Goal: Register for event/course

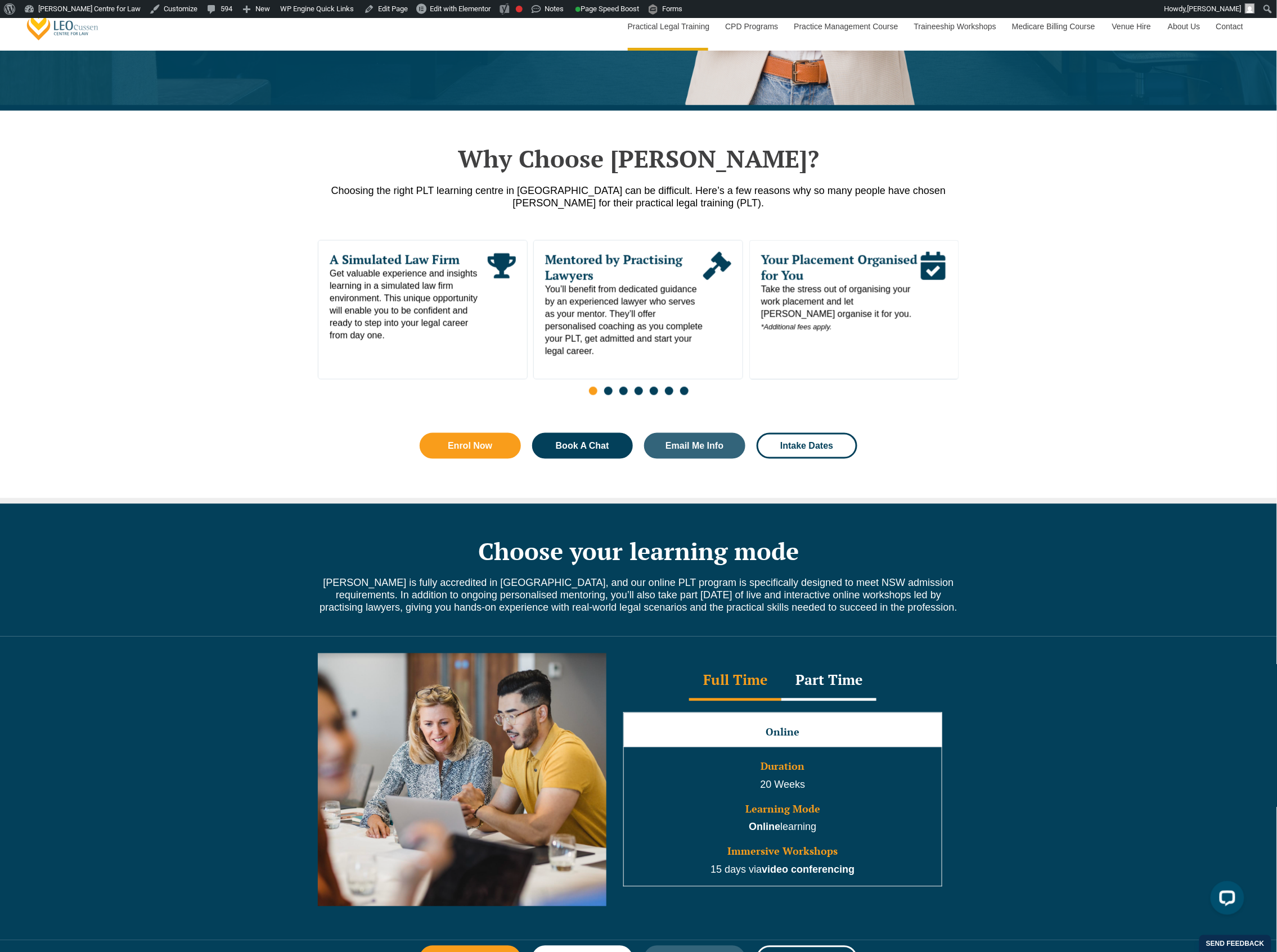
scroll to position [1199, 0]
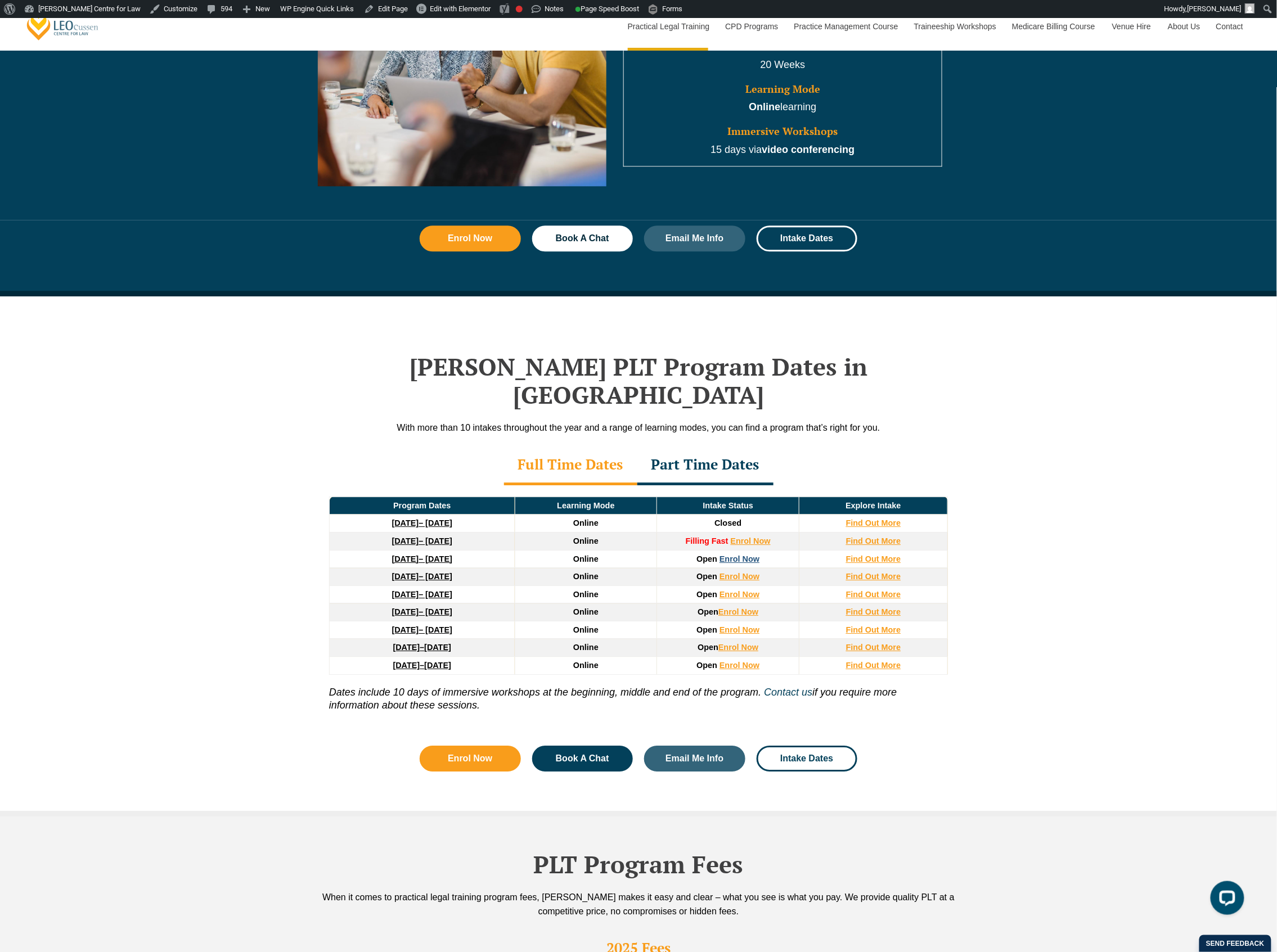
click at [746, 473] on link "Enrol Now" at bounding box center [739, 558] width 40 height 9
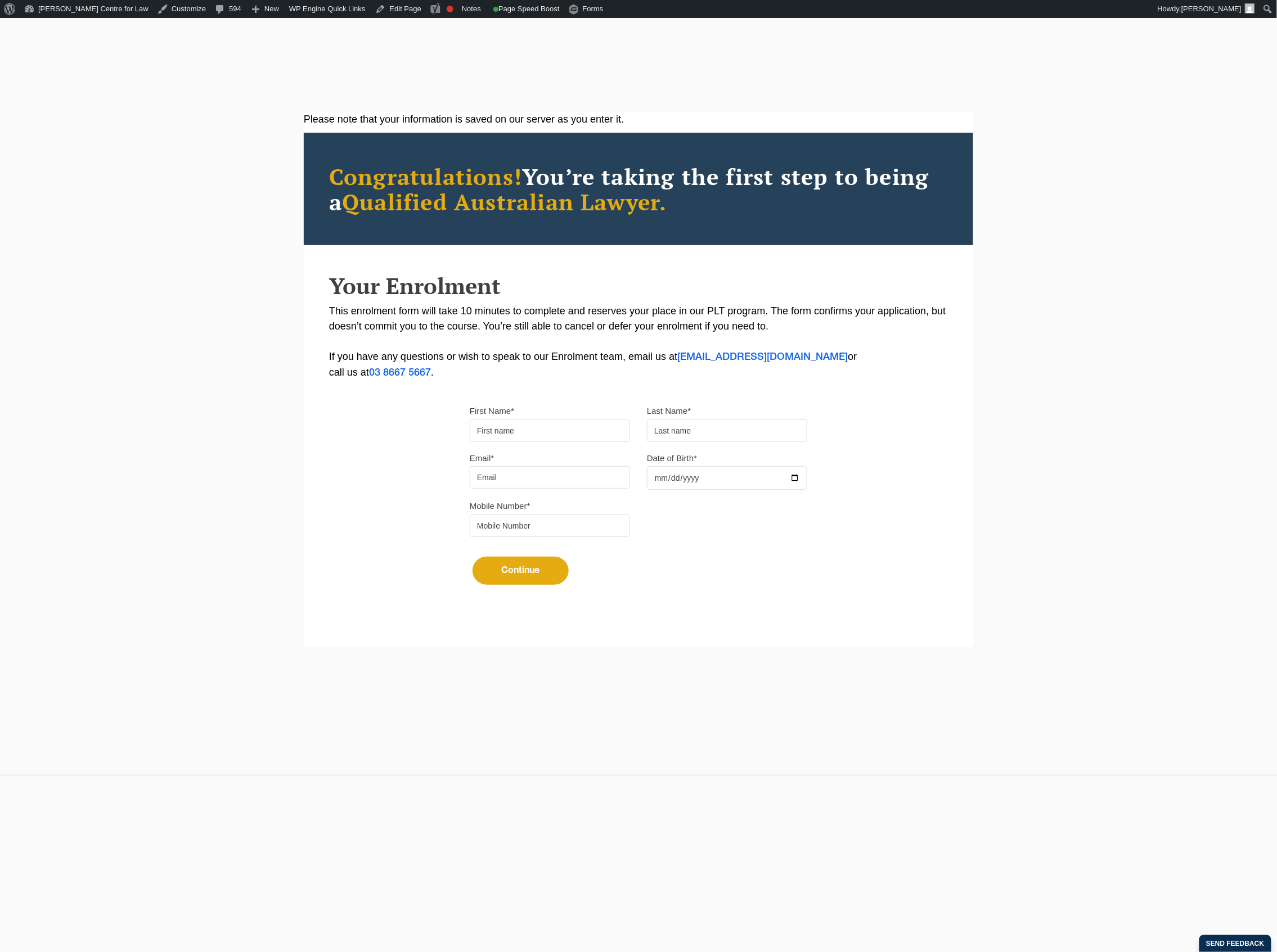
click at [554, 432] on input "First Name*" at bounding box center [549, 431] width 160 height 22
type input "s"
click at [721, 435] on input "text" at bounding box center [727, 431] width 160 height 22
type input "q"
click at [567, 494] on div "Email* Date of Birth*" at bounding box center [638, 475] width 354 height 49
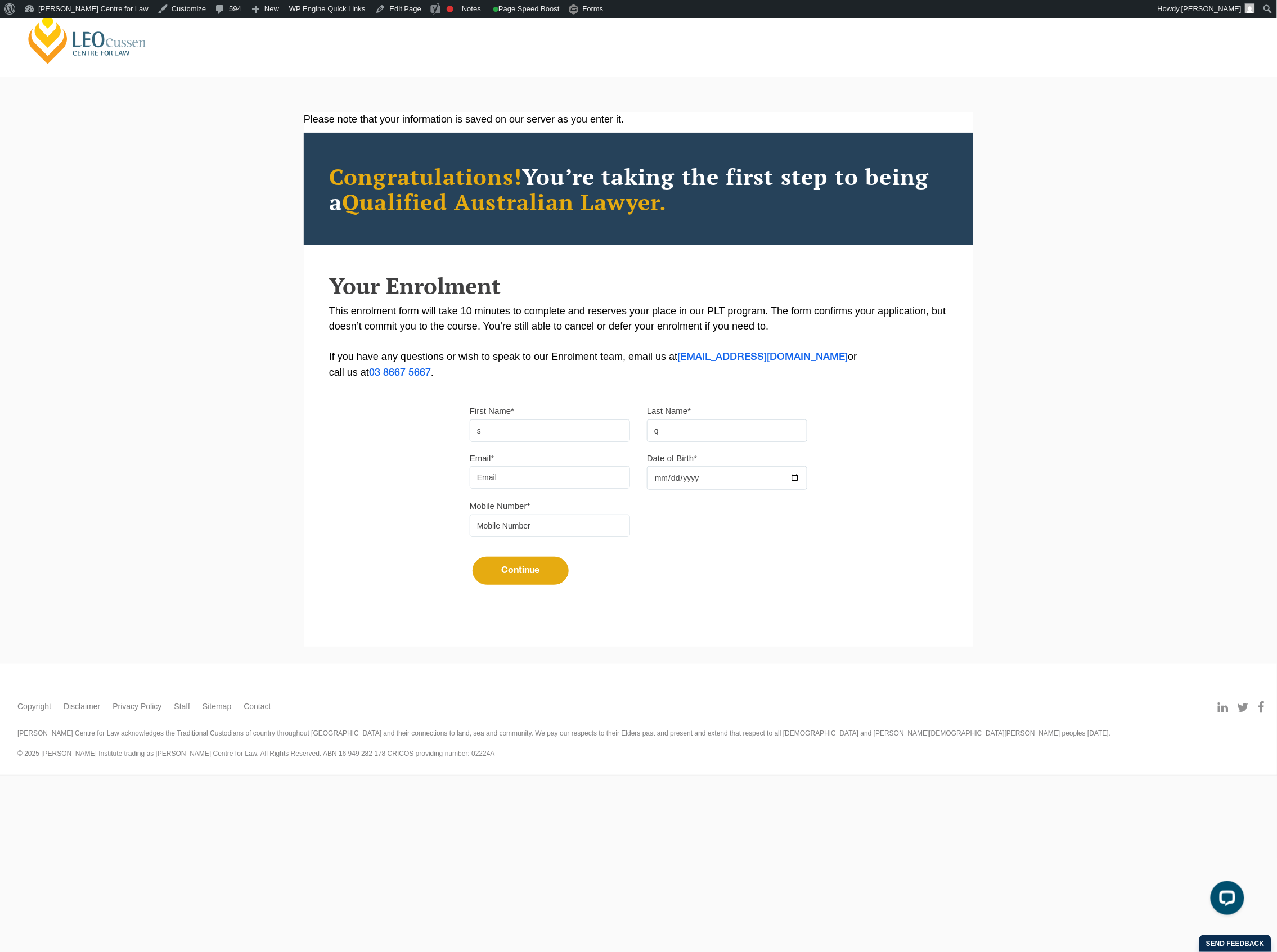
click at [567, 482] on input "Email*" at bounding box center [549, 477] width 160 height 22
type input "squinn@leocussen.edu.au"
click at [750, 479] on input "Date of Birth*" at bounding box center [727, 478] width 160 height 24
click at [794, 477] on input "Date of Birth*" at bounding box center [727, 478] width 160 height 24
type input "2025-11-16"
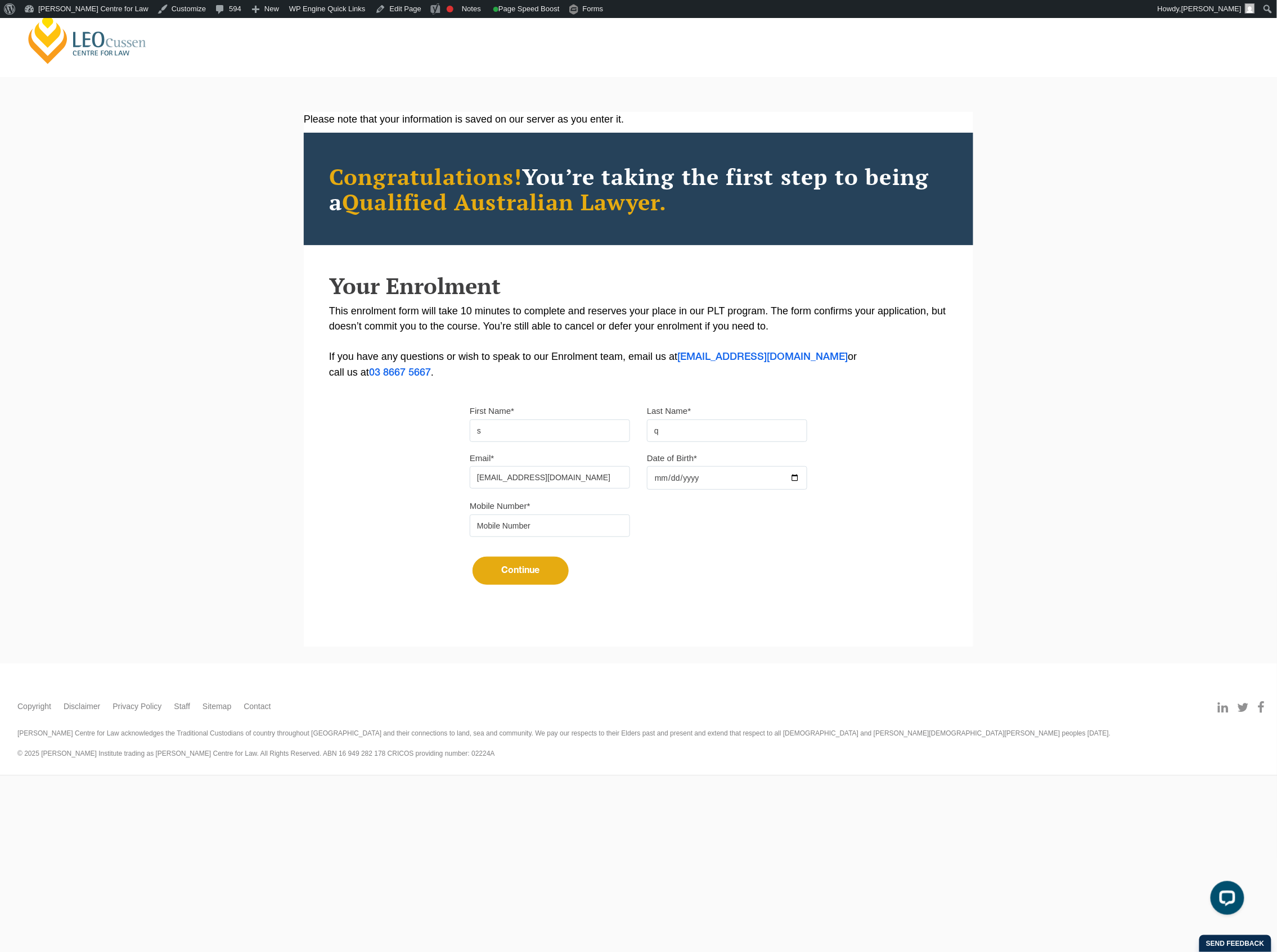
click at [856, 545] on div "Please note that your information is saved on our server as you enter it. Congr…" at bounding box center [638, 362] width 669 height 501
click at [604, 531] on input "tel" at bounding box center [549, 526] width 160 height 22
click at [696, 479] on input "2025-11-16" at bounding box center [727, 478] width 160 height 24
click at [590, 527] on input "tel" at bounding box center [549, 526] width 160 height 22
type input "0412051783"
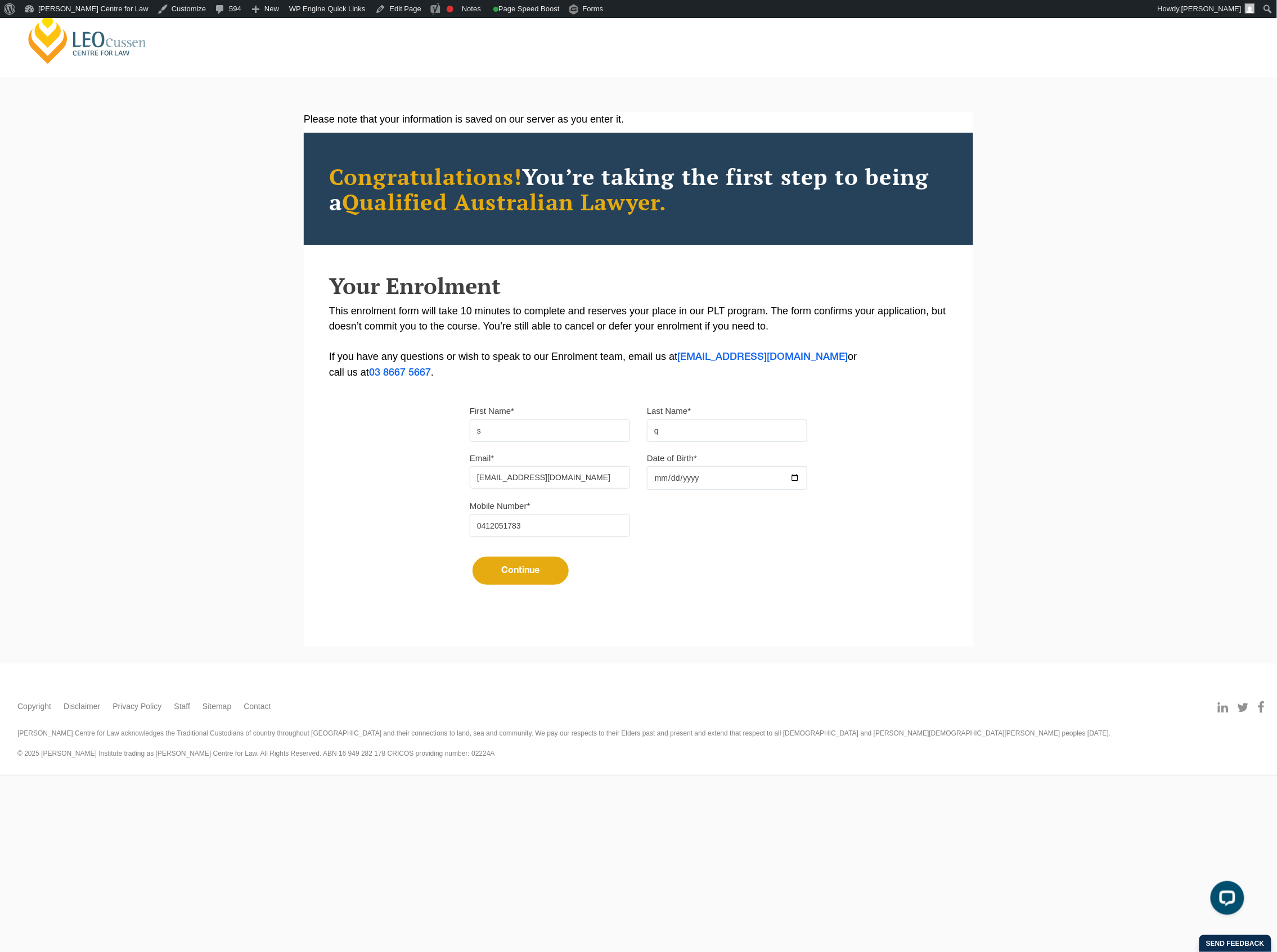
click at [518, 576] on button "Continue" at bounding box center [520, 571] width 96 height 28
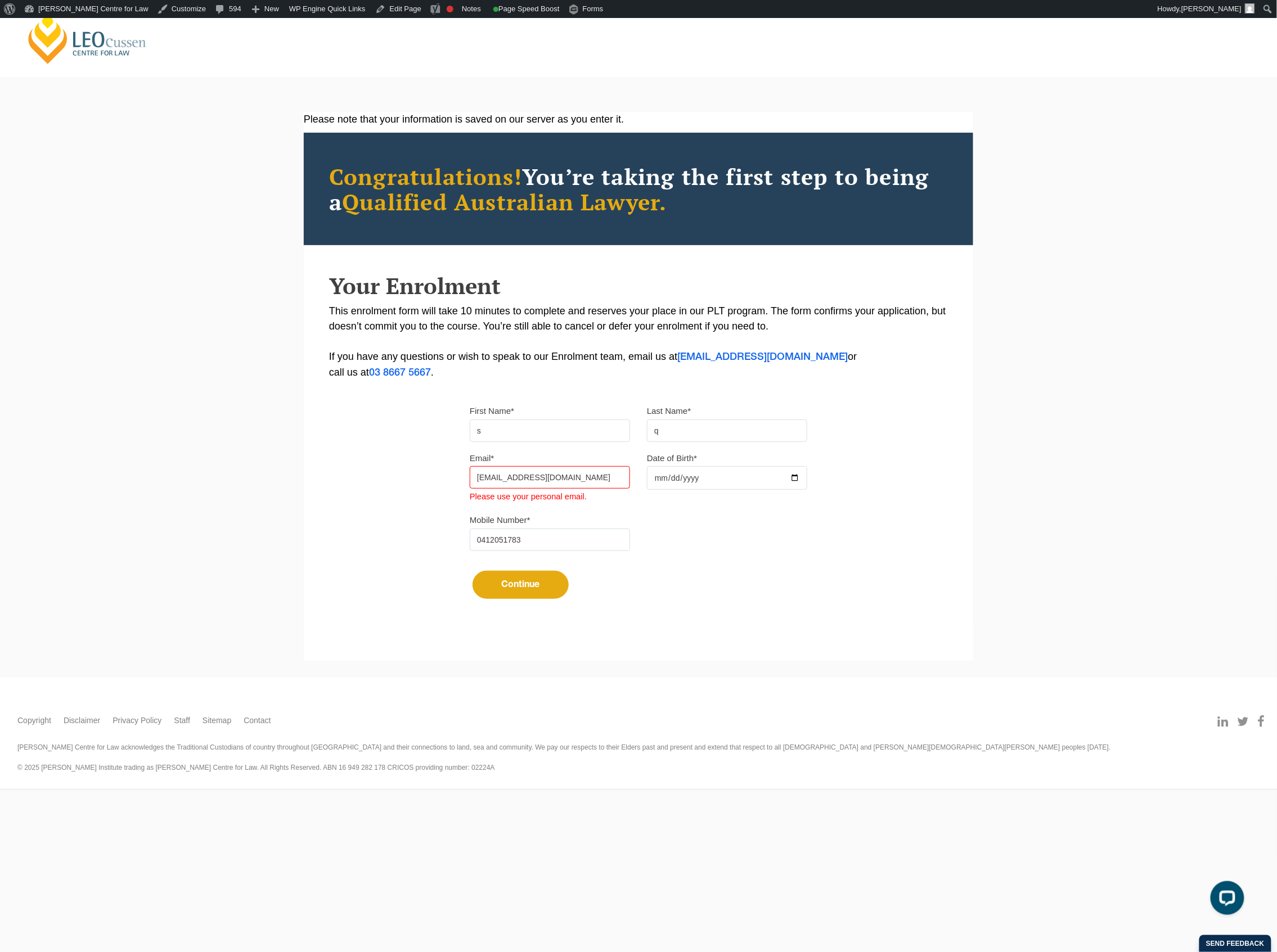
click at [574, 486] on input "squinn@leocussen.edu.au" at bounding box center [549, 477] width 160 height 22
drag, startPoint x: 572, startPoint y: 476, endPoint x: 470, endPoint y: 473, distance: 102.0
click at [470, 473] on input "squinn@leocussen.edu.au" at bounding box center [549, 477] width 160 height 22
type input "squinn@leocussen.edu.au"
click at [734, 534] on div "Mobile Number* 0412051783" at bounding box center [638, 536] width 354 height 47
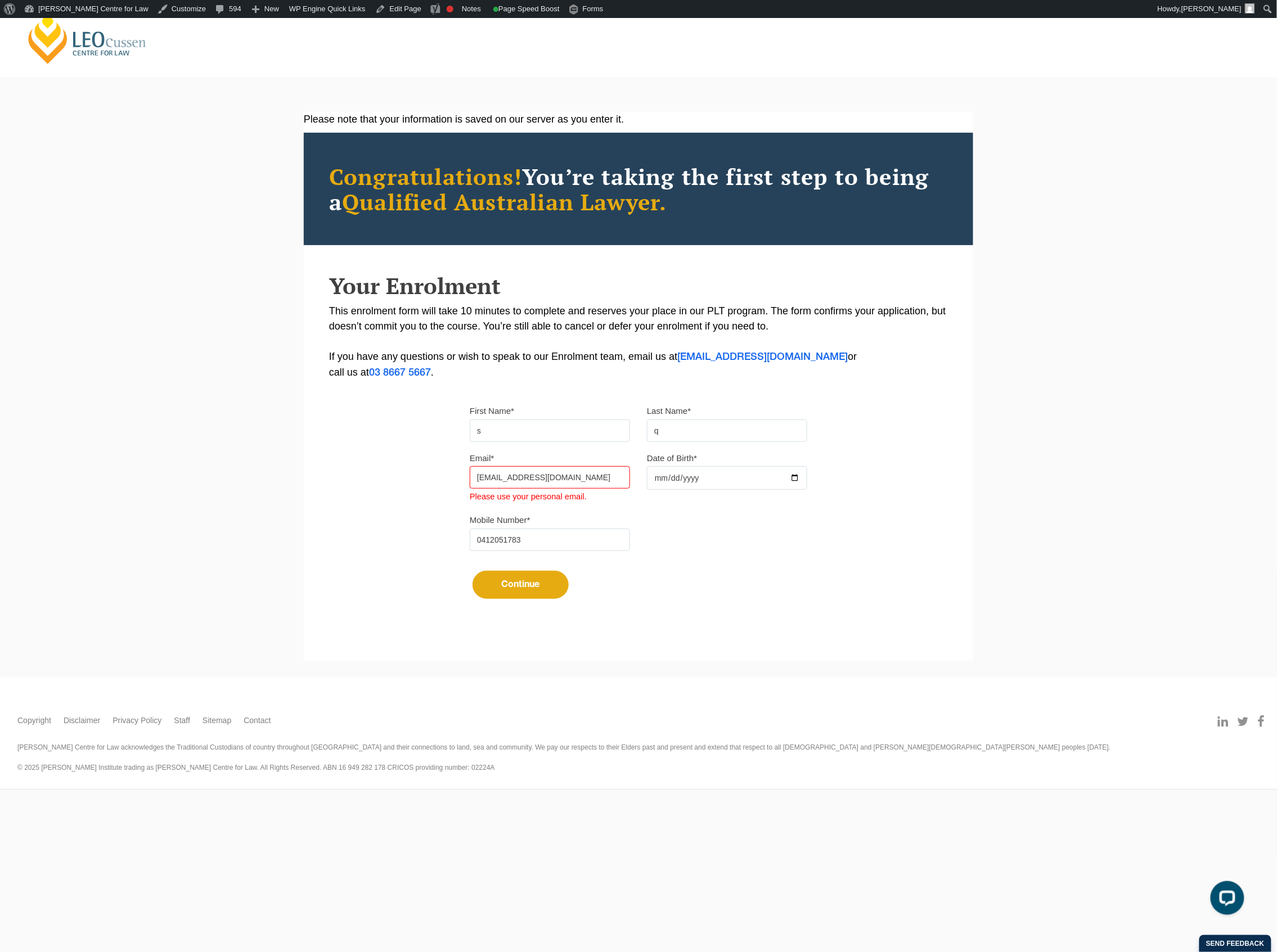
click at [615, 545] on input "0412051783" at bounding box center [549, 540] width 160 height 22
drag, startPoint x: 604, startPoint y: 484, endPoint x: 453, endPoint y: 482, distance: 151.0
click at [453, 482] on div "Please note that your information is saved on our server as you enter it. Congr…" at bounding box center [638, 370] width 669 height 515
type input "sophiequinn.x@gmail.com"
click at [662, 547] on div "Mobile Number* 0412051783" at bounding box center [638, 536] width 354 height 47
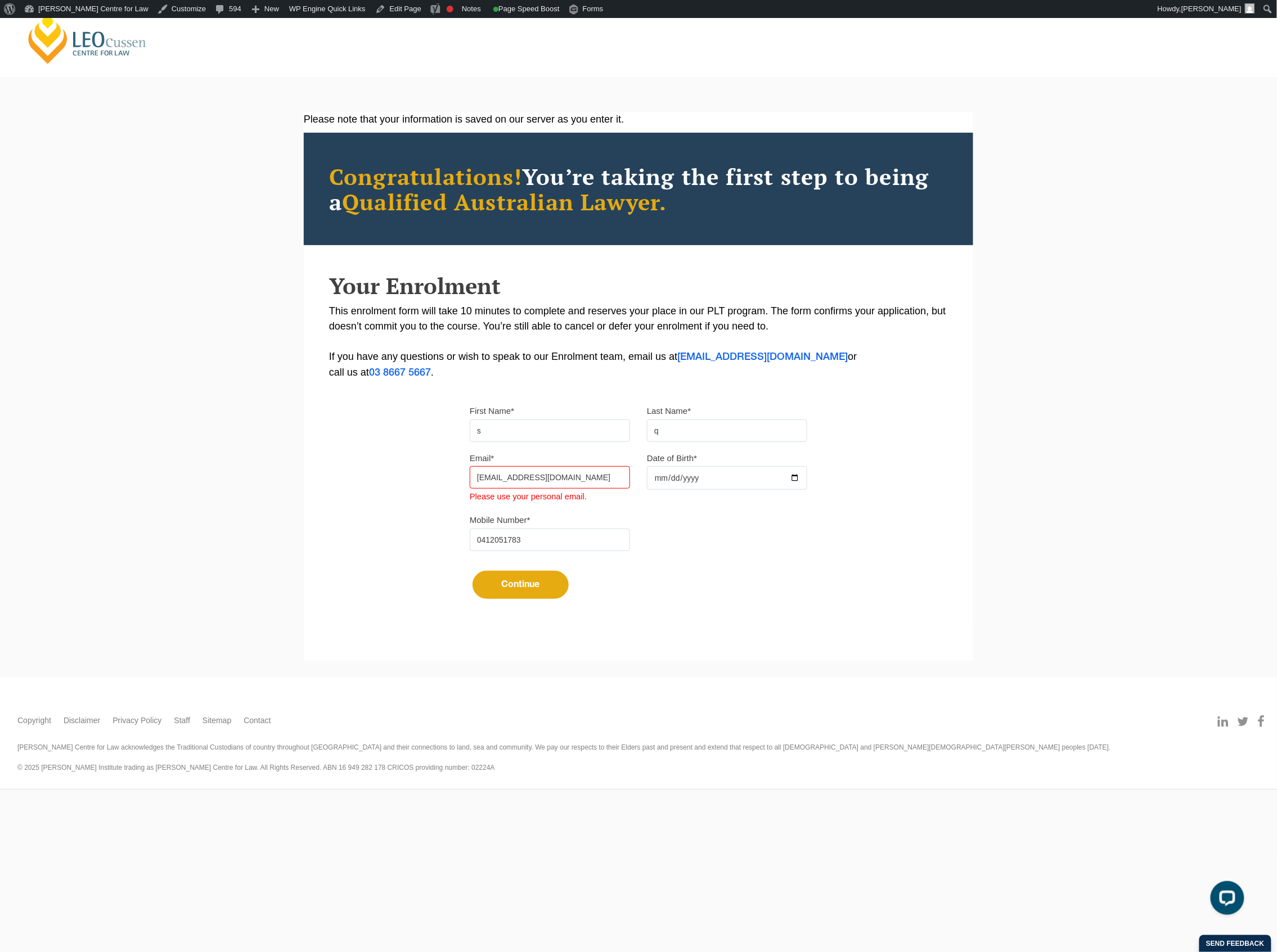
click at [558, 581] on button "Continue" at bounding box center [520, 585] width 96 height 28
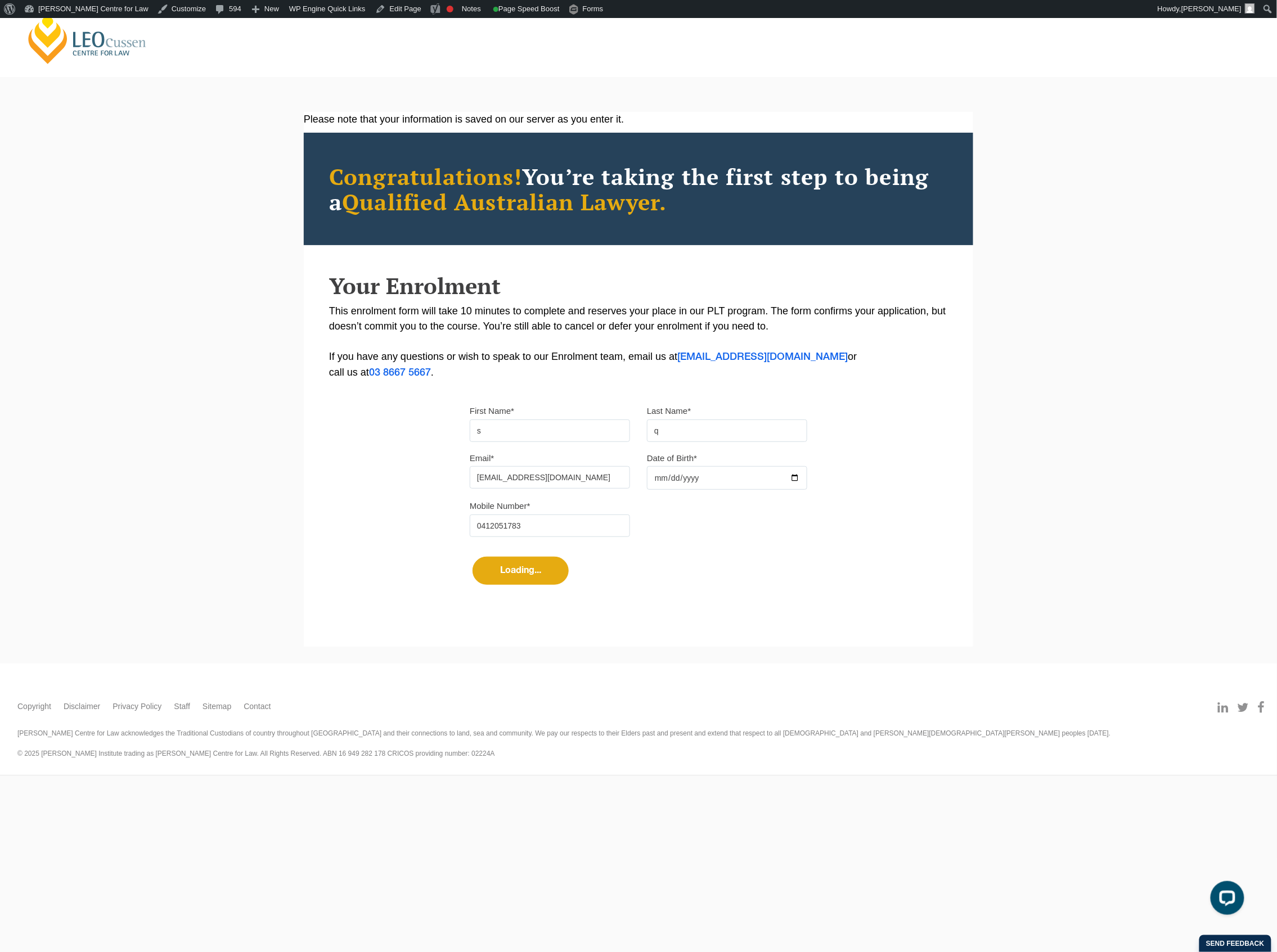
select select
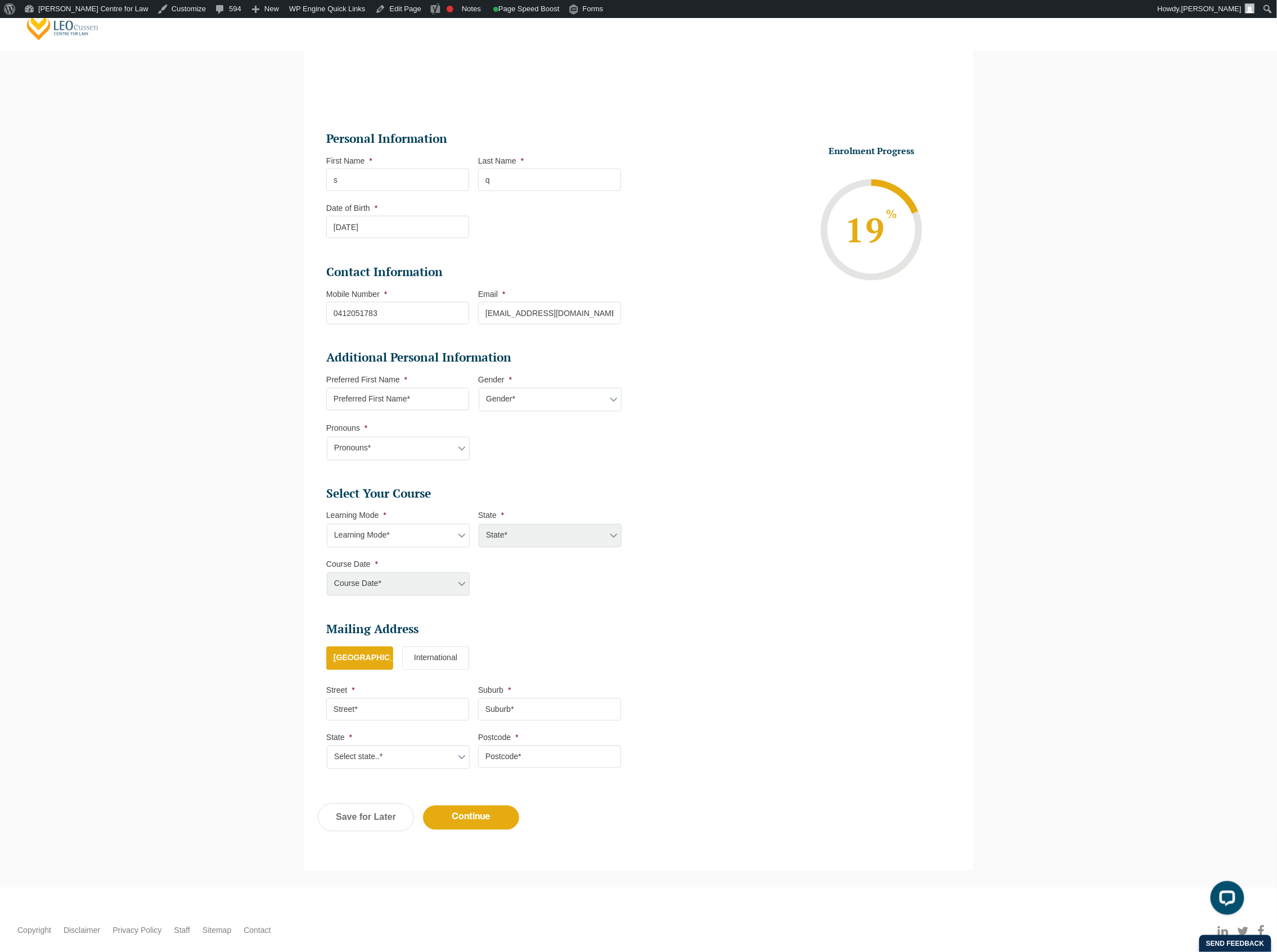
scroll to position [97, 0]
click at [448, 536] on select "Learning Mode* Online Full Time Learning Online Part Time Learning Blended Full…" at bounding box center [398, 537] width 143 height 24
select select "Blended Full Time Learning"
click at [327, 527] on select "Learning Mode* Online Full Time Learning Online Part Time Learning Blended Full…" at bounding box center [398, 537] width 143 height 24
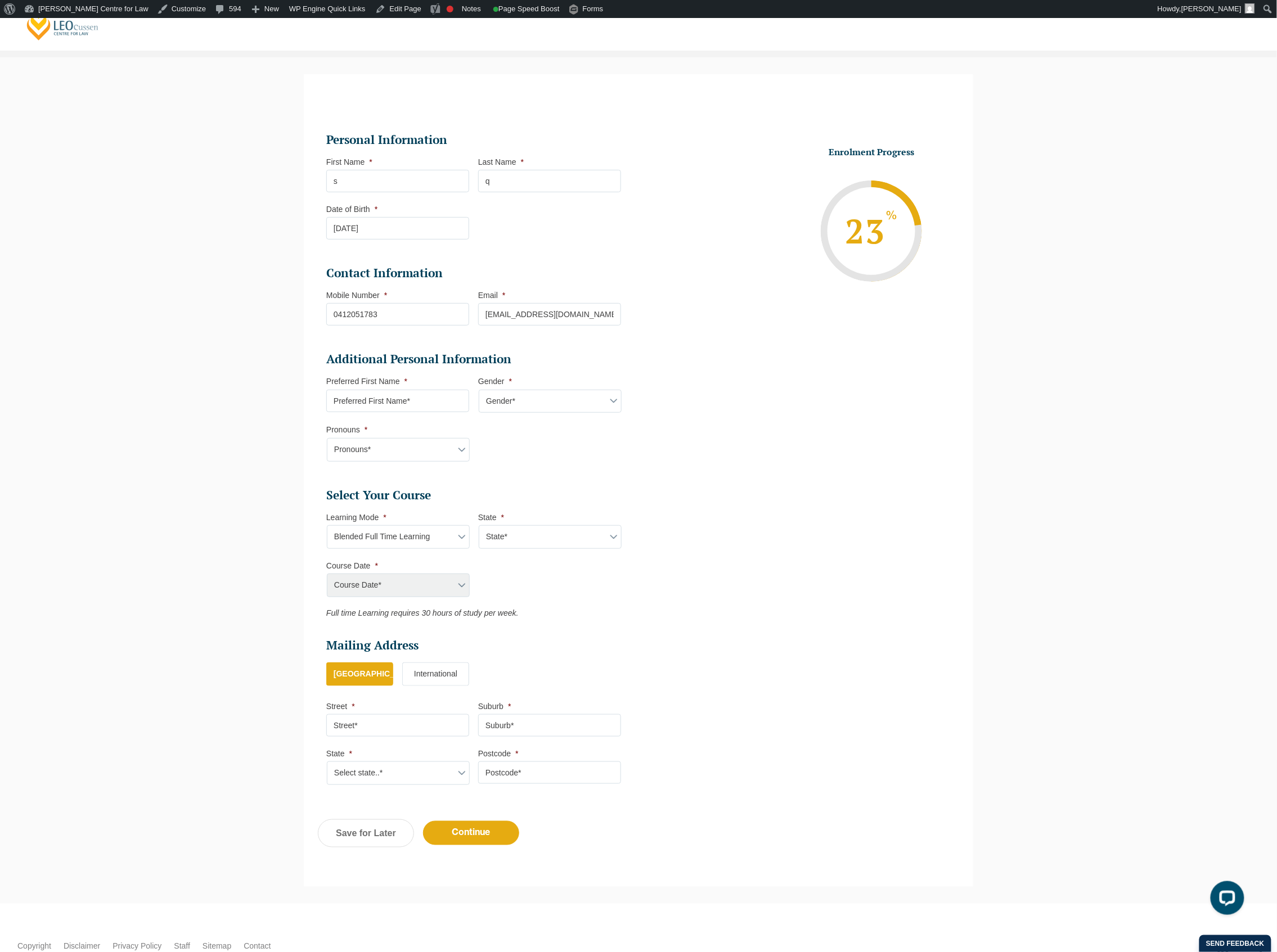
click at [552, 540] on select "State* ACT/NSW QLD SA VIC WA" at bounding box center [550, 537] width 143 height 24
select select "ACT/NSW"
click at [479, 527] on select "State* ACT/NSW QLD SA VIC WA" at bounding box center [550, 537] width 143 height 24
click at [438, 585] on select "Course Date* January 2026 (27-Jan-2026 to 12-Jun-2026) August 2026 (03-Aug-2026…" at bounding box center [398, 585] width 143 height 24
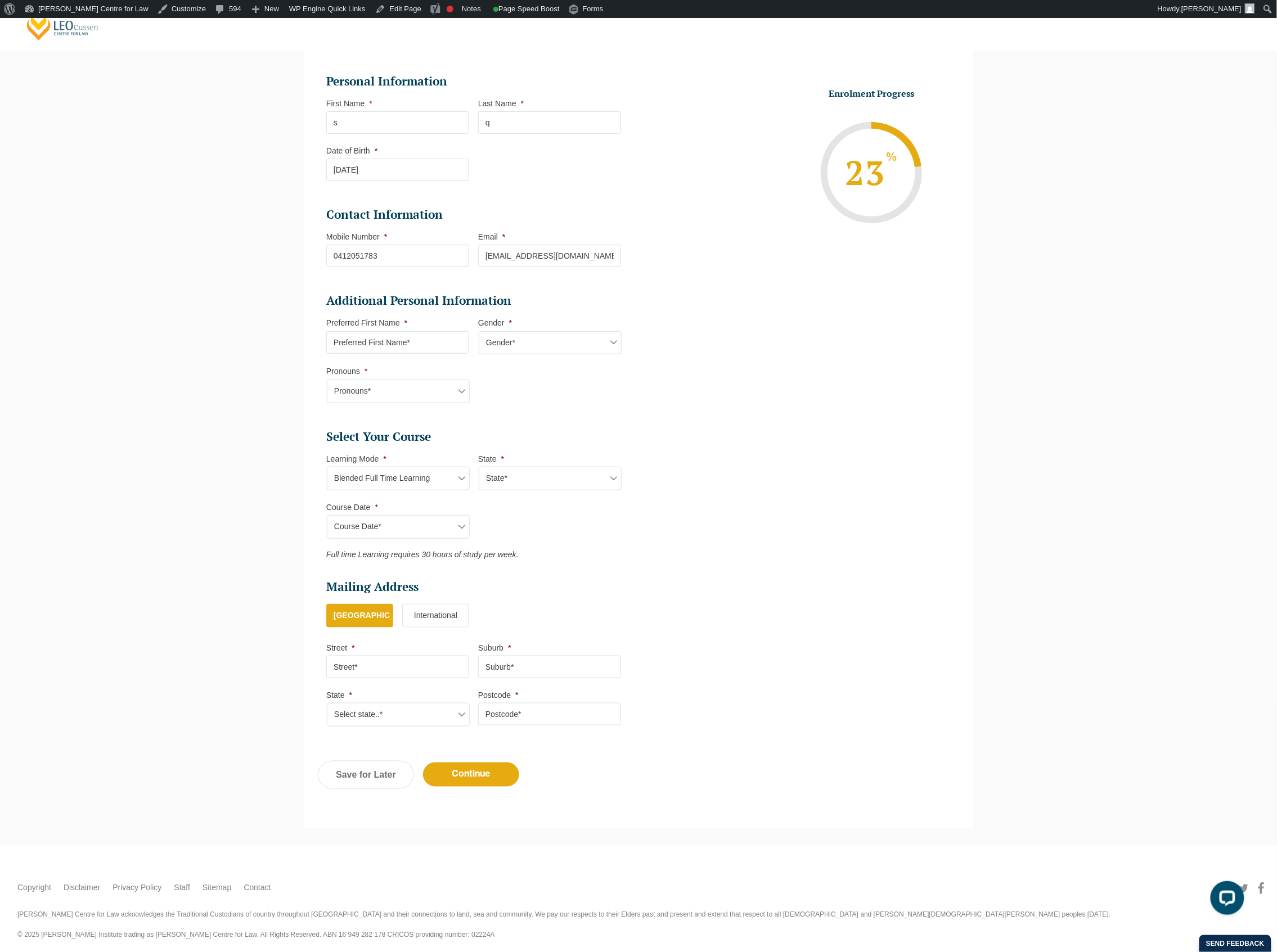
scroll to position [164, 0]
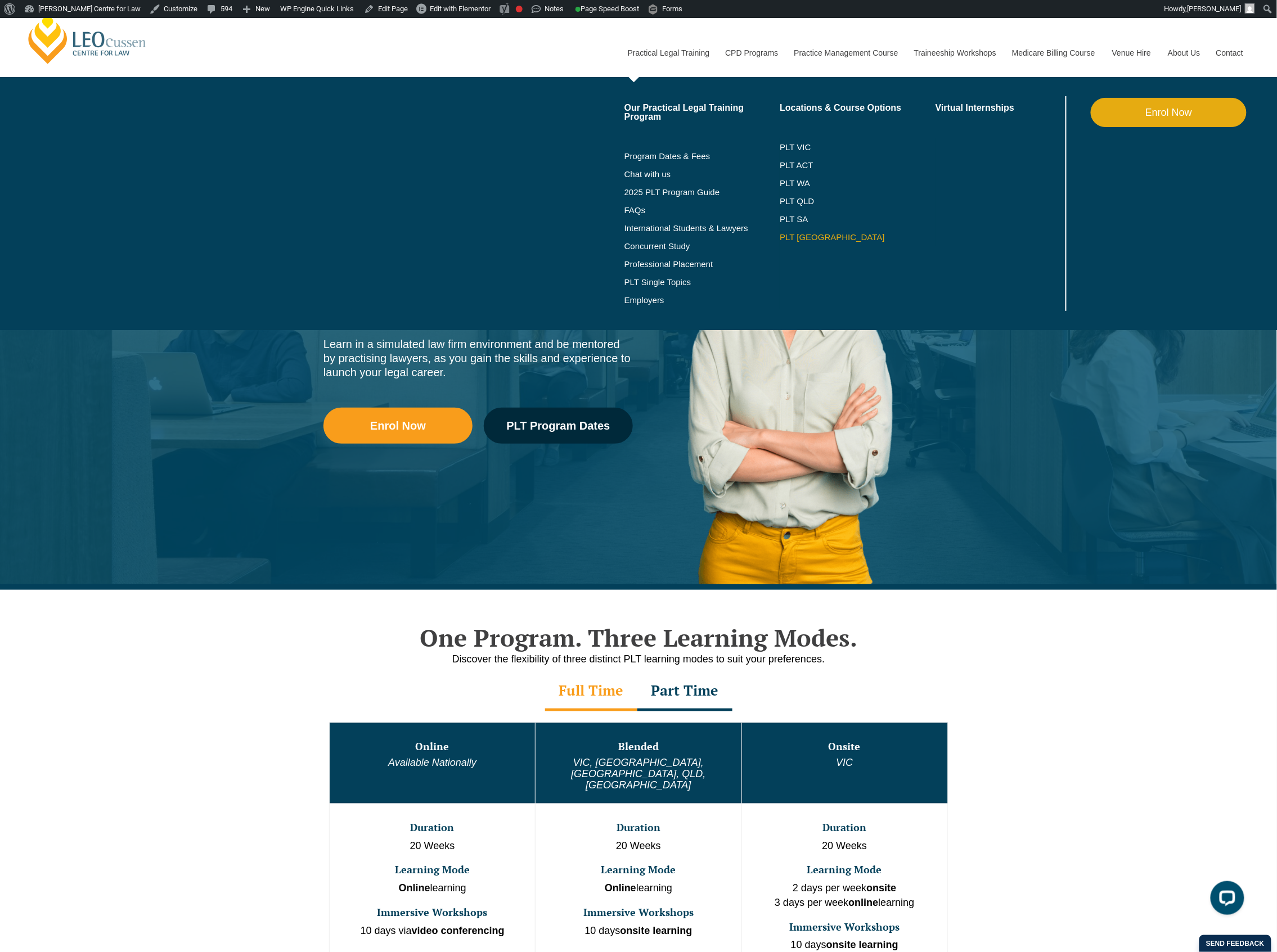
click at [789, 239] on link "PLT [GEOGRAPHIC_DATA]" at bounding box center [857, 237] width 156 height 9
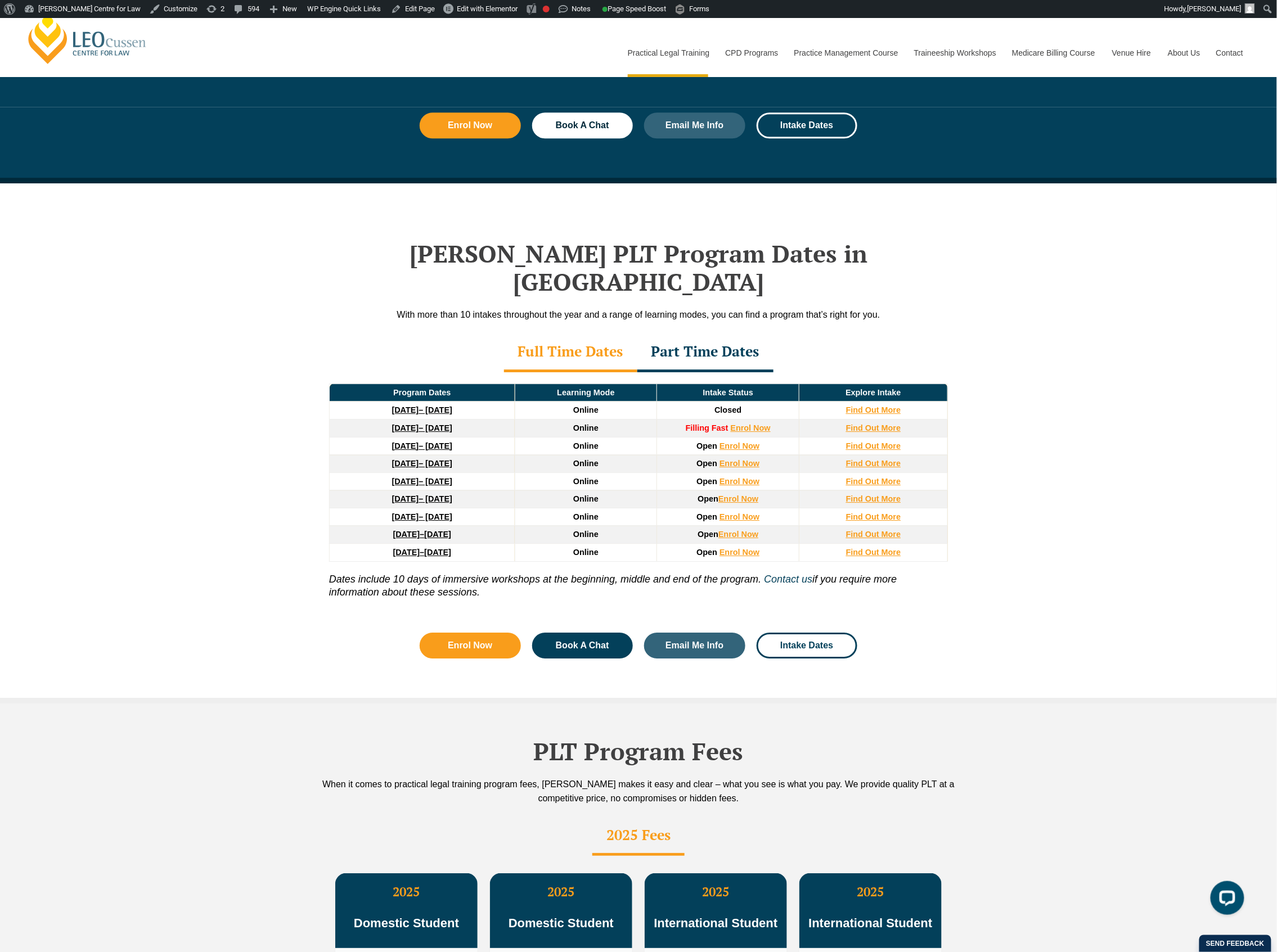
scroll to position [1350, 0]
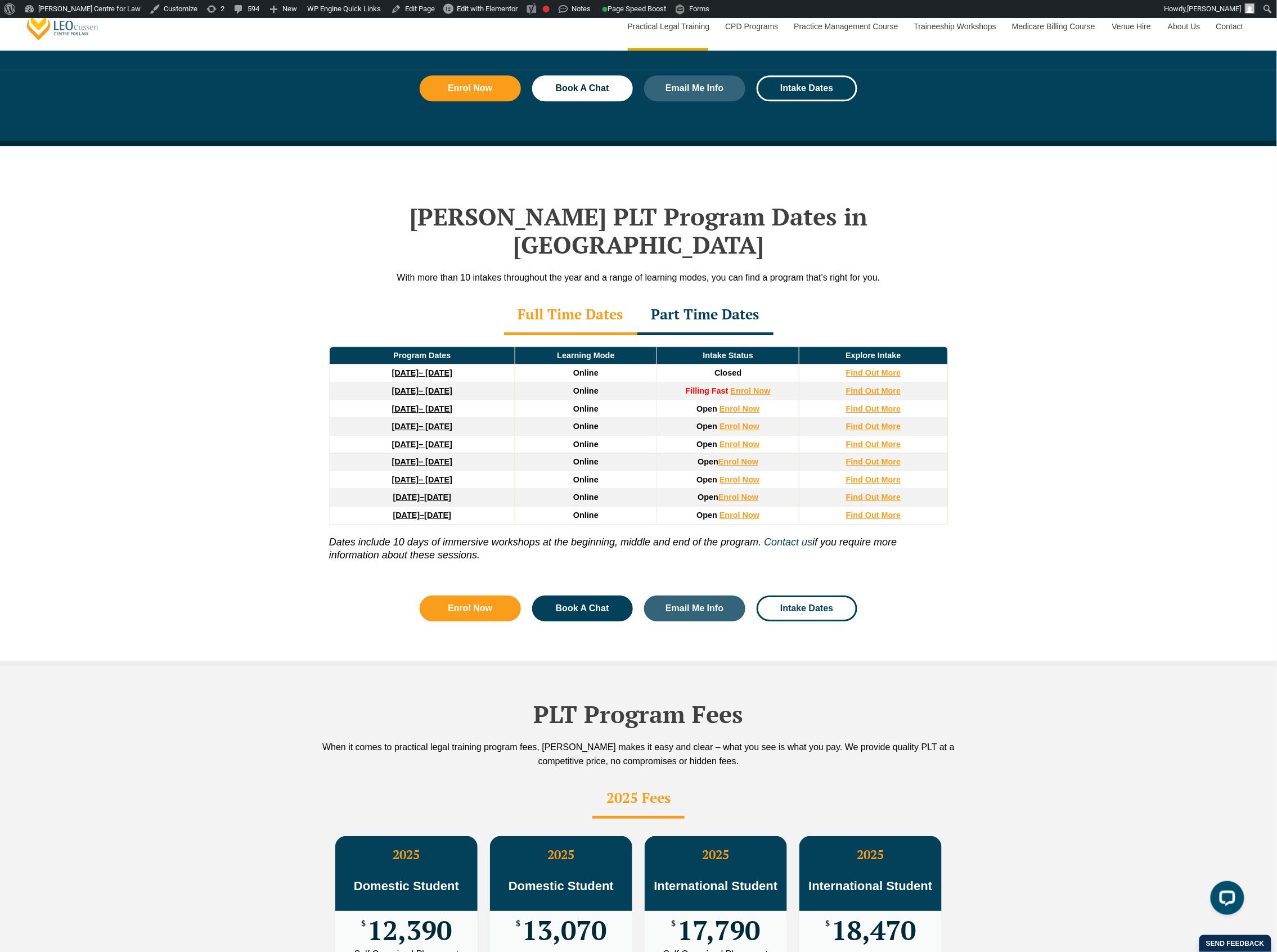
click at [236, 421] on div "[PERSON_NAME] PLT Program Dates in [GEOGRAPHIC_DATA] With more than 10 intakes …" at bounding box center [638, 406] width 1277 height 520
drag, startPoint x: 892, startPoint y: 343, endPoint x: 1149, endPoint y: 298, distance: 260.9
click at [1135, 298] on div "[PERSON_NAME] PLT Program Dates in [GEOGRAPHIC_DATA] With more than 10 intakes …" at bounding box center [638, 406] width 1277 height 520
click at [964, 601] on div "[PERSON_NAME] PLT Program Dates in [GEOGRAPHIC_DATA] With more than 10 intakes …" at bounding box center [638, 406] width 1277 height 520
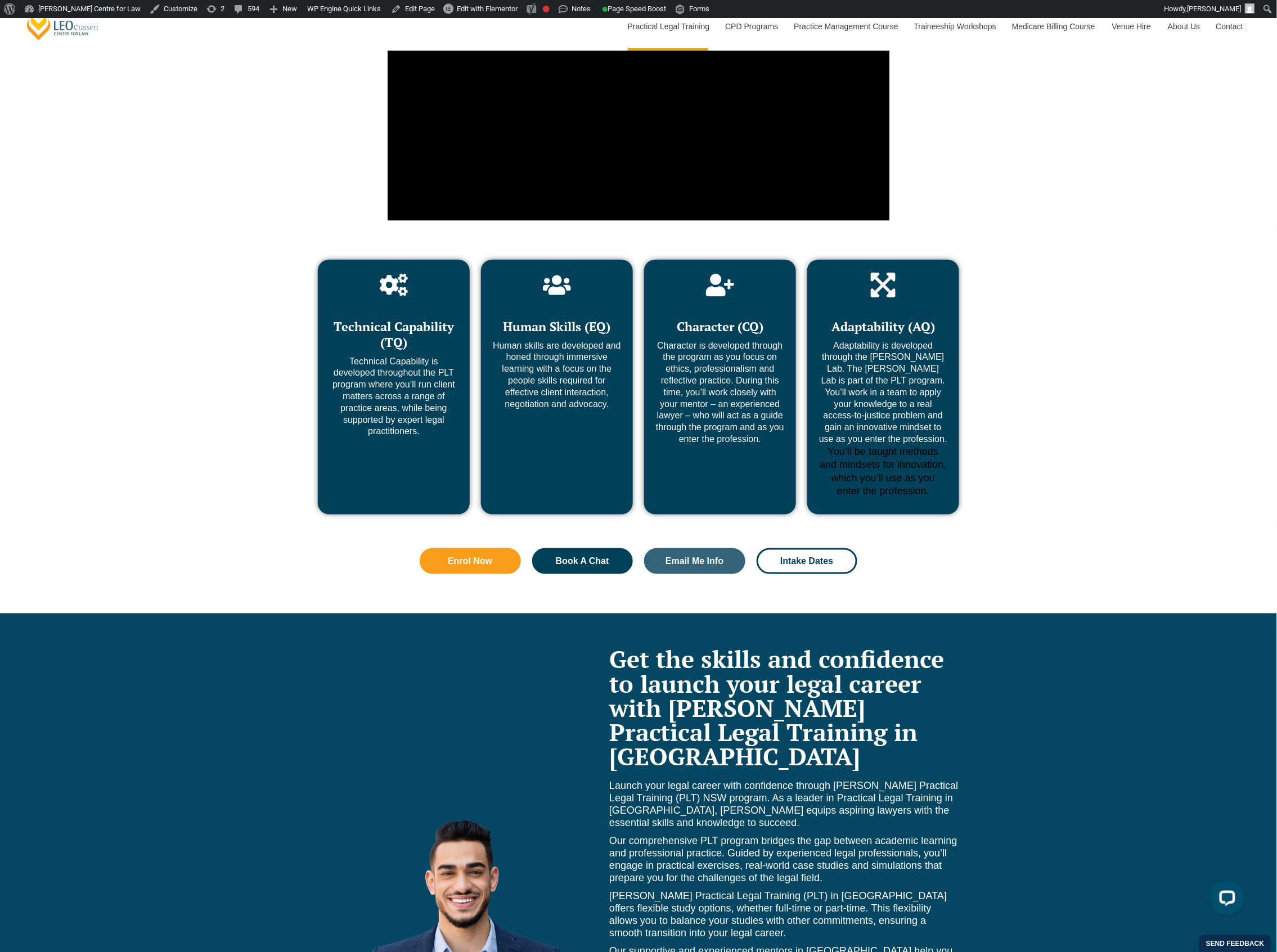
scroll to position [4499, 0]
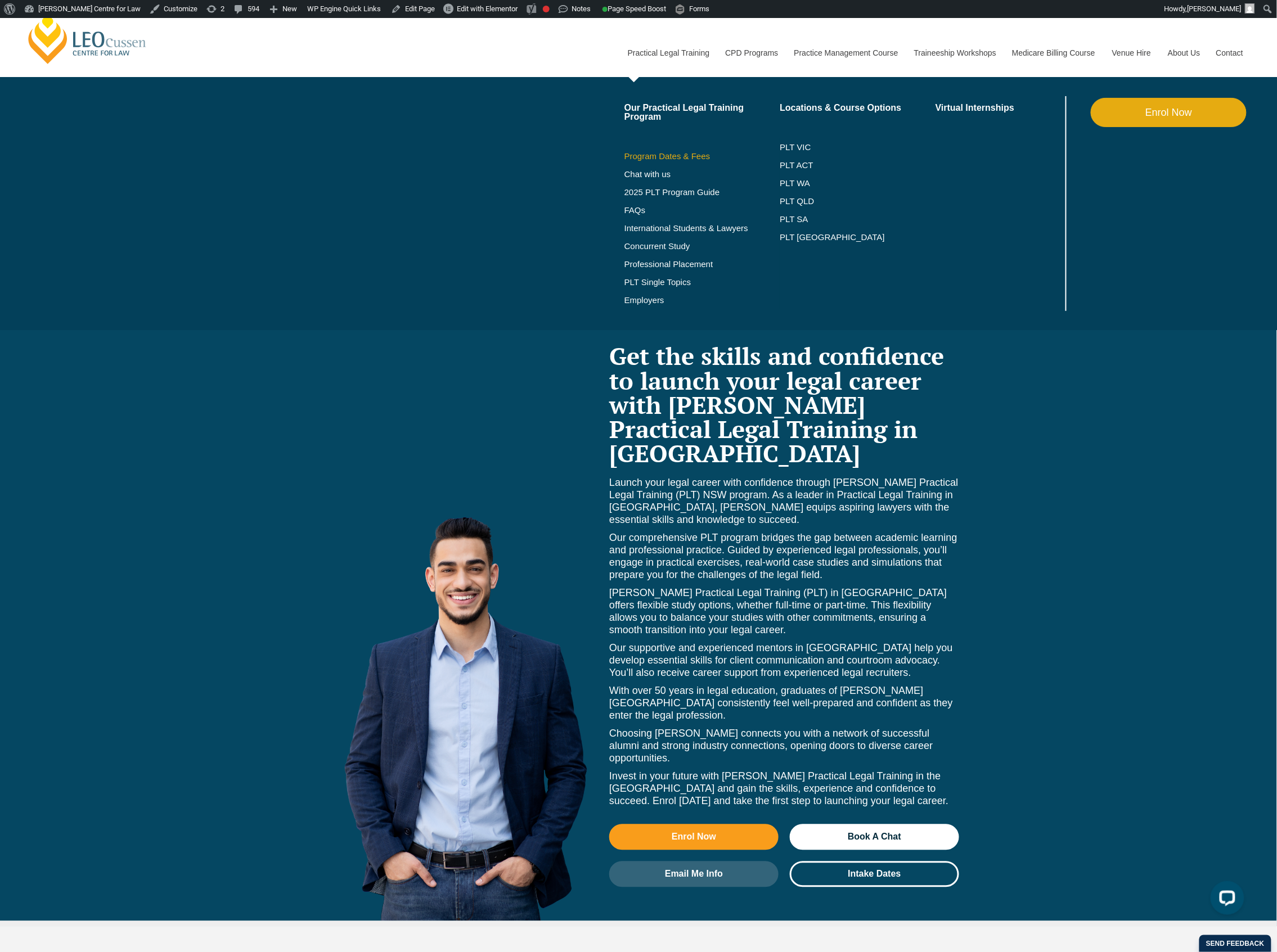
click at [676, 156] on link "Program Dates & Fees" at bounding box center [702, 156] width 156 height 9
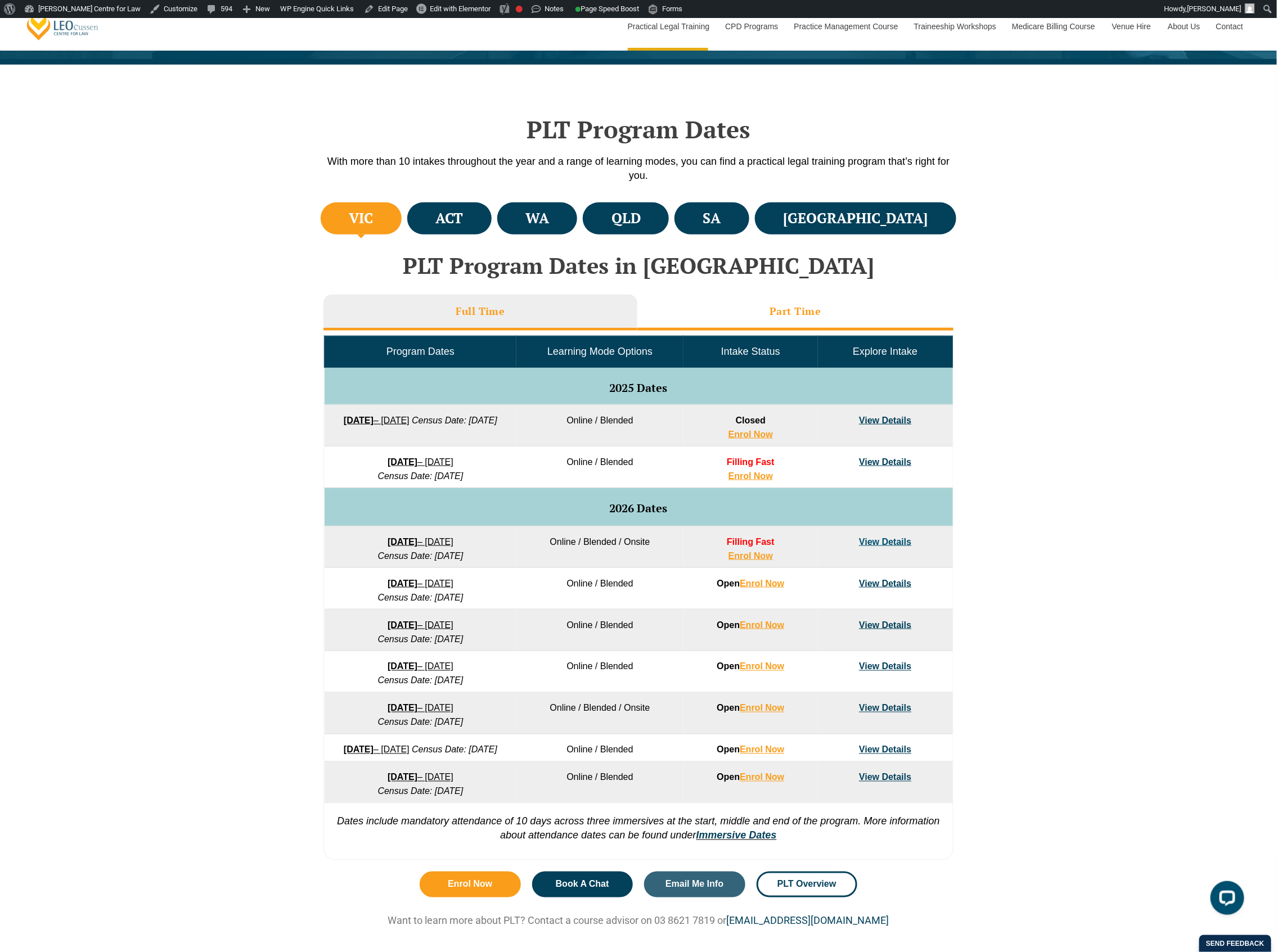
scroll to position [300, 0]
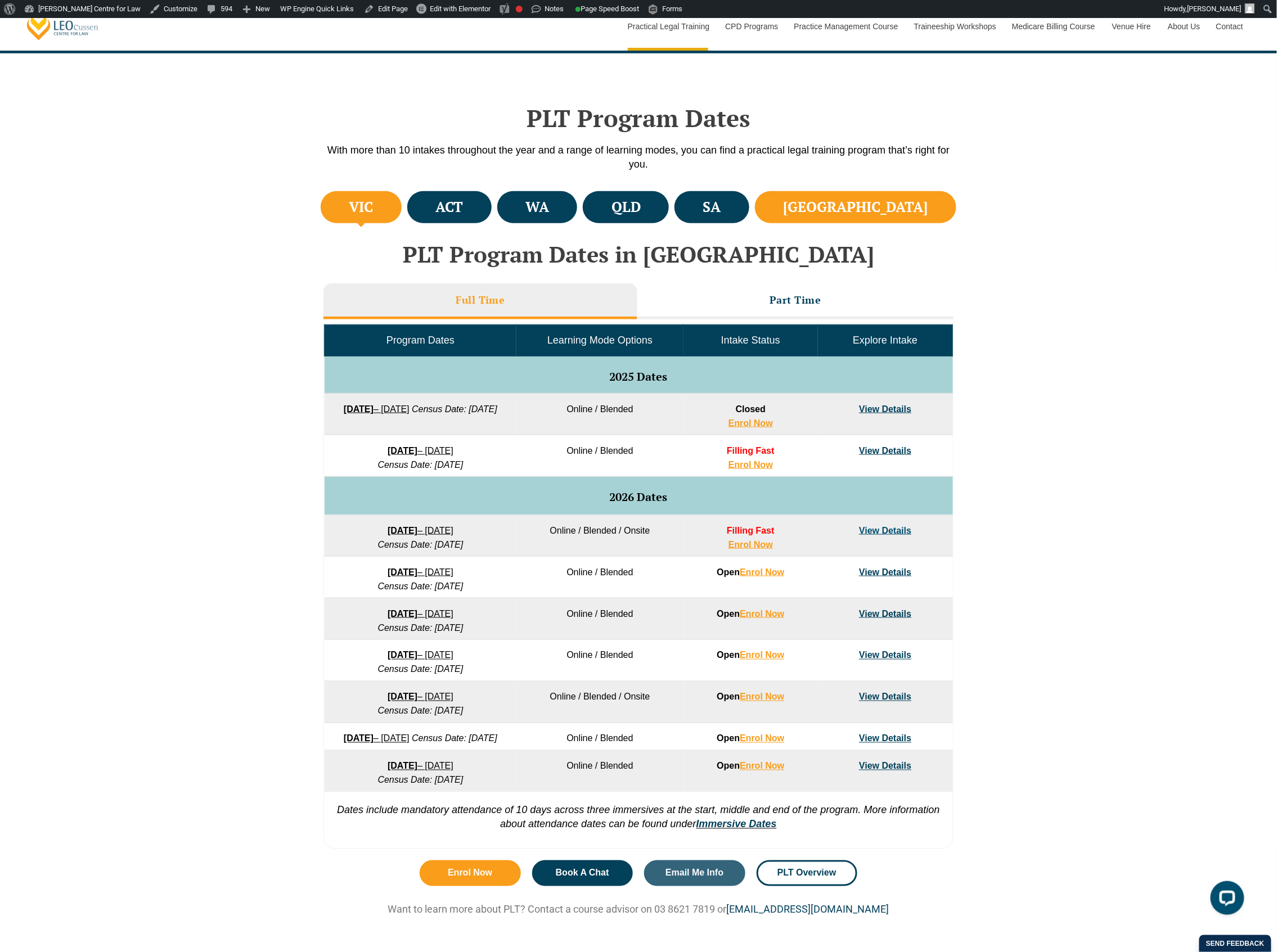
click at [890, 212] on h4 "NSW" at bounding box center [856, 207] width 145 height 19
click at [247, 444] on div "VIC ACT WA QLD SA" at bounding box center [638, 522] width 1277 height 667
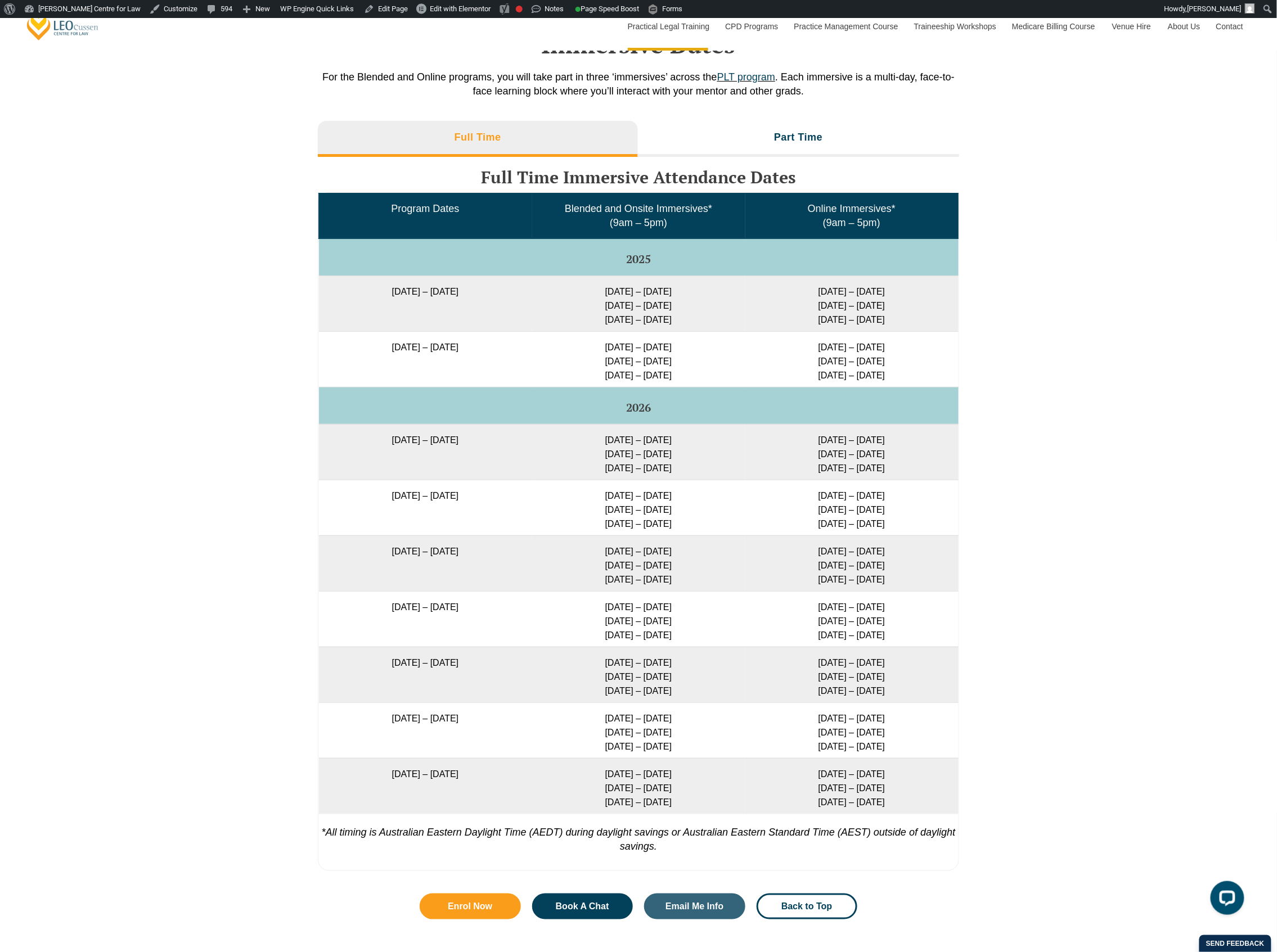
scroll to position [1725, 0]
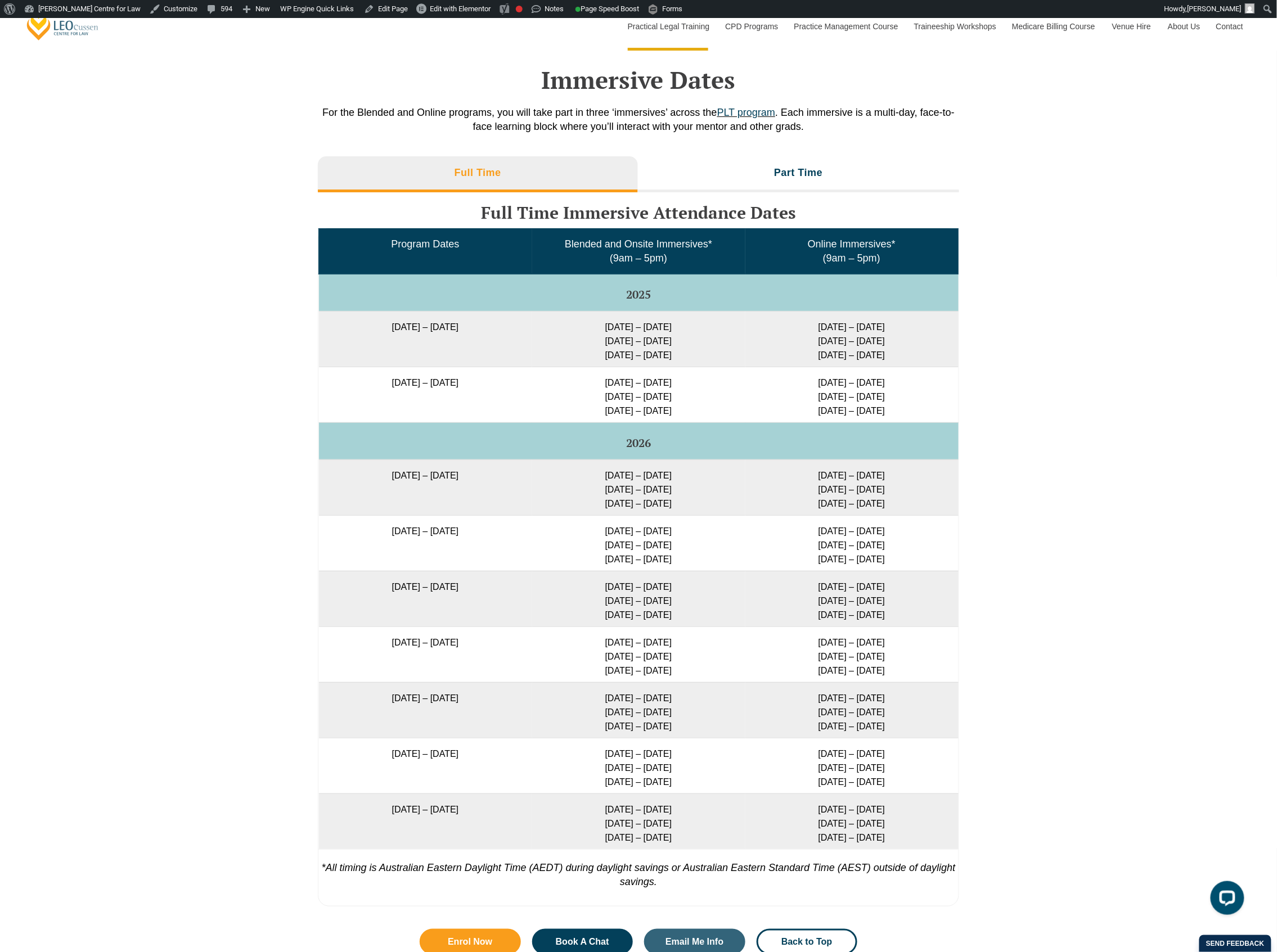
click at [579, 470] on td "2 – 5 Feb 2026 14 – 16 Apr 2026 2 – 4 Jun 2026" at bounding box center [639, 487] width 213 height 55
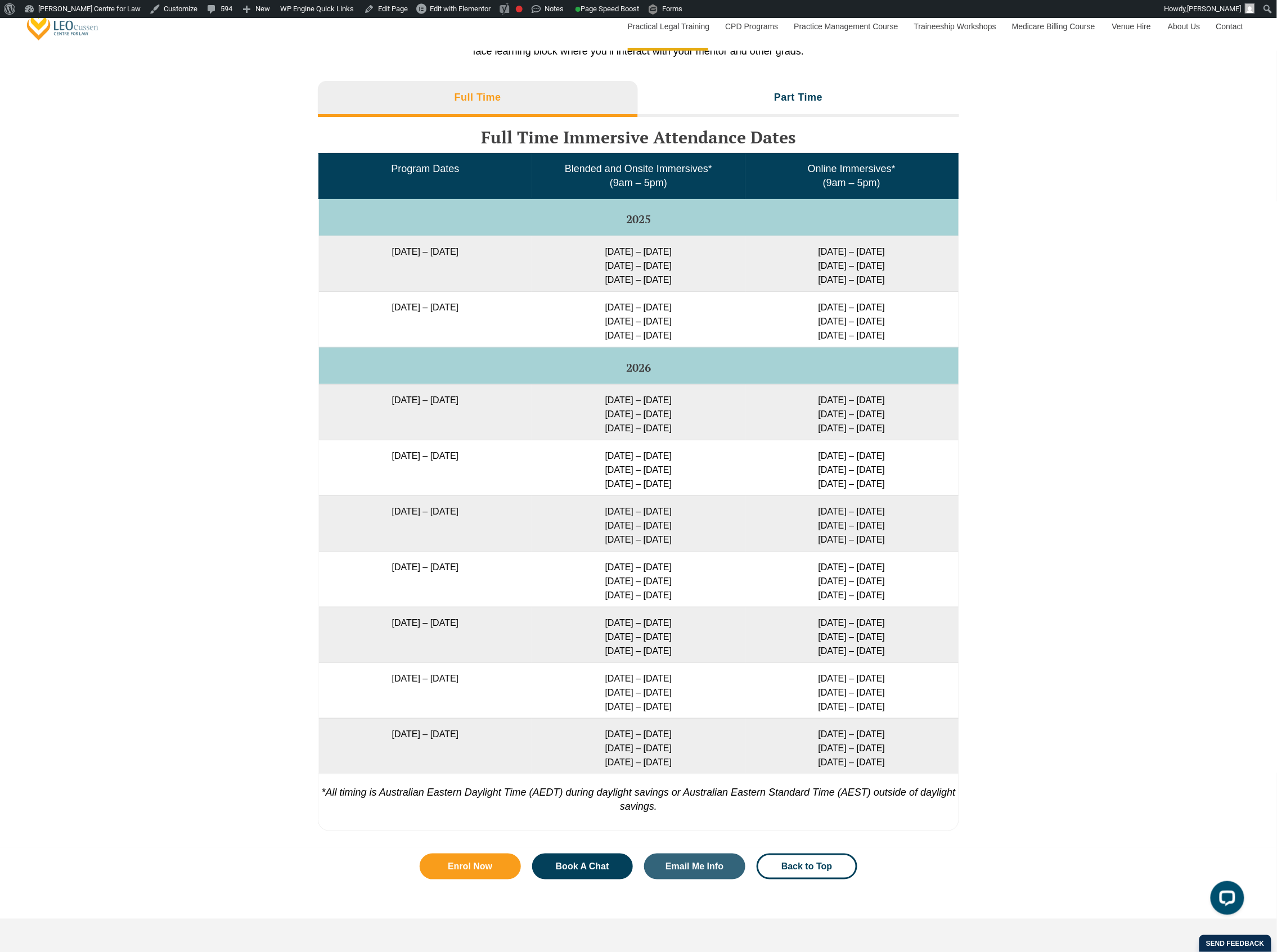
click at [840, 417] on td "3 – 6 Feb 2026 15 – 17 Apr 2026 3 – 5 Jun 2026" at bounding box center [852, 412] width 213 height 55
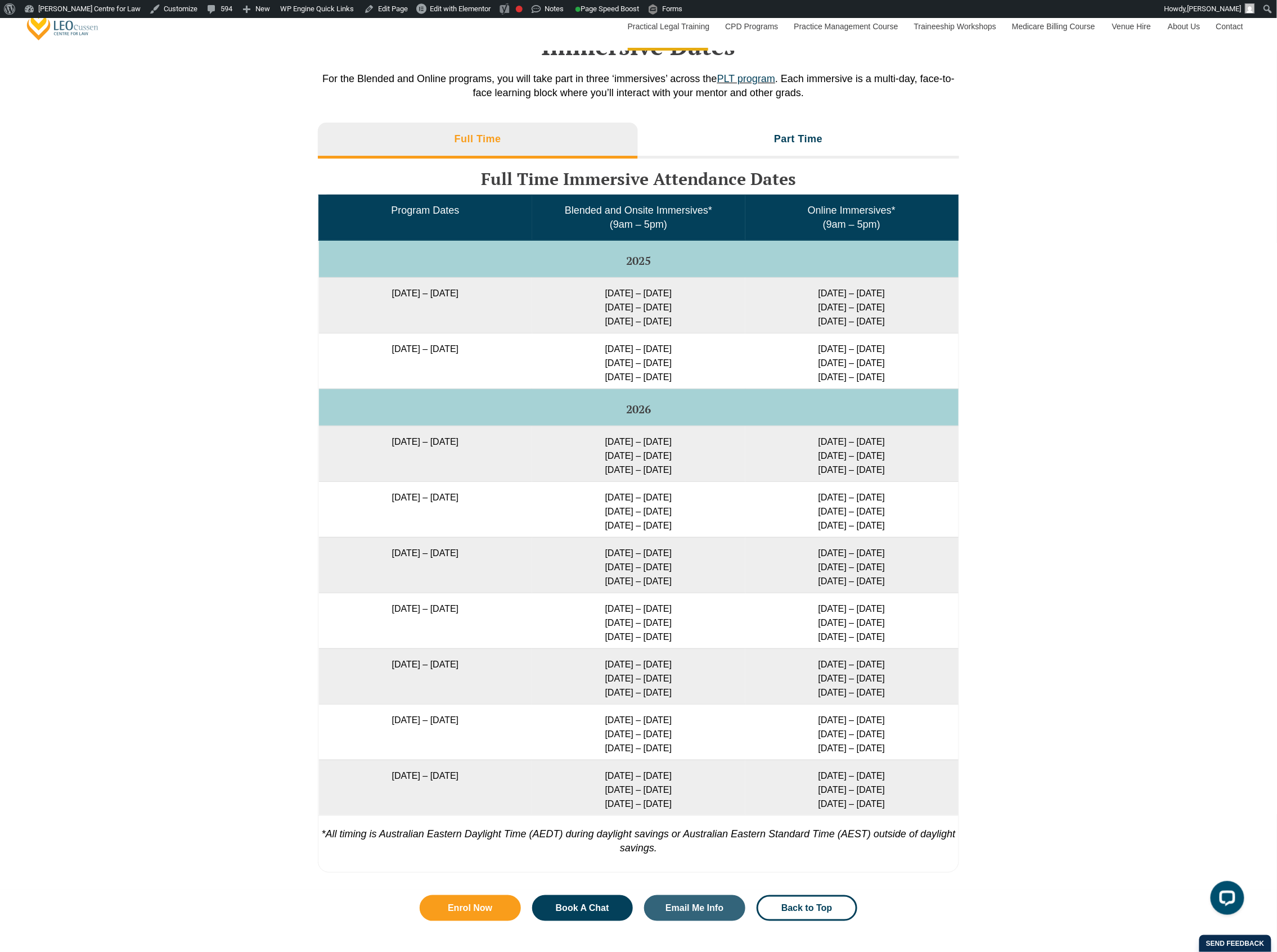
scroll to position [1725, 0]
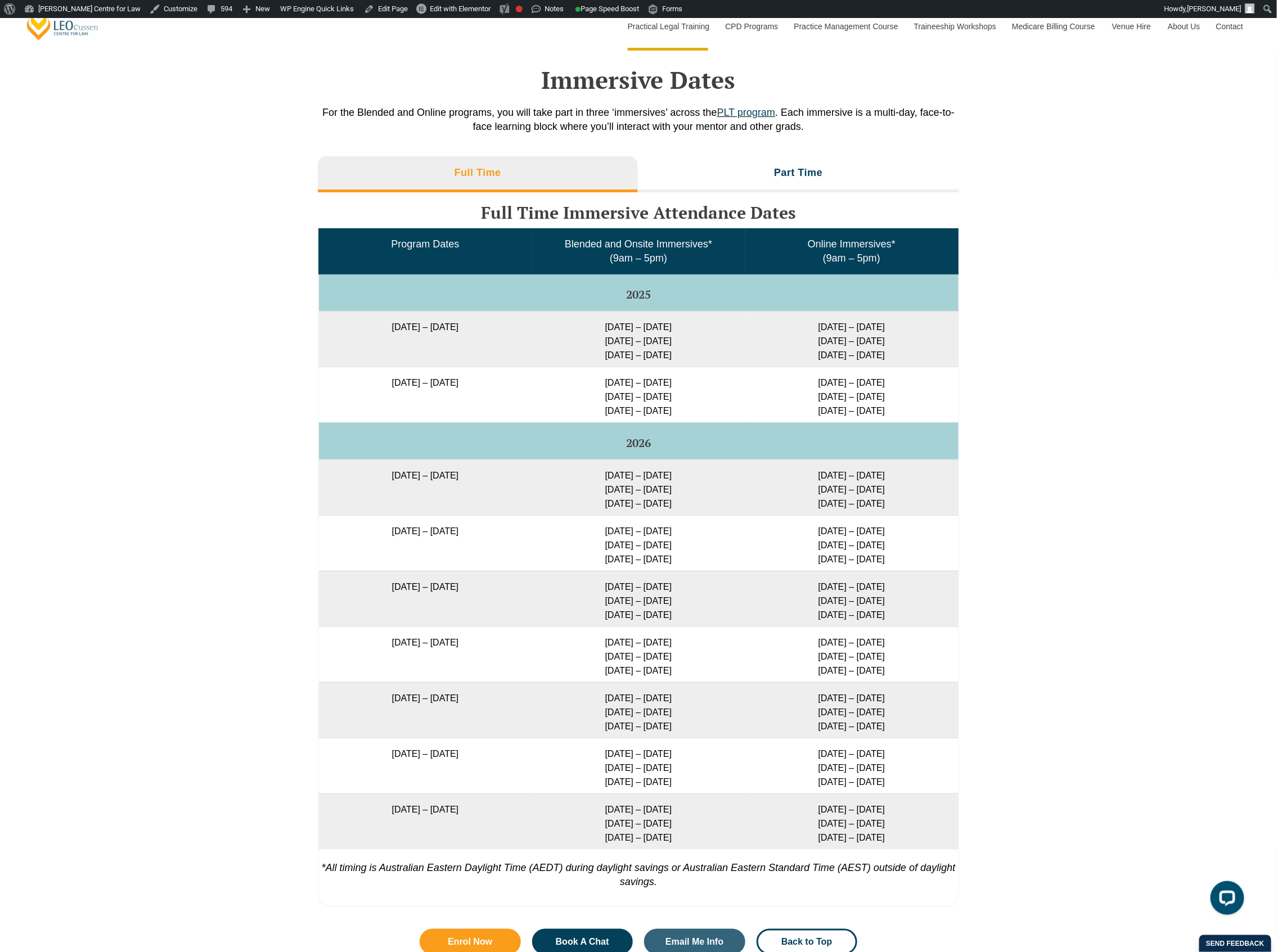
click at [188, 410] on div "Full Time Part Time Full Time Immersive Attendance Dates Program Dates Blended …" at bounding box center [638, 537] width 1277 height 773
click at [195, 423] on div "Full Time Part Time Full Time Immersive Attendance Dates Program Dates Blended …" at bounding box center [638, 537] width 1277 height 773
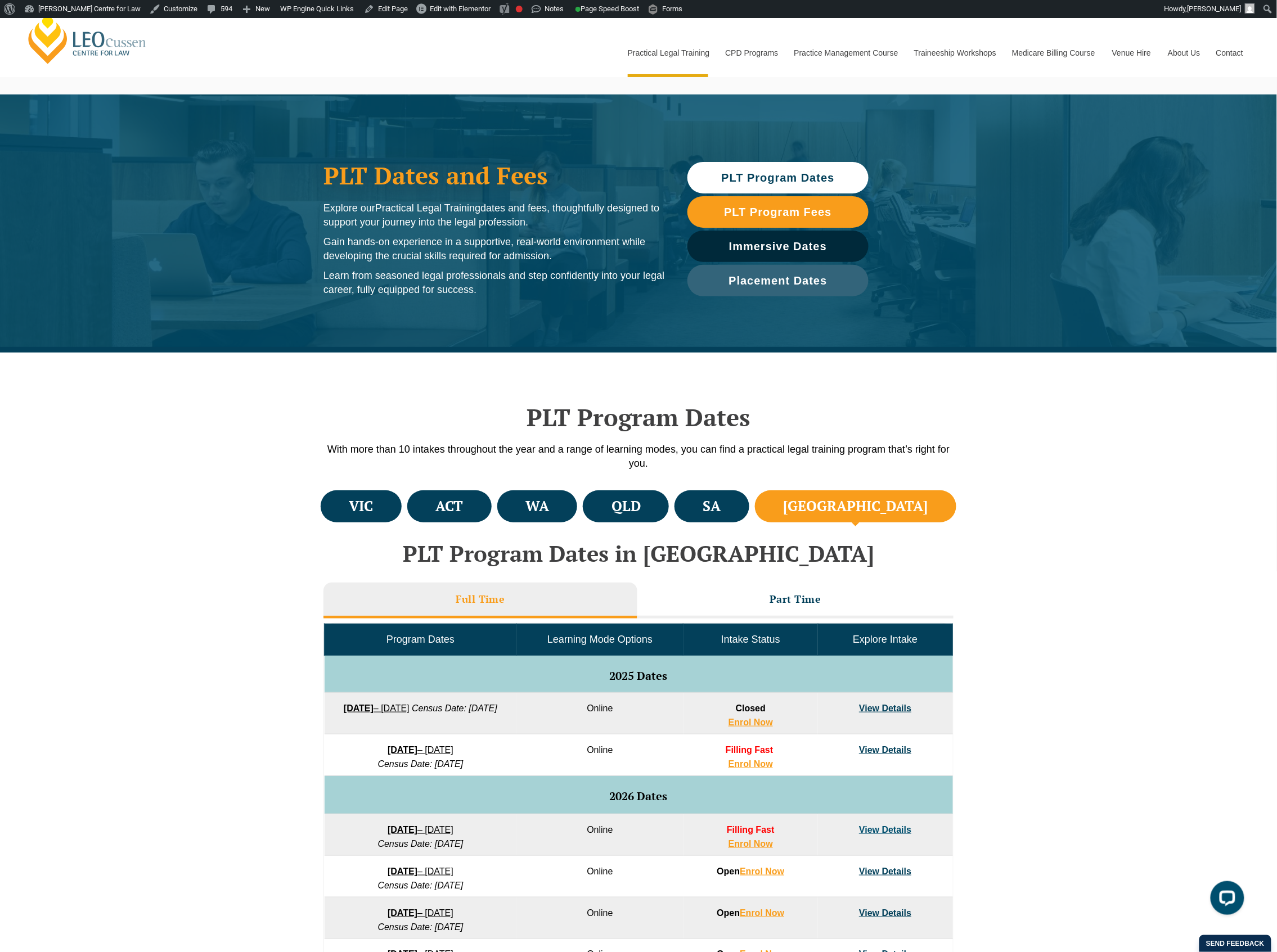
scroll to position [0, 0]
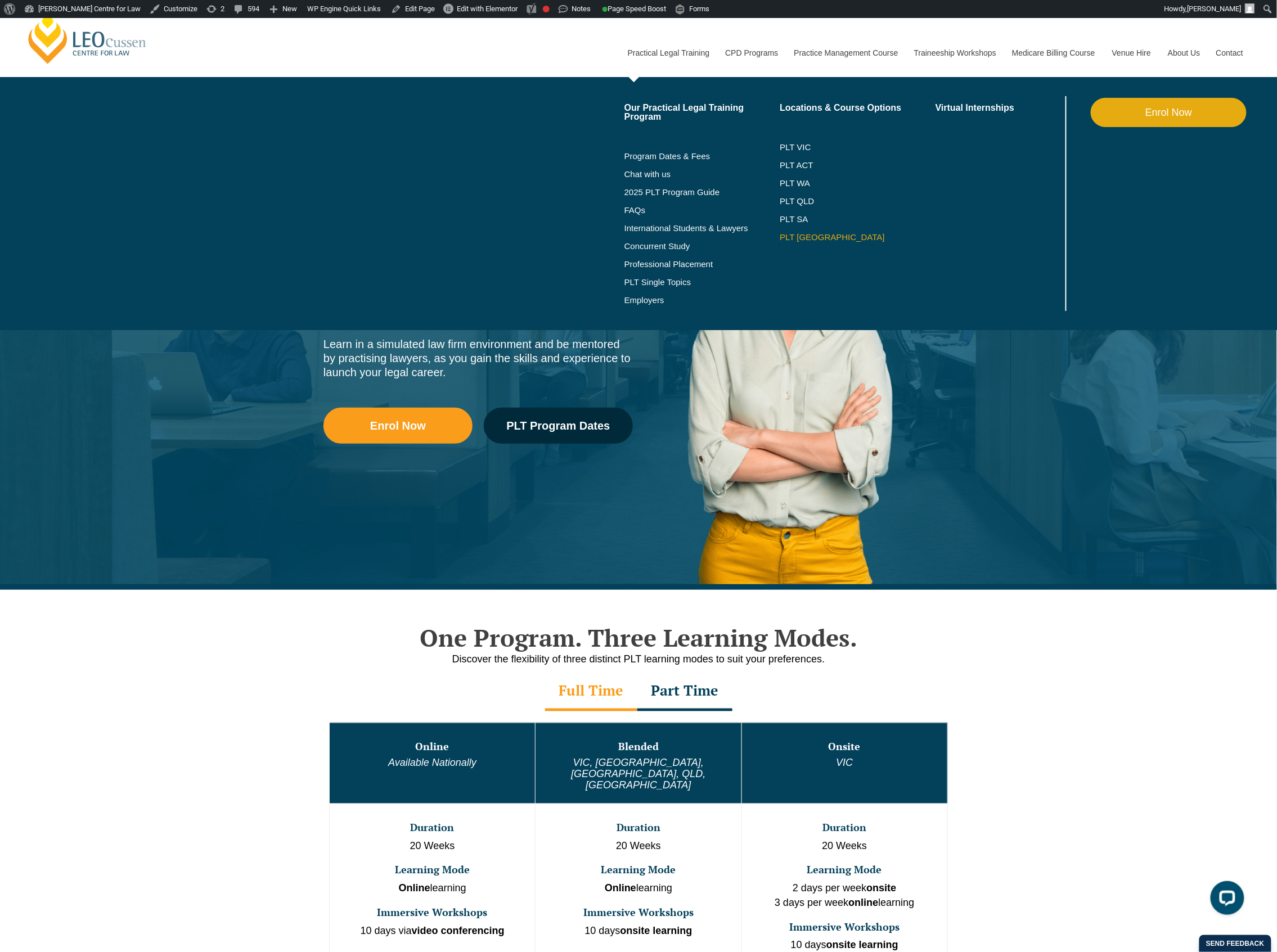
click at [794, 235] on link "PLT [GEOGRAPHIC_DATA]" at bounding box center [857, 237] width 156 height 9
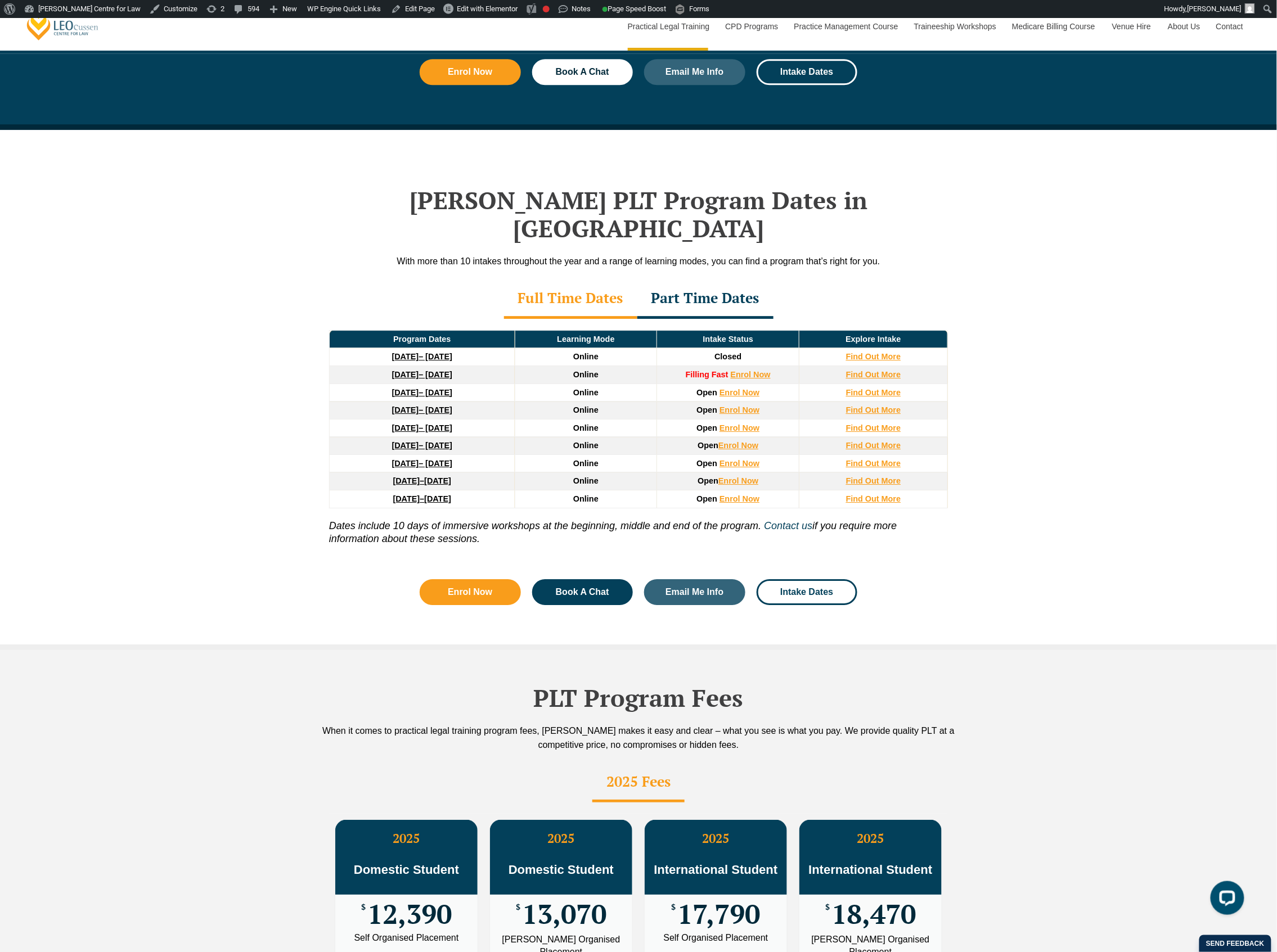
scroll to position [1350, 0]
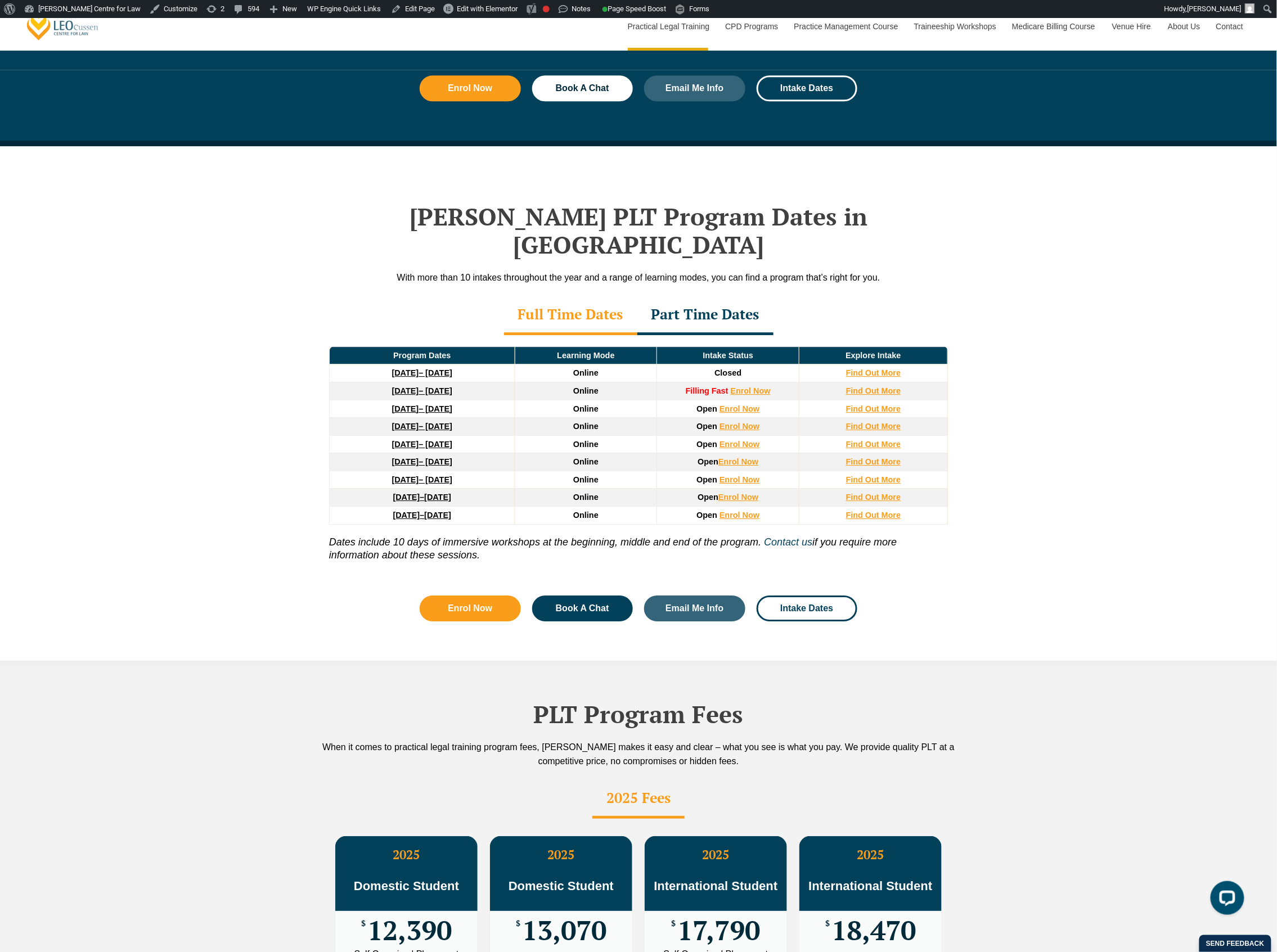
click at [622, 364] on td "Online" at bounding box center [585, 373] width 142 height 18
click at [594, 387] on span "Online" at bounding box center [585, 391] width 26 height 9
click at [234, 443] on div "Leo Cussen’s PLT Program Dates in NSW With more than 10 intakes throughout the …" at bounding box center [638, 406] width 1277 height 520
click at [234, 441] on div "Leo Cussen’s PLT Program Dates in NSW With more than 10 intakes throughout the …" at bounding box center [638, 406] width 1277 height 520
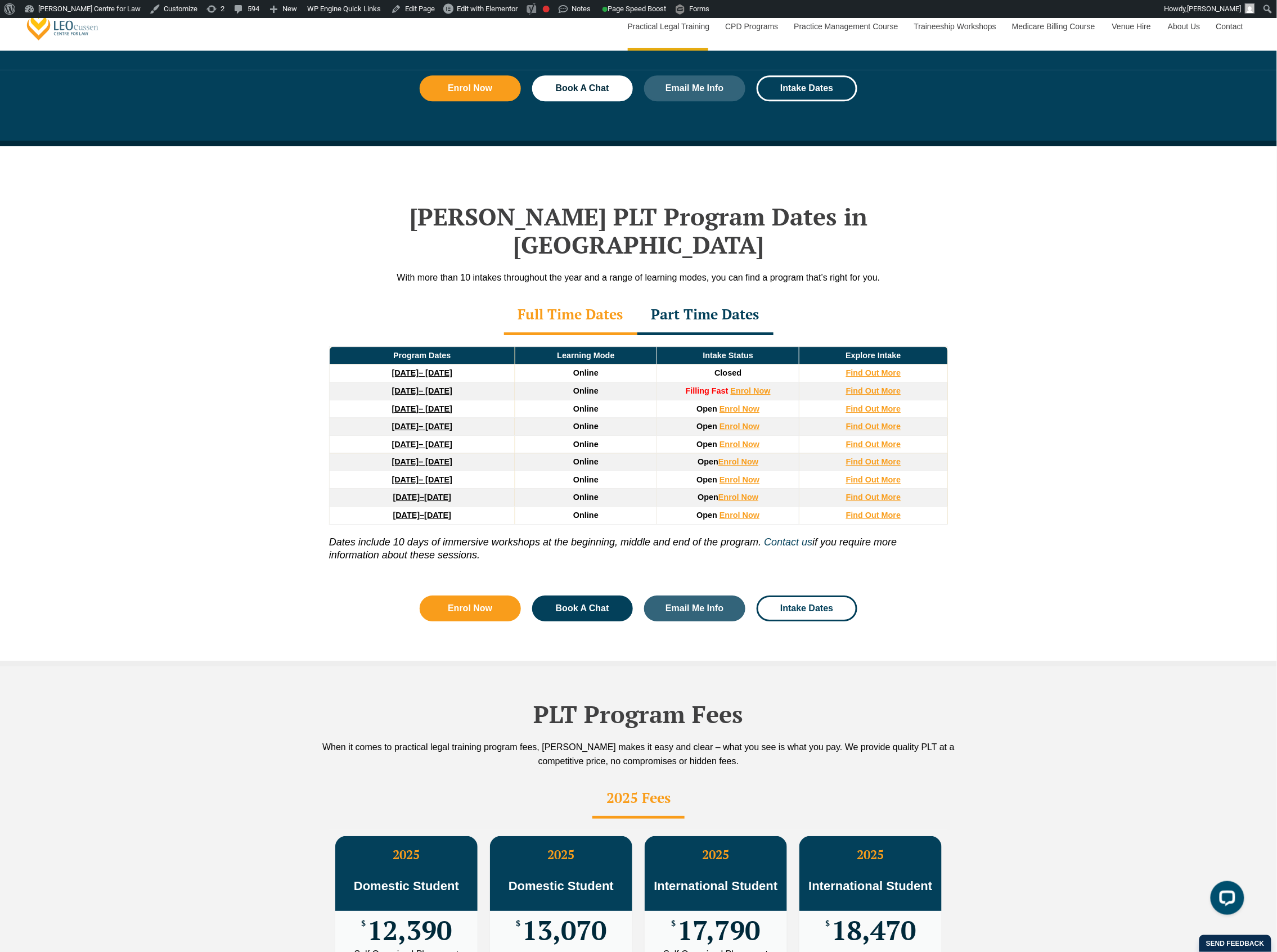
click at [725, 303] on div "Part Time Dates" at bounding box center [705, 315] width 136 height 39
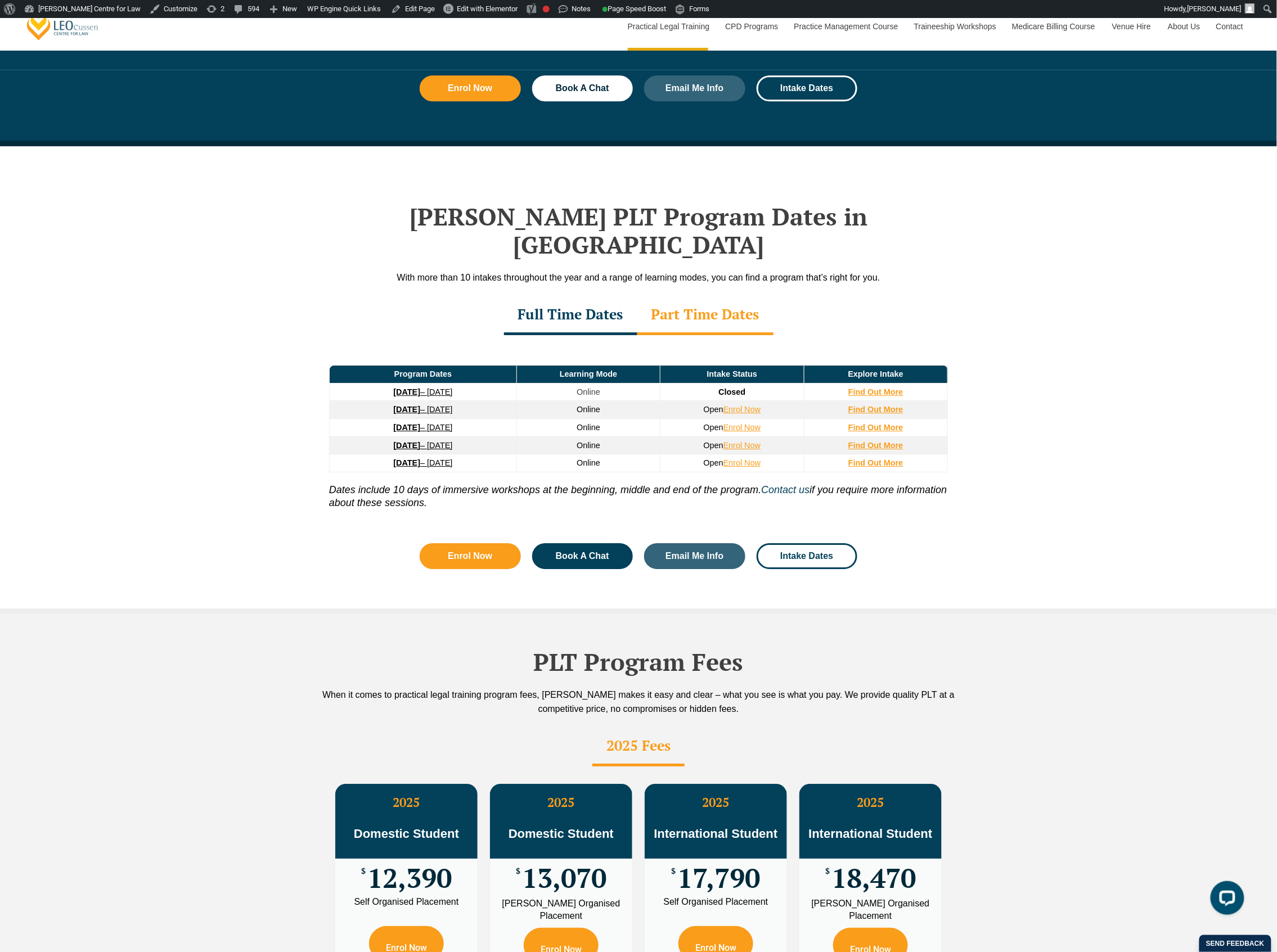
click at [567, 296] on div "Full Time Dates" at bounding box center [570, 315] width 133 height 39
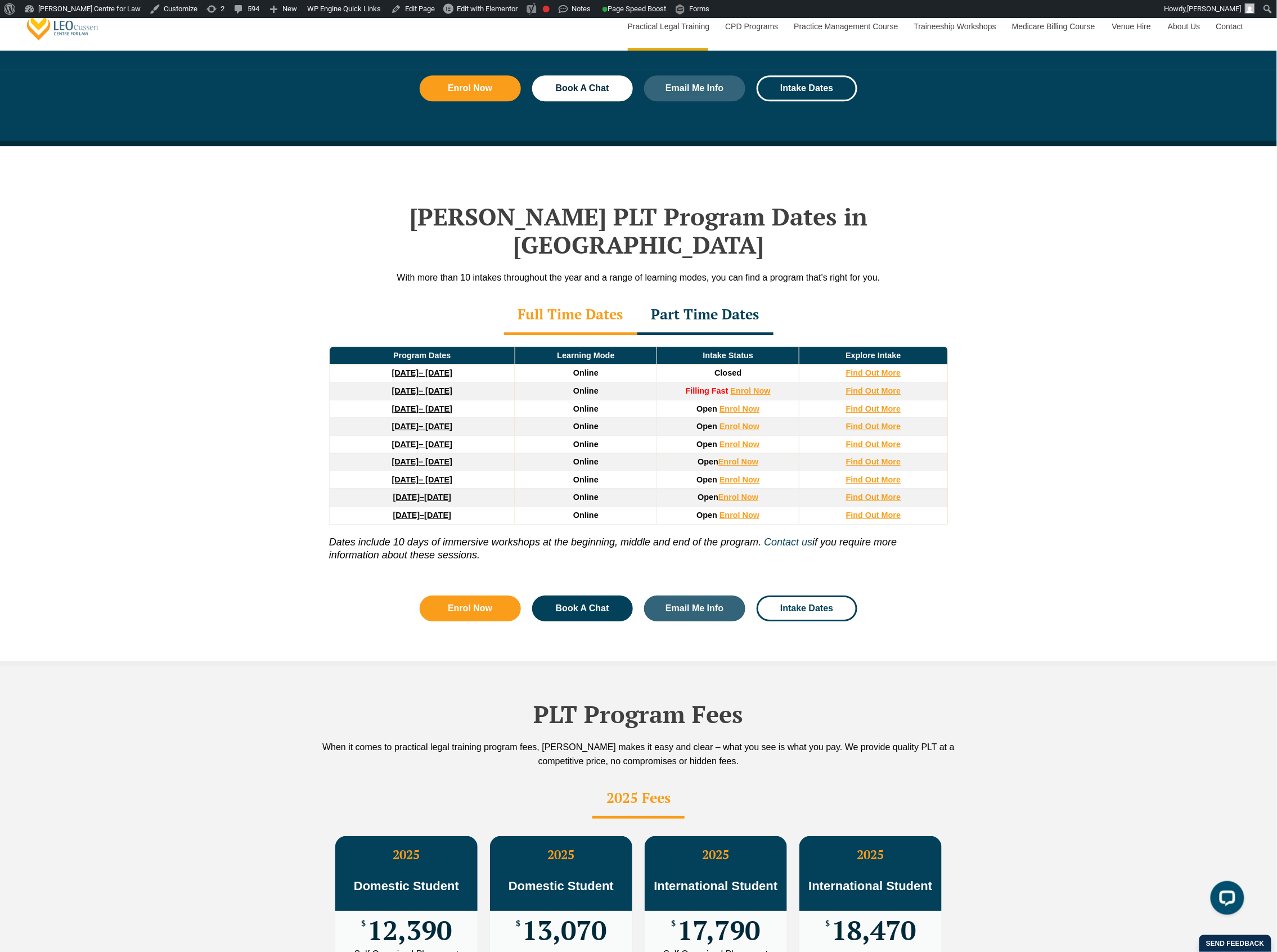
click at [1107, 431] on div "Leo Cussen’s PLT Program Dates in NSW With more than 10 intakes throughout the …" at bounding box center [638, 406] width 1277 height 520
click at [896, 369] on strong "Find Out More" at bounding box center [874, 373] width 55 height 9
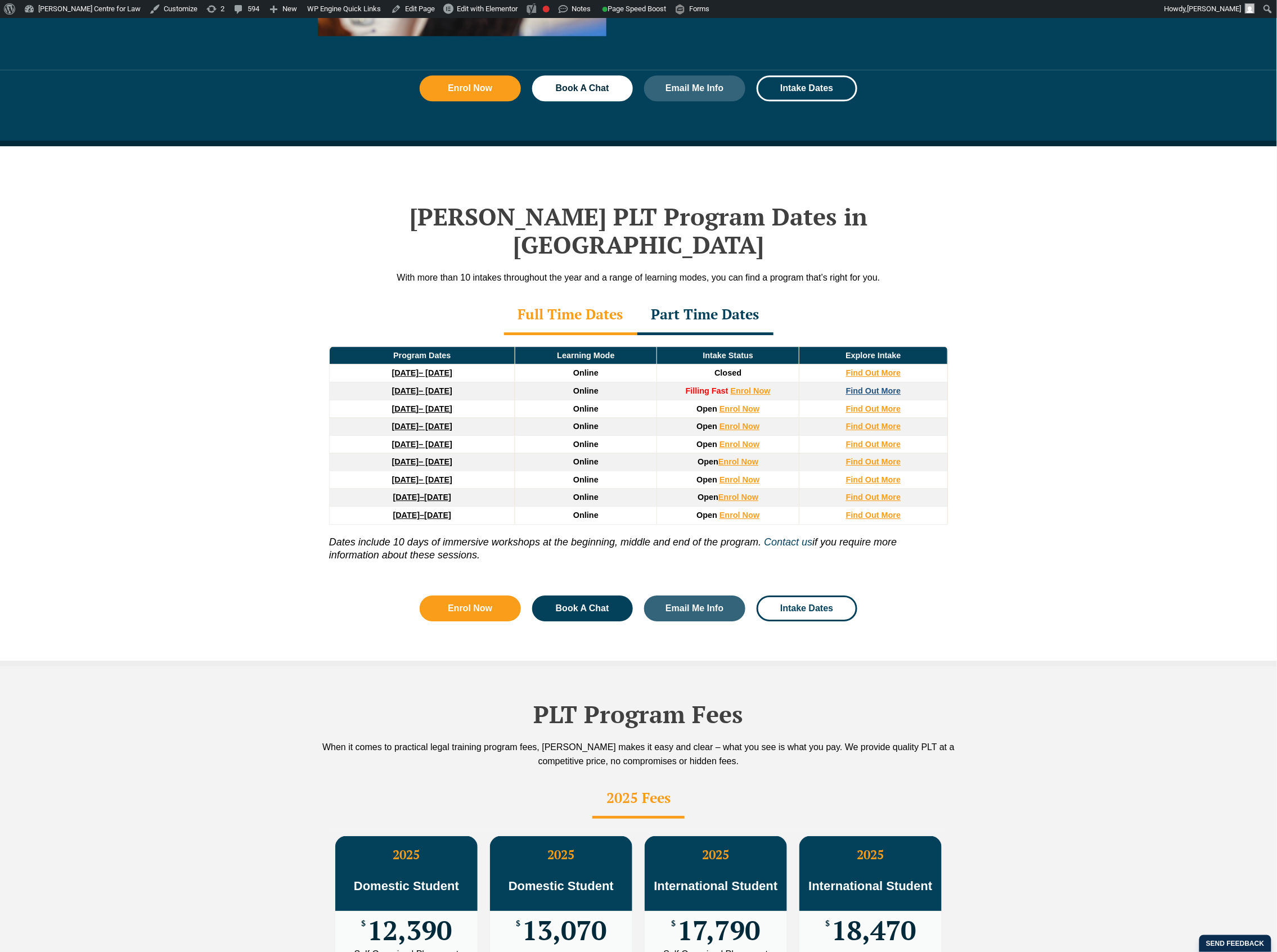
click at [886, 387] on strong "Find Out More" at bounding box center [874, 391] width 55 height 9
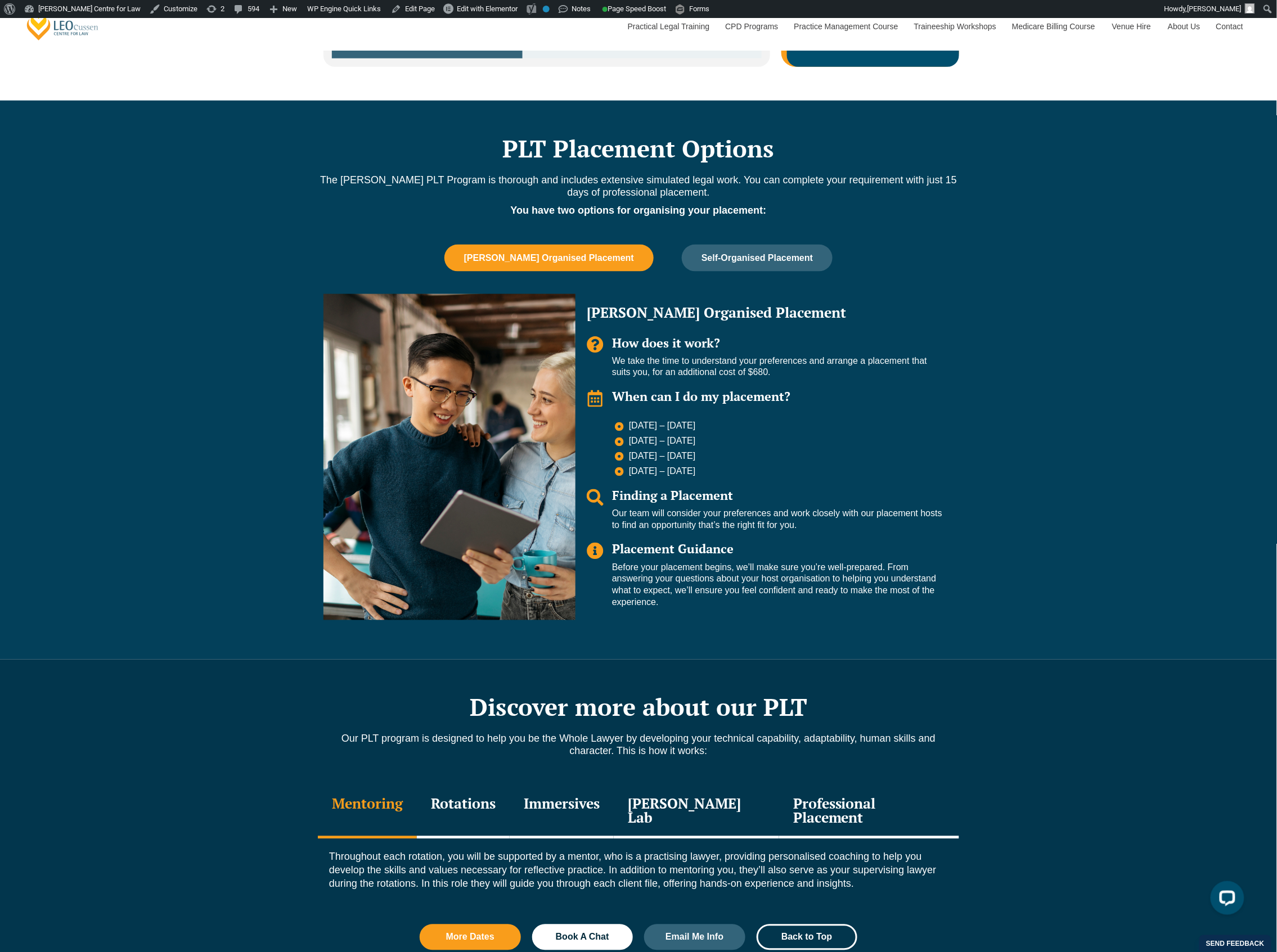
scroll to position [599, 0]
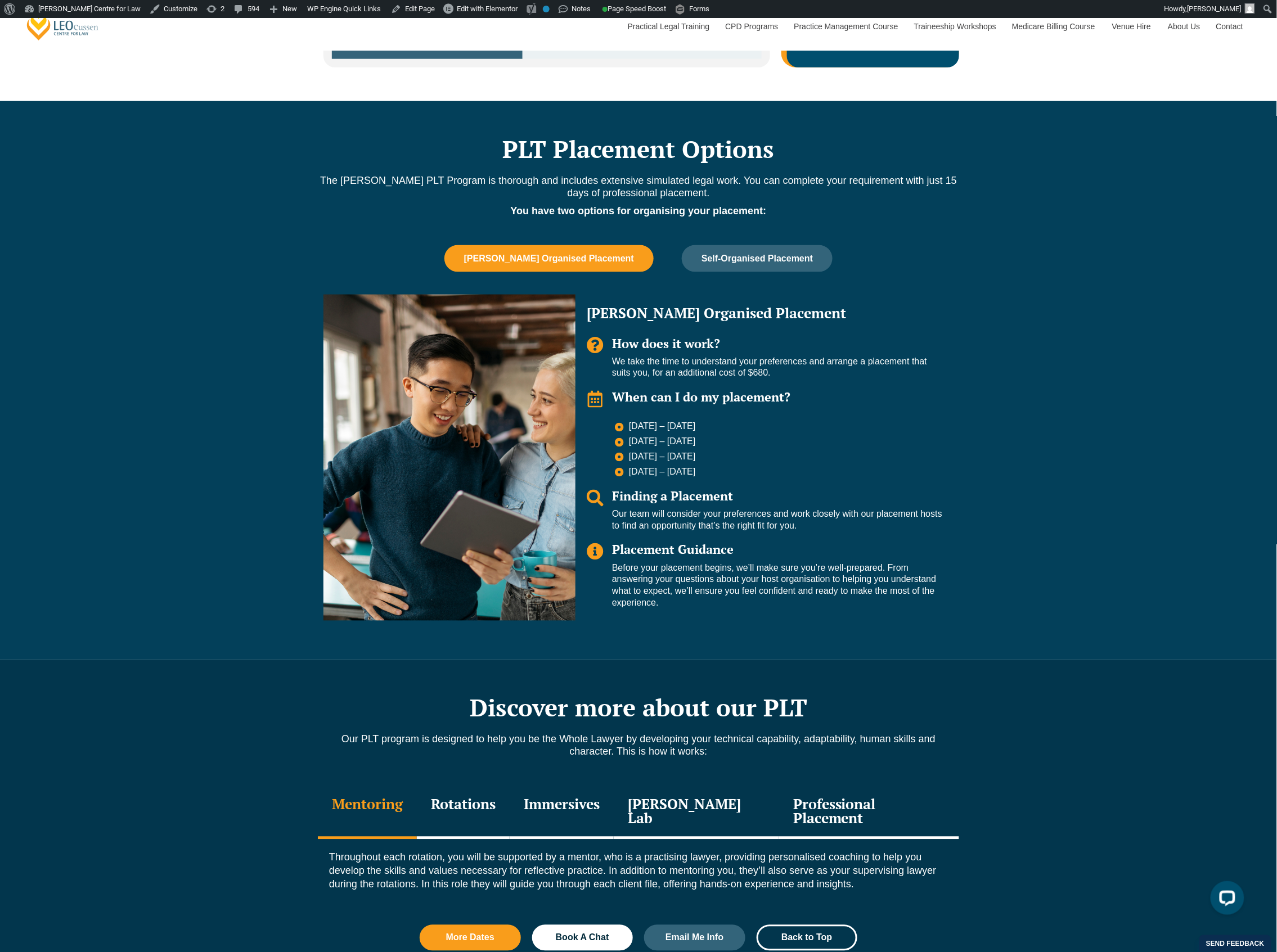
click at [567, 805] on div "Immersives" at bounding box center [561, 813] width 104 height 53
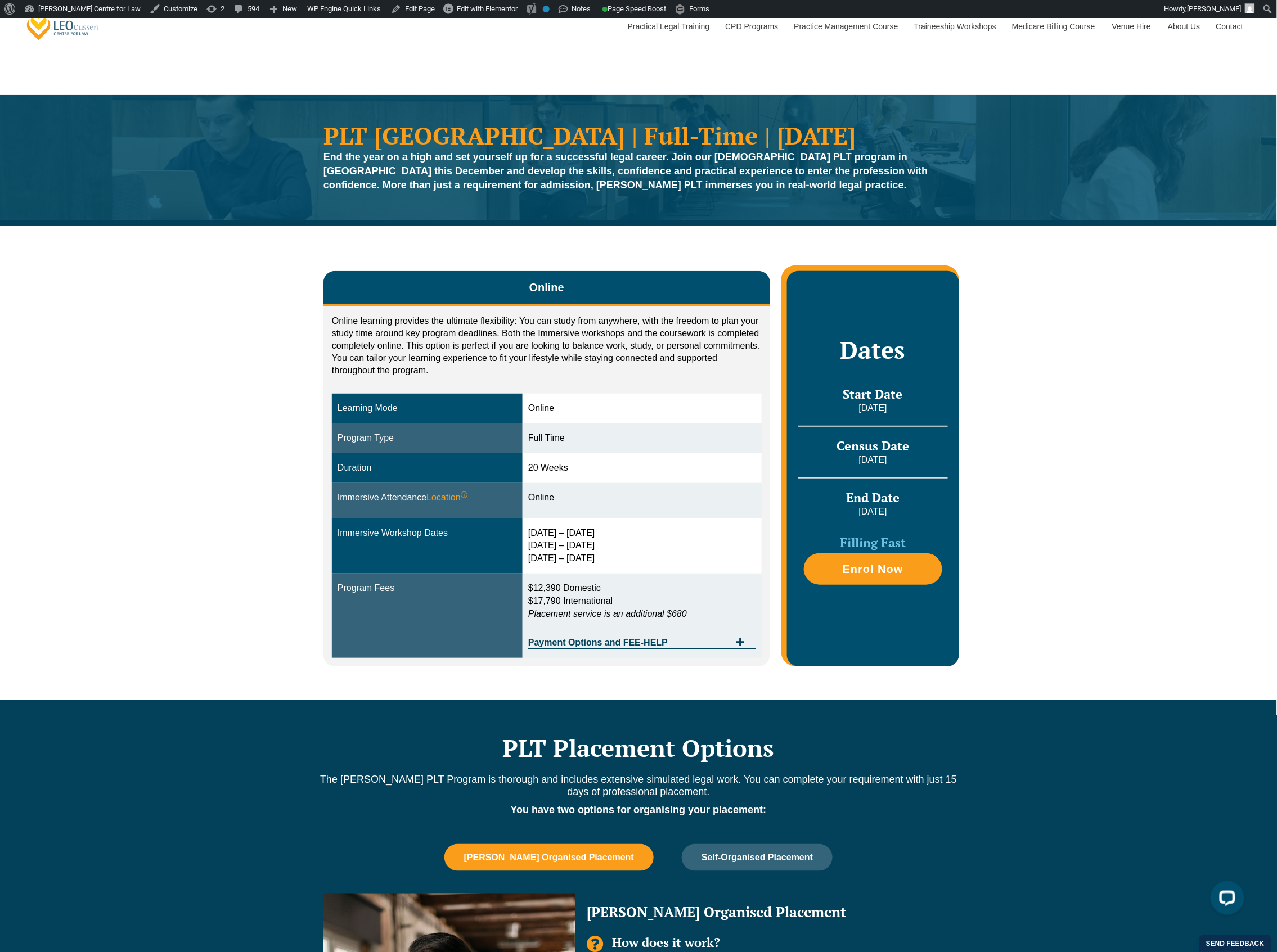
scroll to position [17, 0]
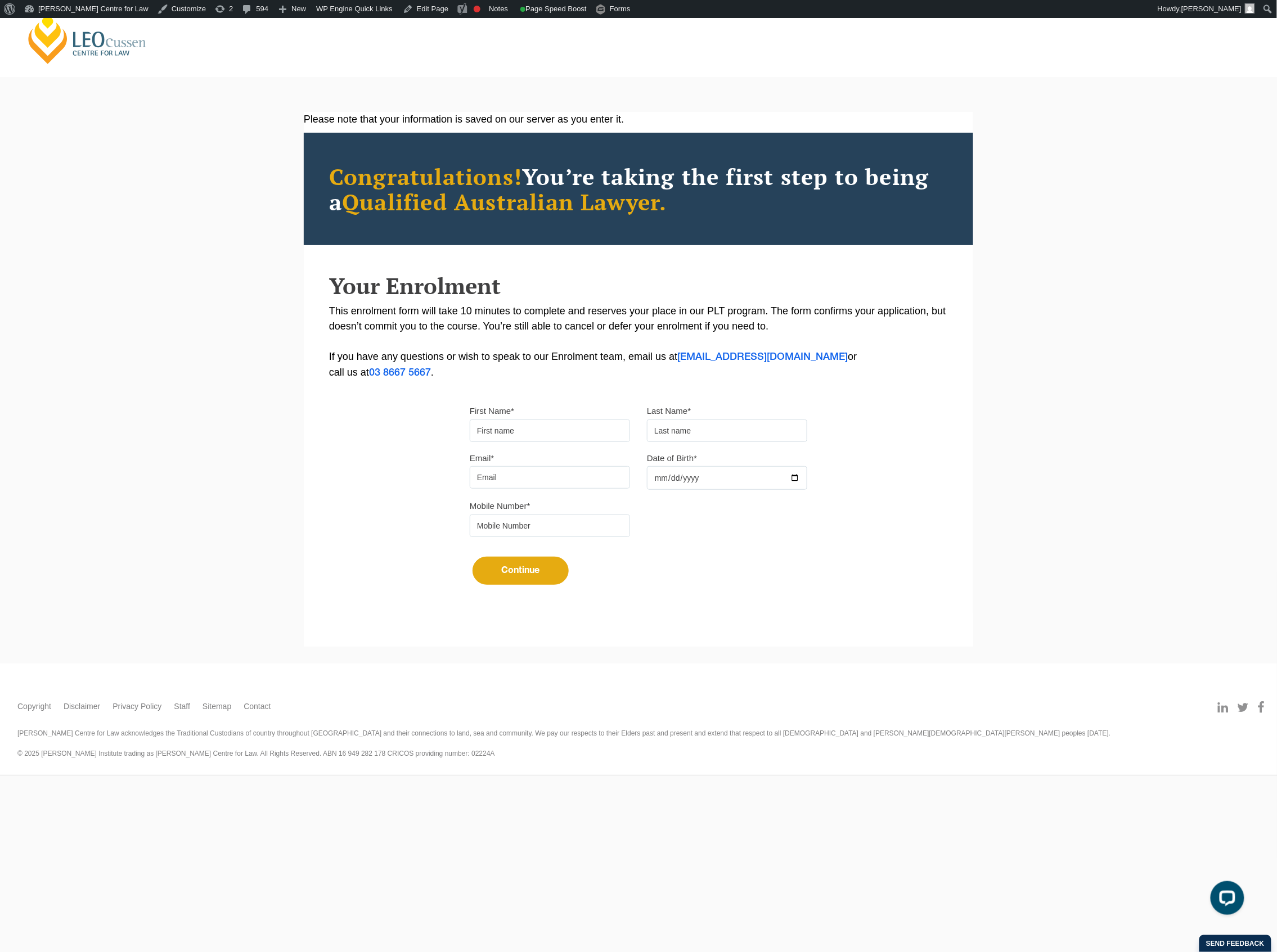
click at [581, 434] on input "First Name*" at bounding box center [549, 431] width 160 height 22
type input "s"
click at [714, 433] on input "text" at bounding box center [727, 431] width 160 height 22
type input "q"
click at [579, 479] on input "Email*" at bounding box center [549, 477] width 160 height 22
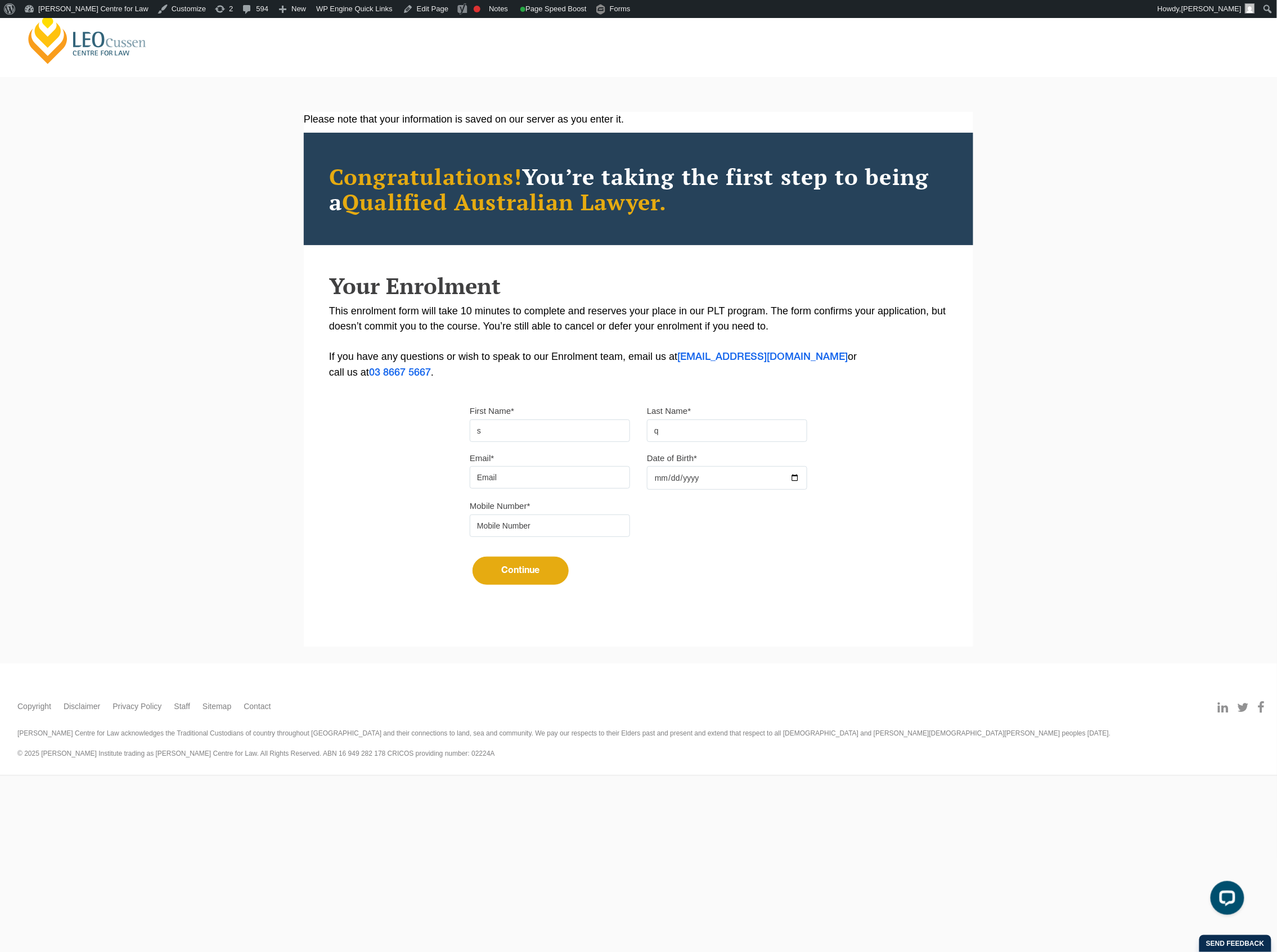
type input "squinn@leocussen.edu.au"
click at [694, 487] on input "Date of Birth*" at bounding box center [727, 478] width 160 height 24
click at [716, 482] on input "Date of Birth*" at bounding box center [727, 478] width 160 height 24
click at [793, 477] on input "Date of Birth*" at bounding box center [727, 478] width 160 height 24
type input "2025-10-01"
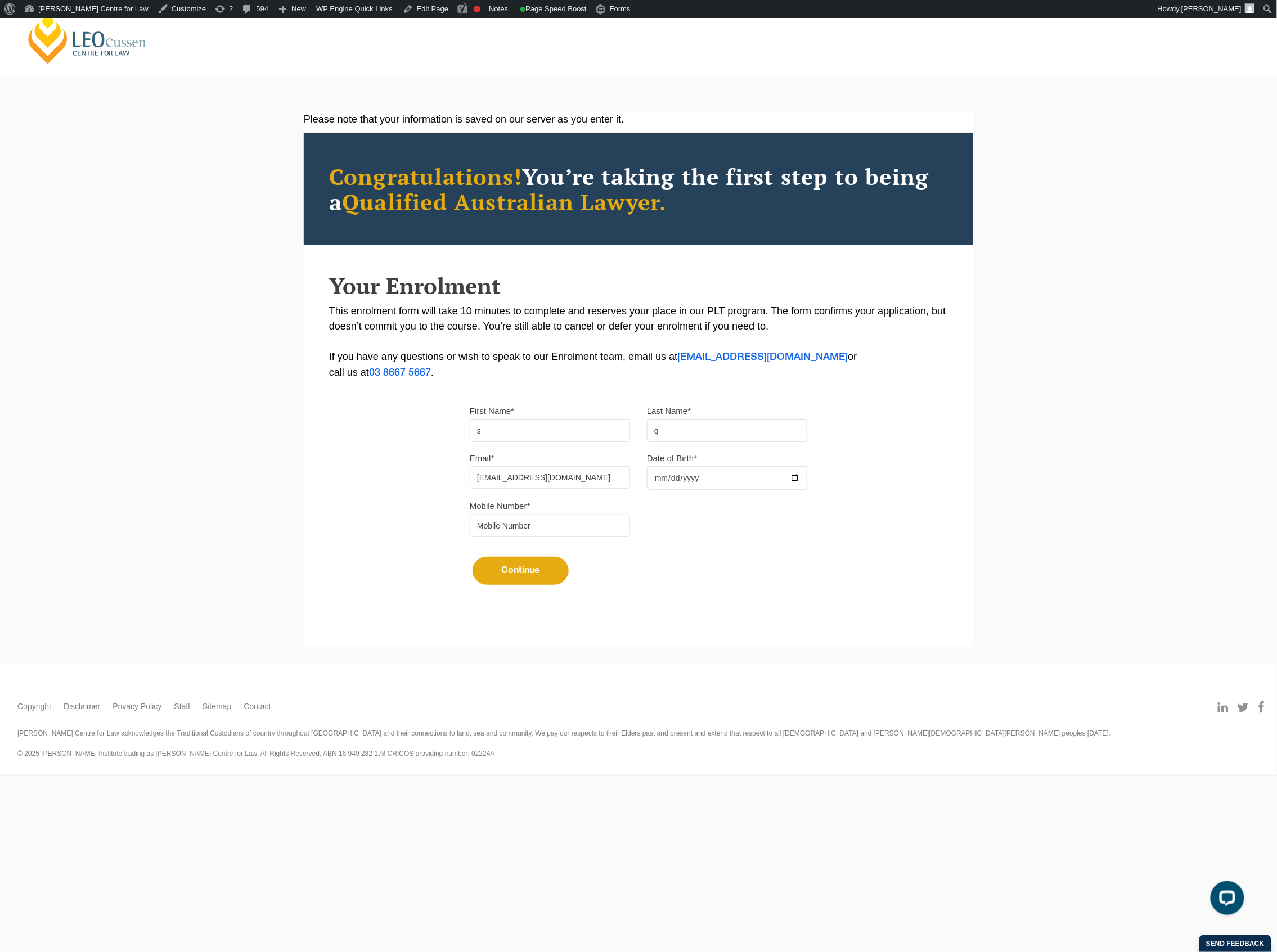
click at [509, 534] on input "tel" at bounding box center [549, 526] width 160 height 22
type input "0412051783"
click at [514, 588] on div "Continue It looks like you’ve previously started an application. You can pick u…" at bounding box center [638, 566] width 337 height 42
click at [518, 577] on button "Continue" at bounding box center [520, 571] width 96 height 28
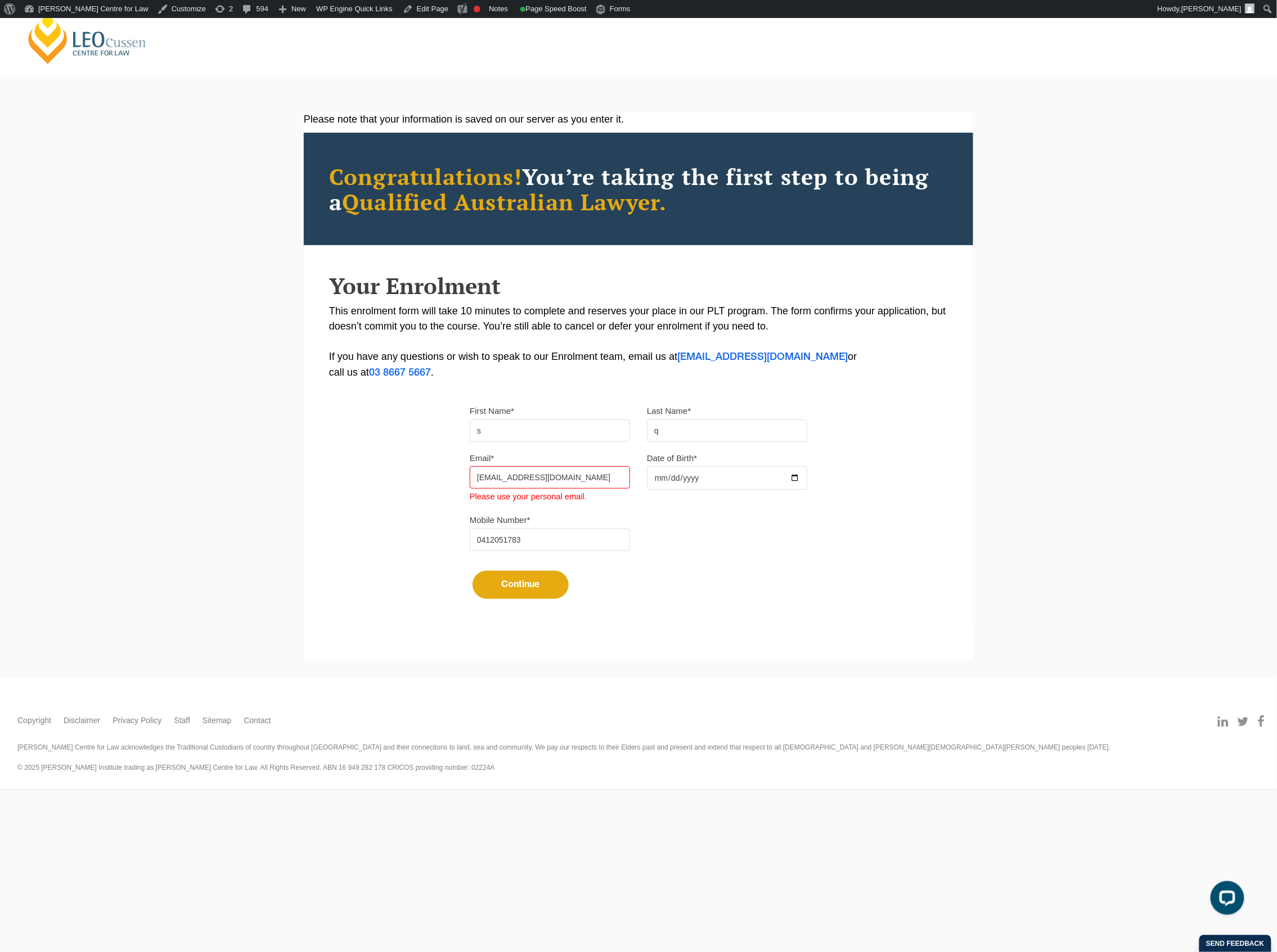
click at [597, 495] on div "squinn@leocussen.edu.au Please use your personal email." at bounding box center [549, 485] width 160 height 37
click at [581, 477] on input "squinn@leocussen.edu.au" at bounding box center [549, 477] width 160 height 22
click at [581, 476] on input "squinn@leocussen.edu.au" at bounding box center [549, 477] width 160 height 22
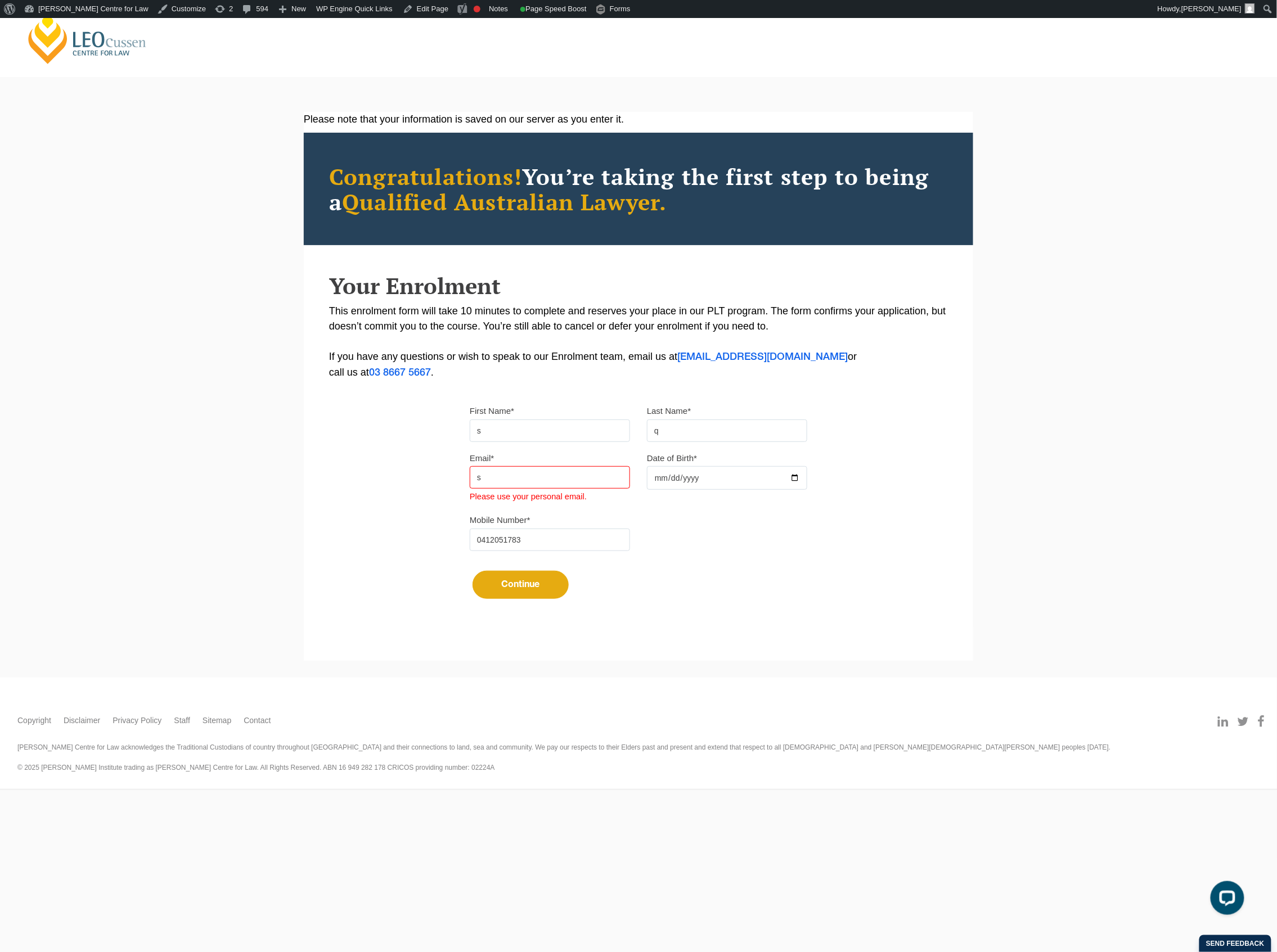
type input "sophiequinn.x@gmail.com"
drag, startPoint x: 684, startPoint y: 570, endPoint x: 673, endPoint y: 569, distance: 11.0
click at [684, 570] on div "Continue It looks like you’ve previously started an application. You can pick u…" at bounding box center [638, 581] width 337 height 42
click at [532, 575] on button "Continue" at bounding box center [520, 585] width 96 height 28
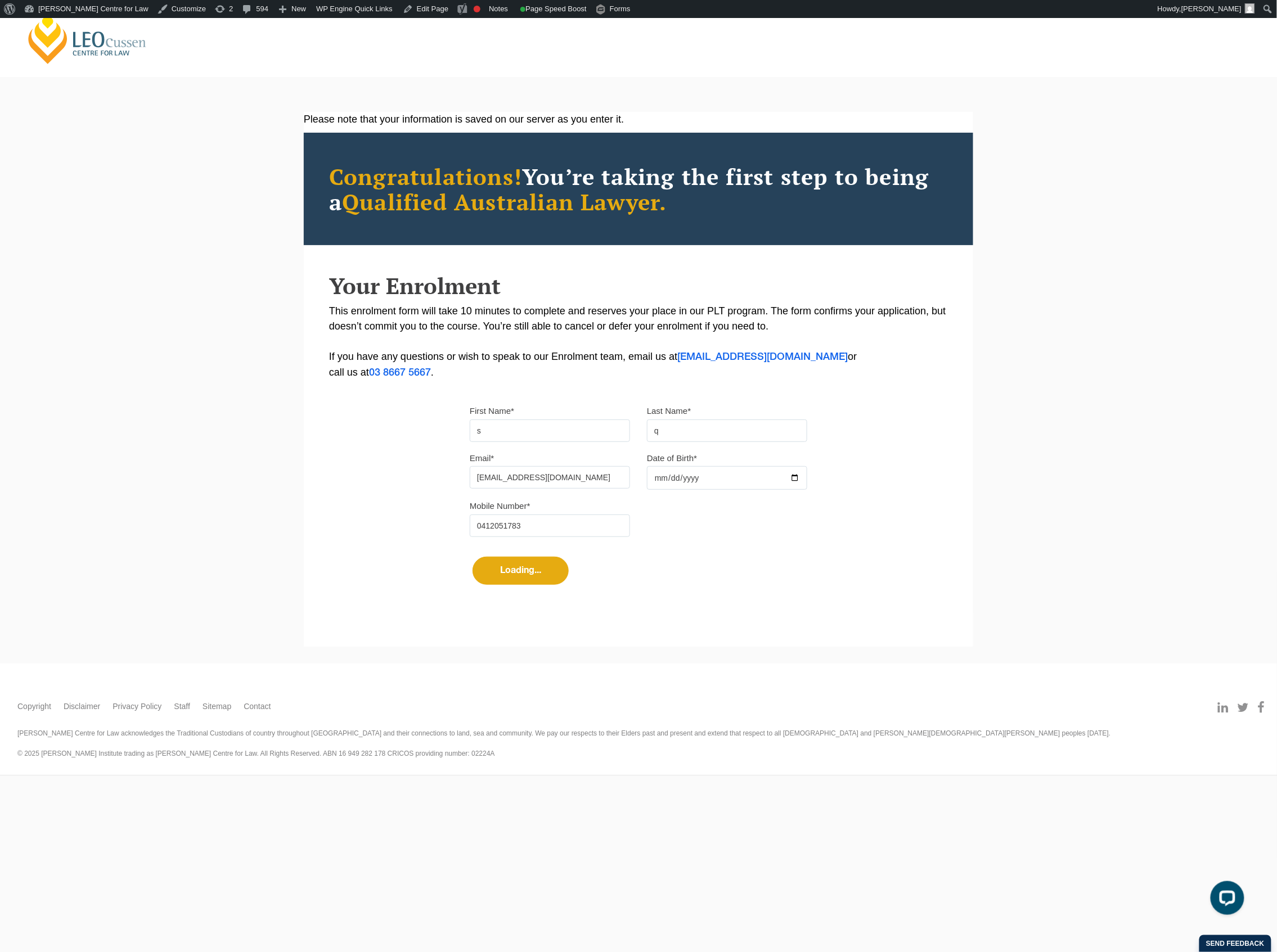
select select
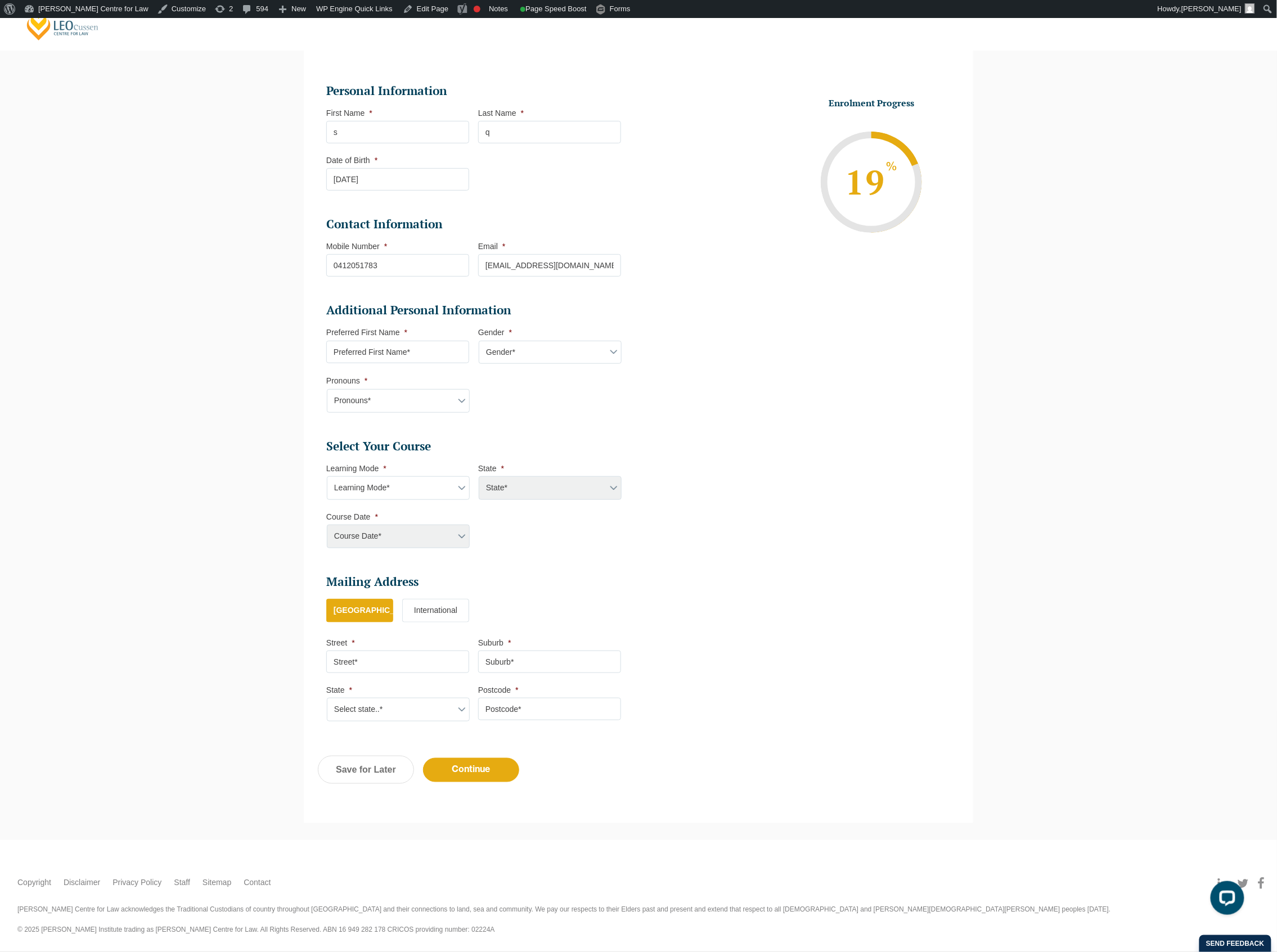
scroll to position [97, 0]
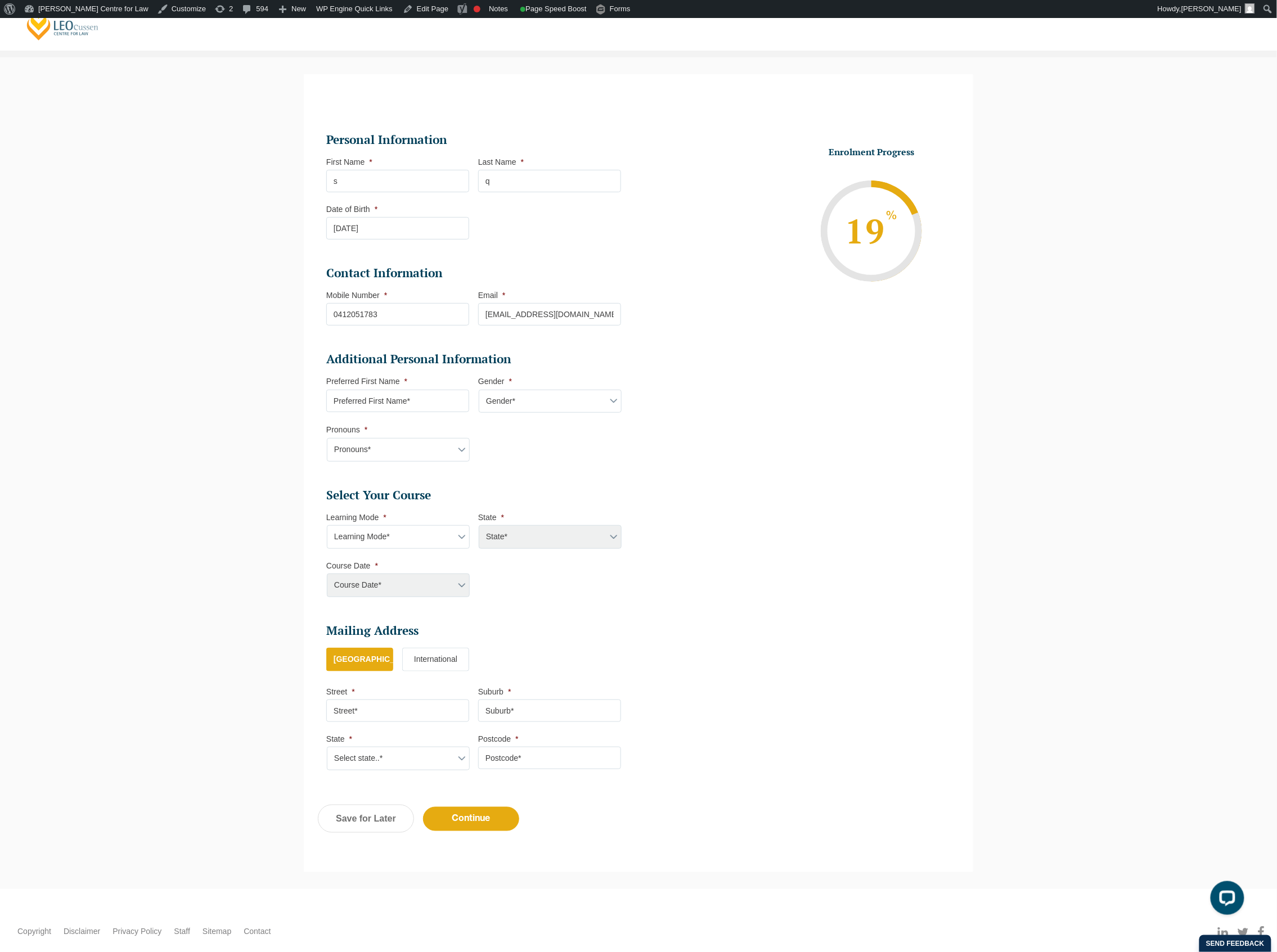
click at [432, 543] on select "Learning Mode* Online Full Time Learning Online Part Time Learning Blended Full…" at bounding box center [398, 537] width 143 height 24
select select "Online Full Time Learning"
click at [327, 527] on select "Learning Mode* Online Full Time Learning Online Part Time Learning Blended Full…" at bounding box center [398, 537] width 143 height 24
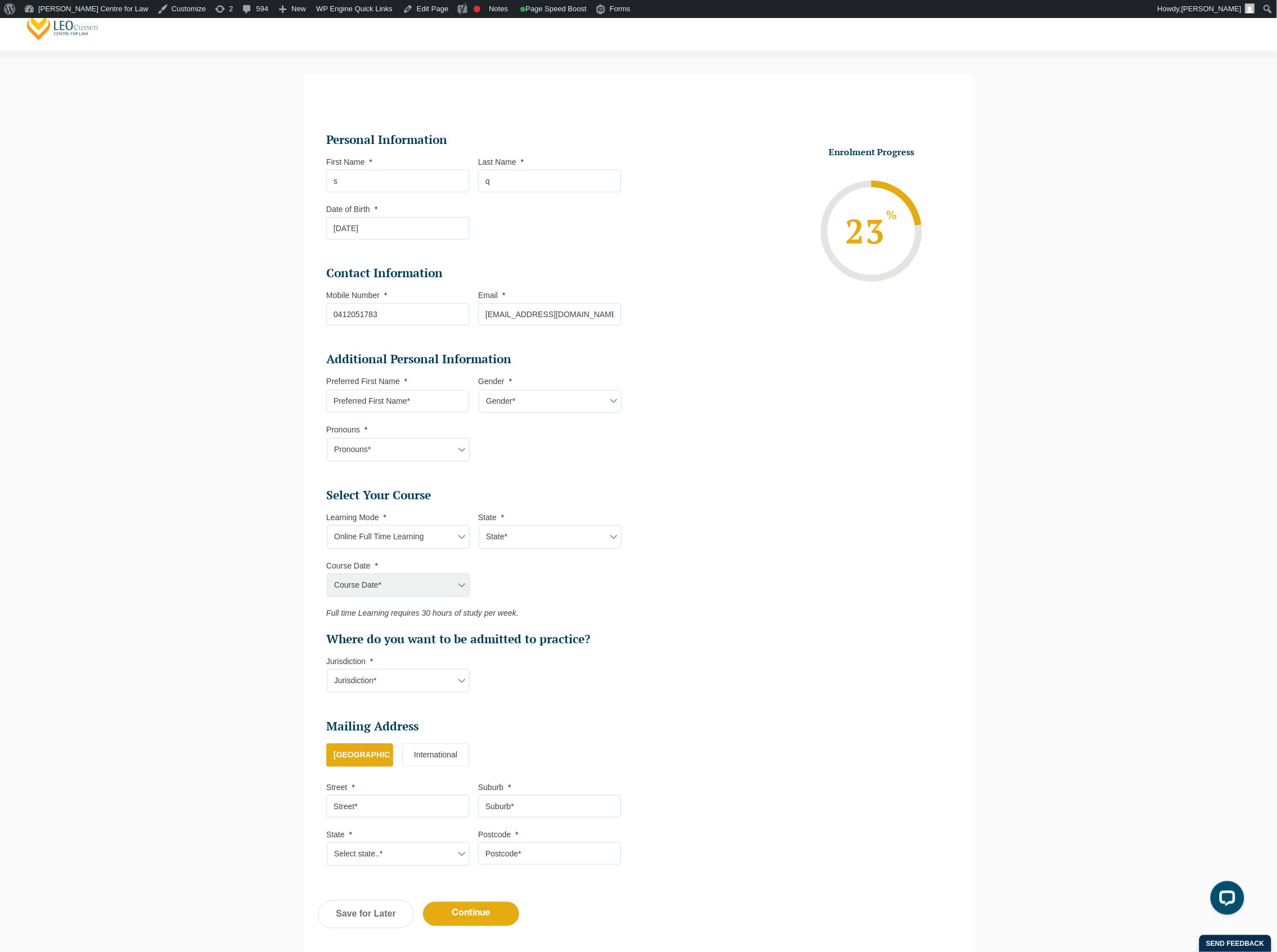
click at [552, 549] on select "State* National (ACT/NSW, VIC, QLD, SA, WA)" at bounding box center [550, 537] width 143 height 24
select select "National (ACT/NSW, VIC, QLD, SA, WA)"
click at [479, 527] on select "State* National (ACT/NSW, VIC, QLD, SA, WA)" at bounding box center [550, 537] width 143 height 24
click at [437, 585] on select "Course Date* December 2025 (08-Dec-2025 to 16-May-2026) January 2026 (27-Jan-20…" at bounding box center [398, 585] width 143 height 24
click at [390, 536] on select "Learning Mode* Online Full Time Learning Online Part Time Learning Blended Full…" at bounding box center [398, 537] width 143 height 24
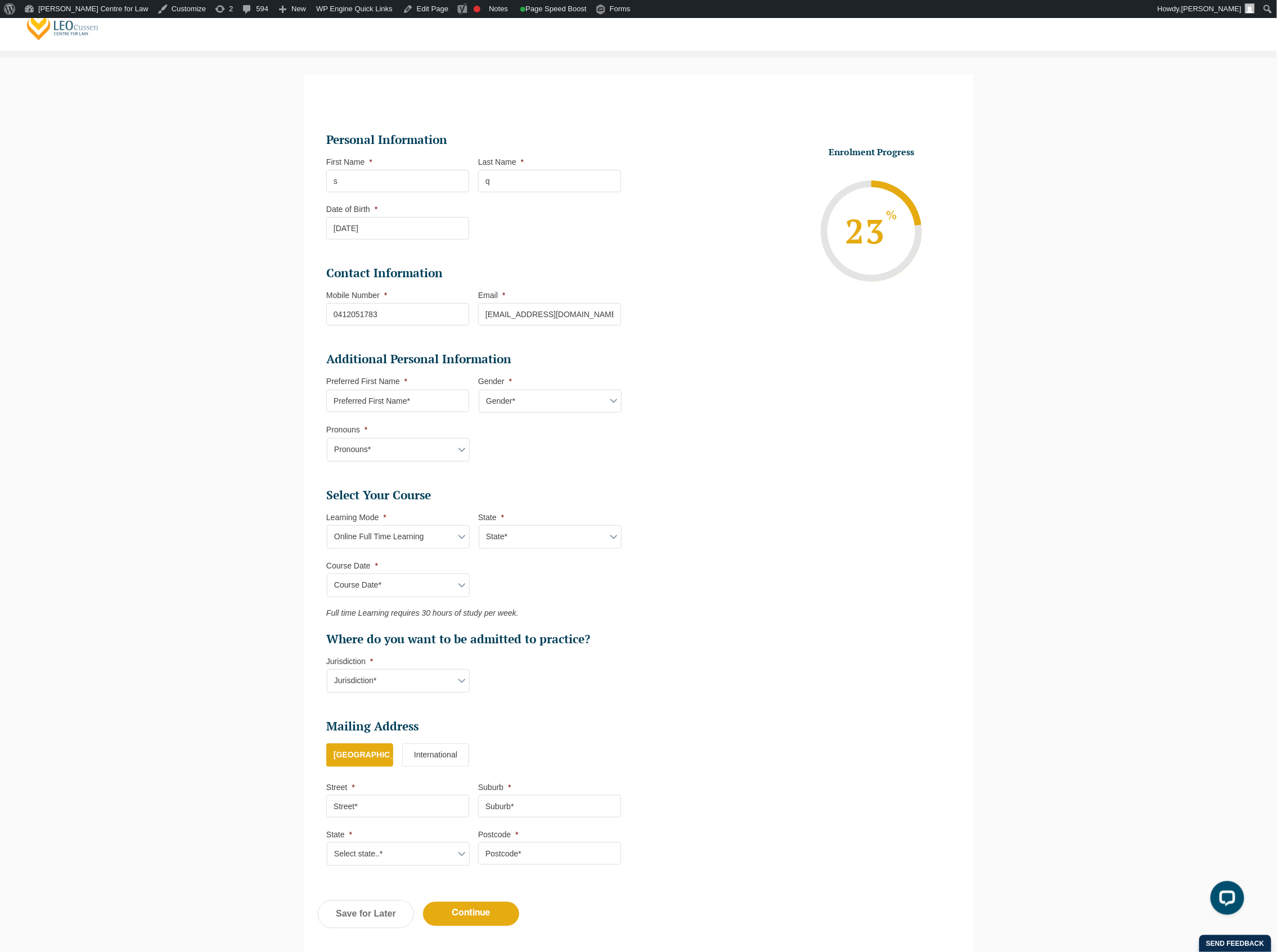
click at [390, 536] on select "Learning Mode* Online Full Time Learning Online Part Time Learning Blended Full…" at bounding box center [398, 537] width 143 height 24
click at [373, 583] on select "Course Date* December 2025 (08-Dec-2025 to 16-May-2026) January 2026 (27-Jan-20…" at bounding box center [398, 585] width 143 height 24
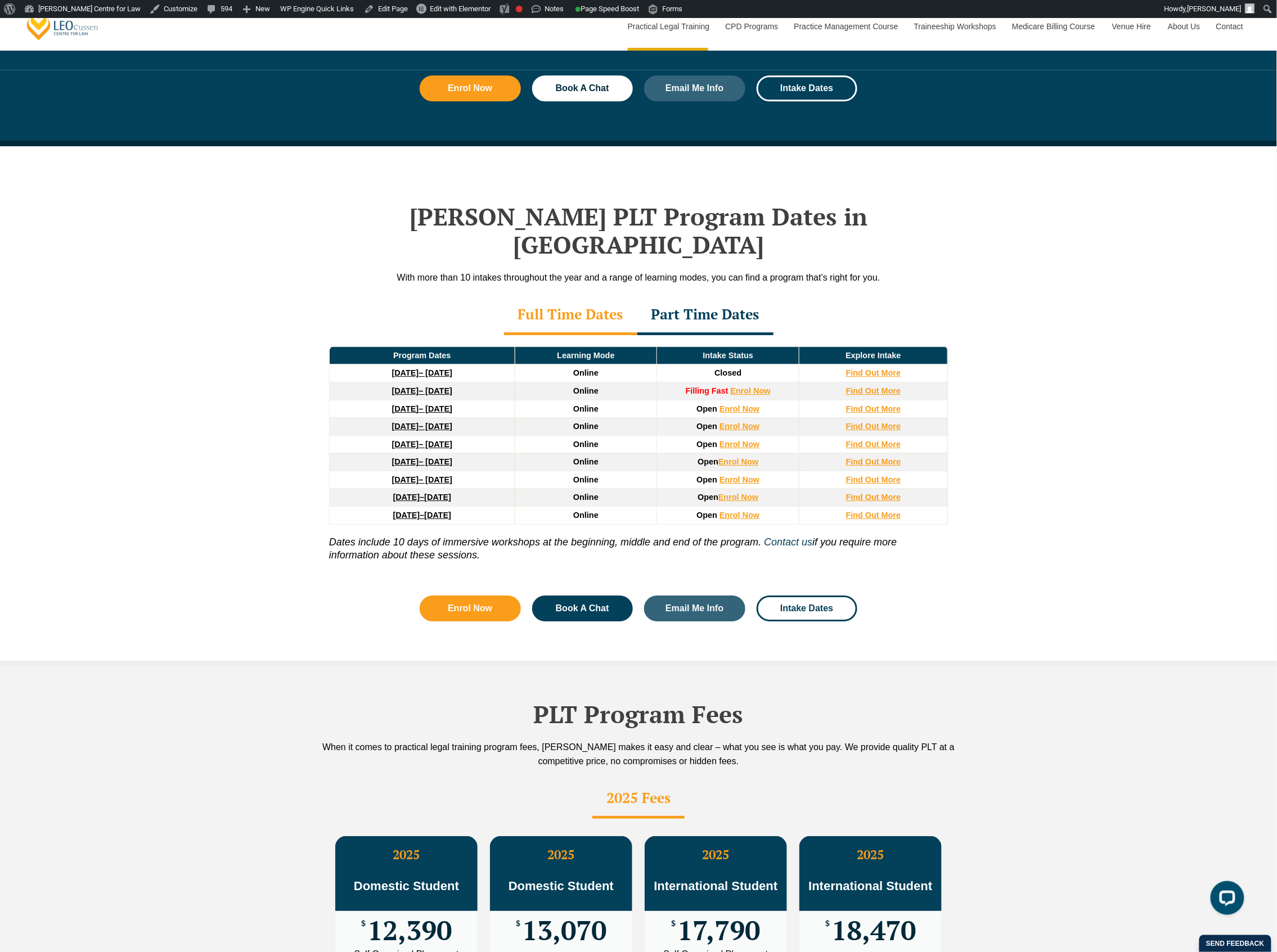
click at [170, 434] on div "[PERSON_NAME] PLT Program Dates in [GEOGRAPHIC_DATA] With more than 10 intakes …" at bounding box center [638, 406] width 1277 height 520
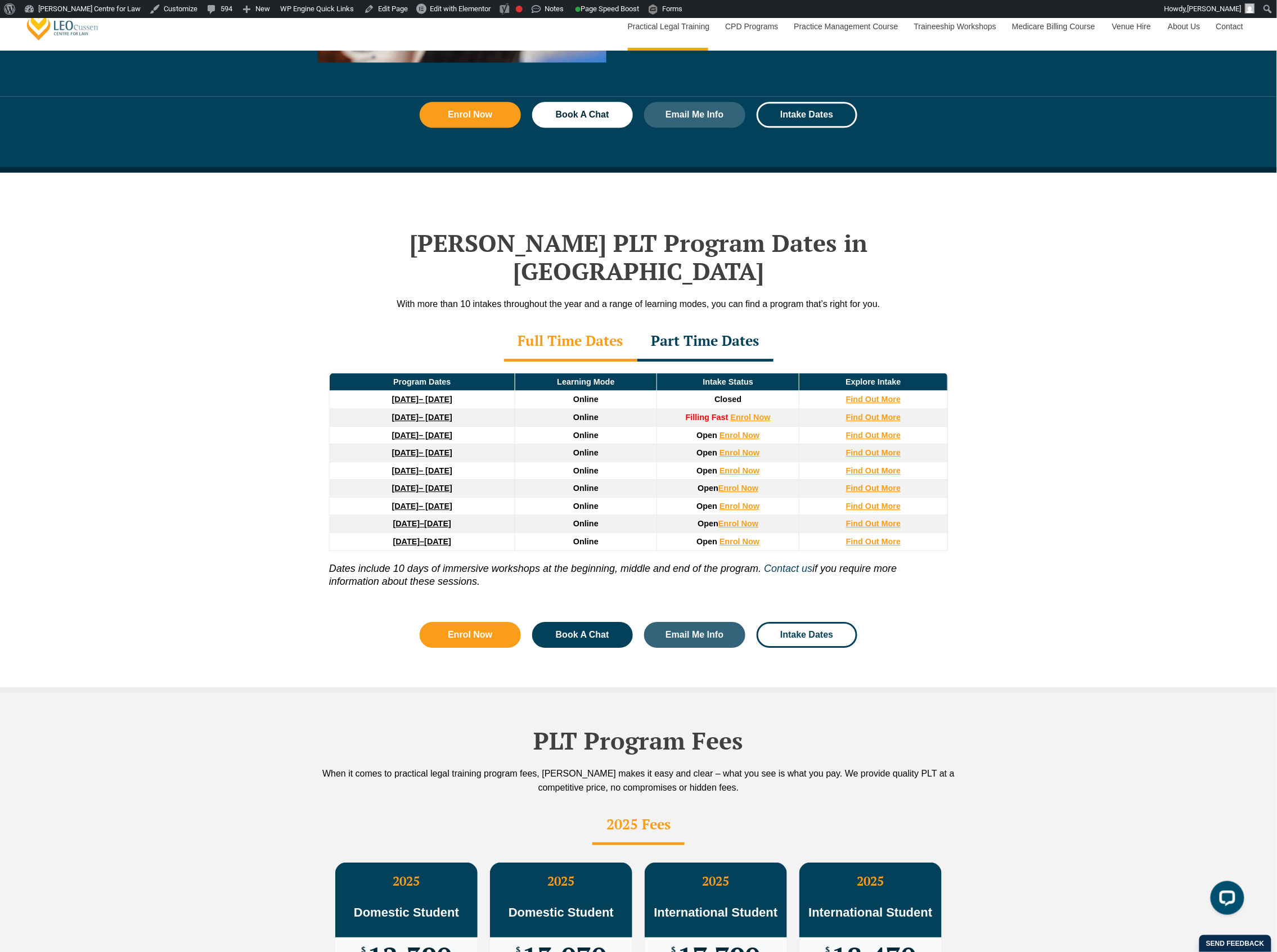
scroll to position [1350, 0]
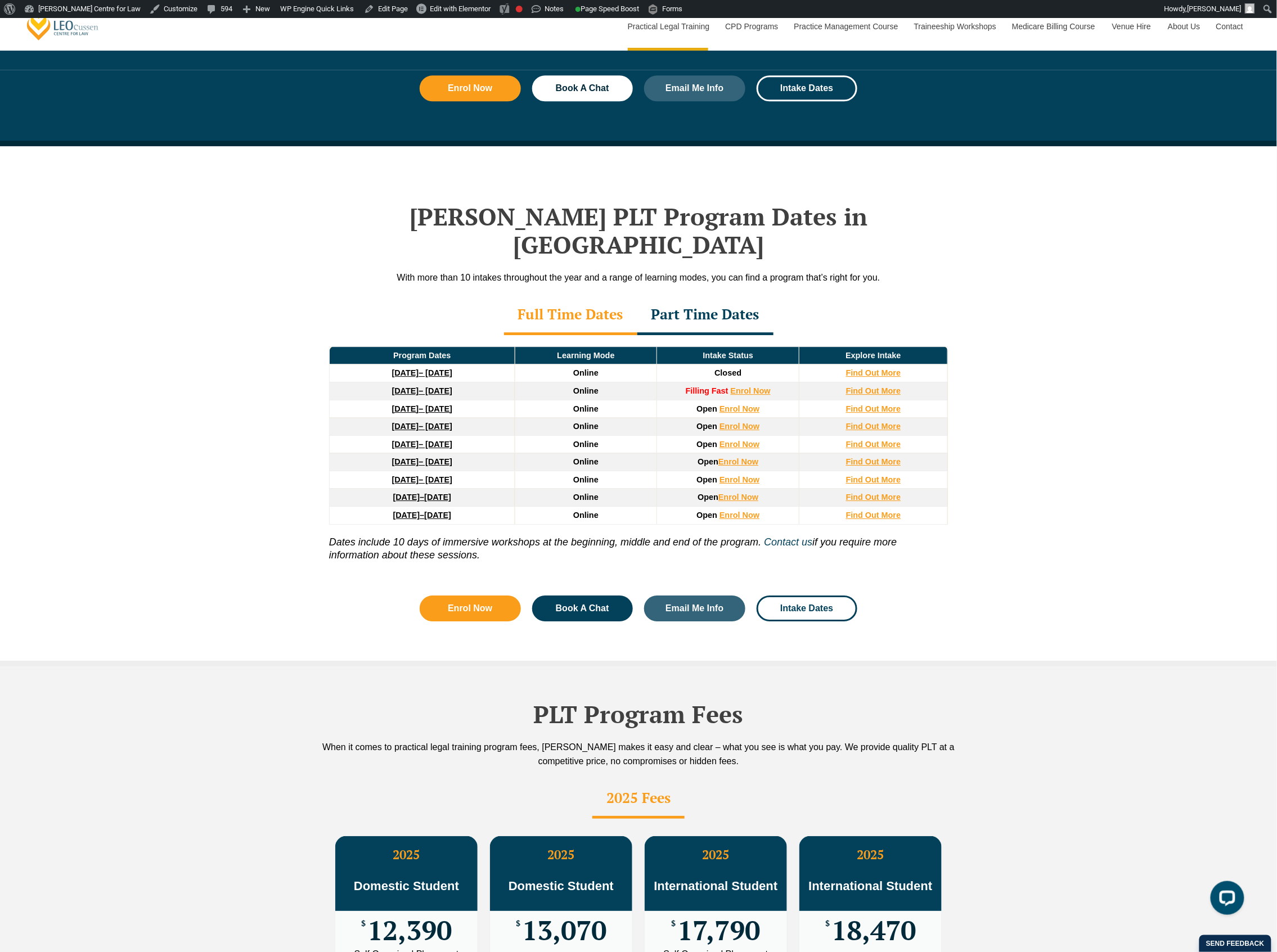
click at [707, 296] on div "Part Time Dates" at bounding box center [705, 315] width 136 height 39
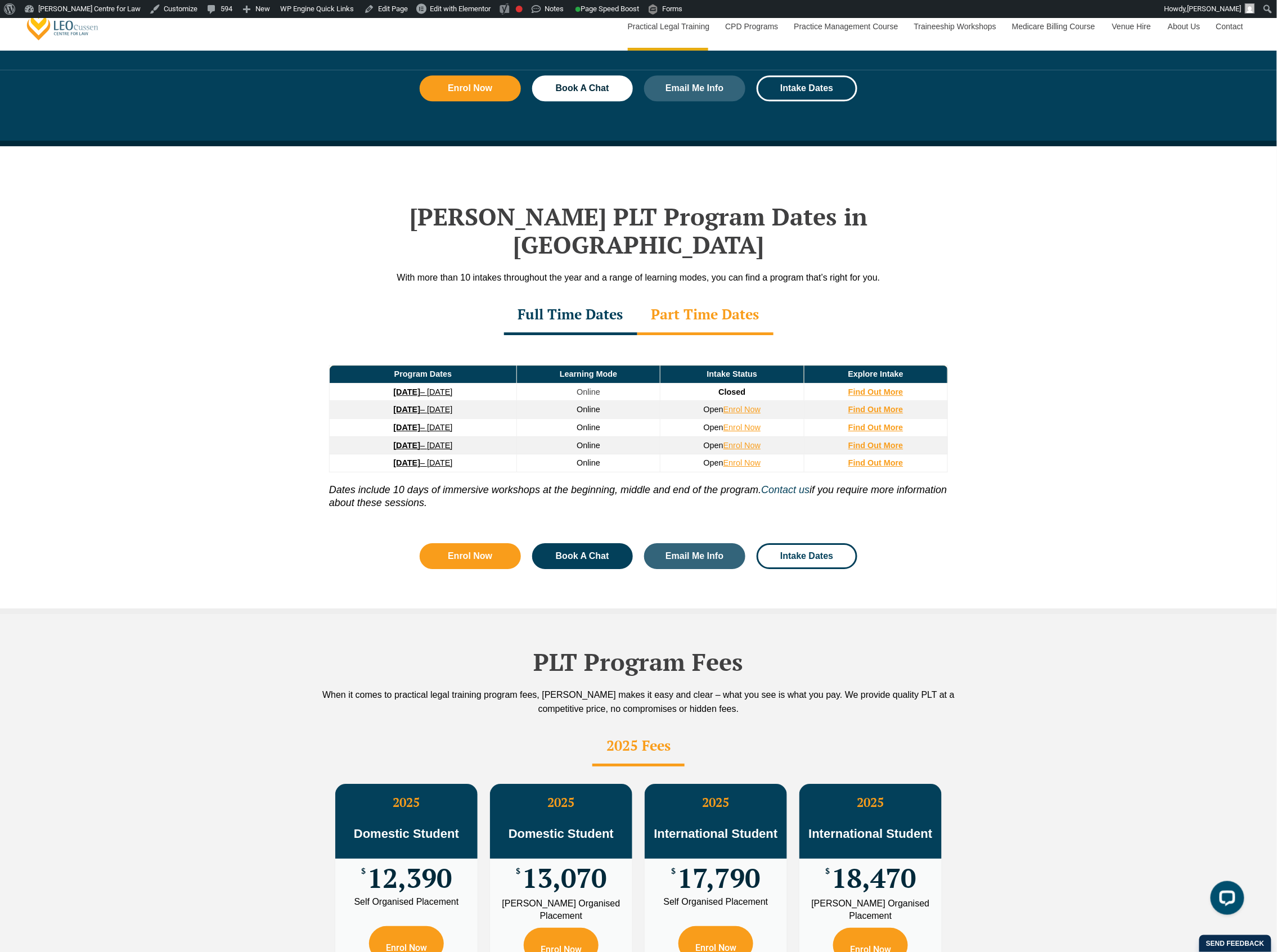
click at [597, 297] on div "Full Time Dates" at bounding box center [570, 315] width 133 height 39
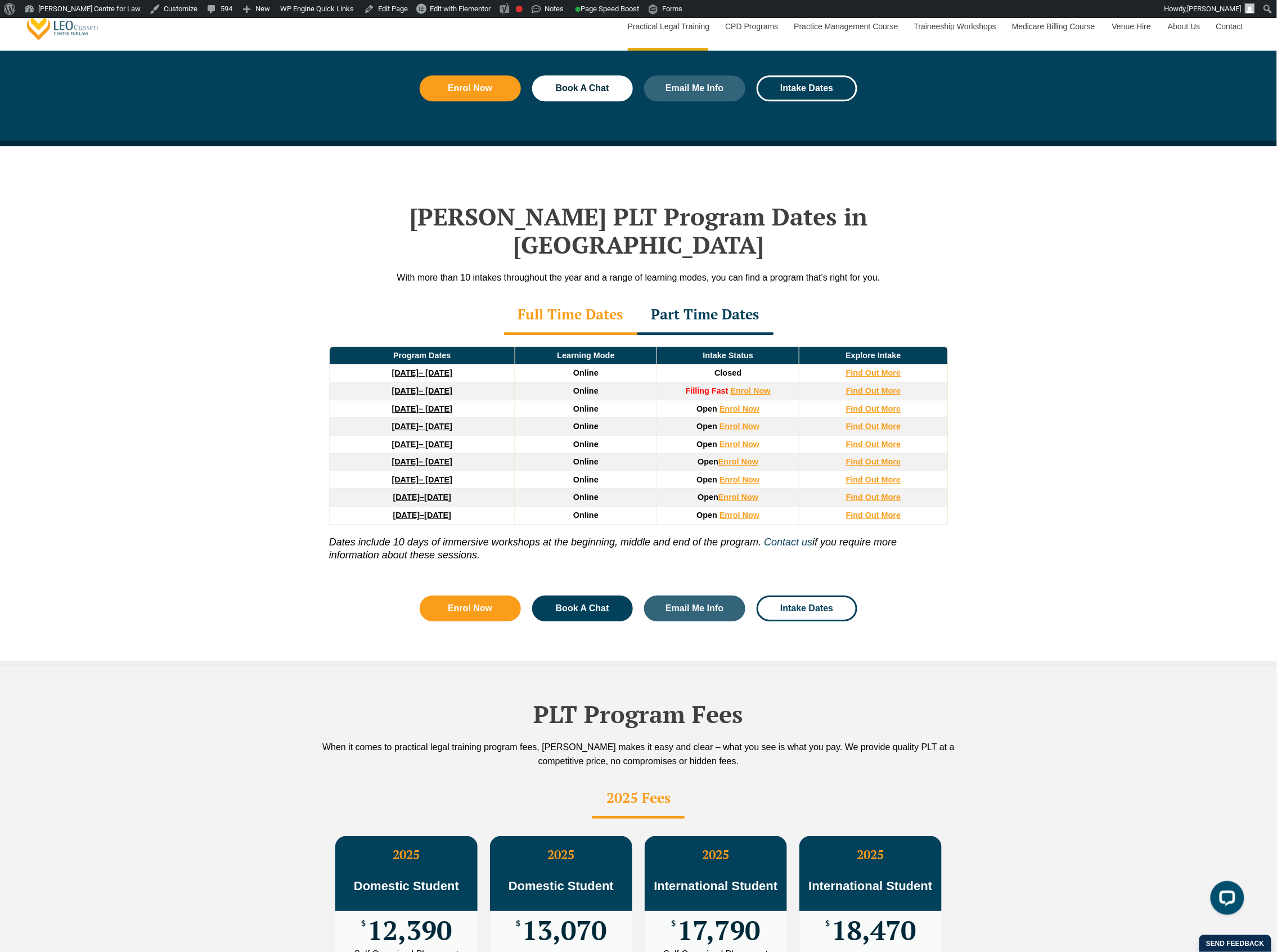
click at [276, 466] on div "Leo Cussen’s PLT Program Dates in NSW With more than 10 intakes throughout the …" at bounding box center [638, 406] width 1277 height 520
click at [875, 364] on td "Find Out More" at bounding box center [873, 373] width 148 height 18
drag, startPoint x: 348, startPoint y: 383, endPoint x: 958, endPoint y: 498, distance: 620.7
click at [958, 498] on div "Program Dates Learning Mode Intake Status Explore Intake 22 September 2025 – 20…" at bounding box center [638, 457] width 641 height 244
click at [978, 480] on div "Leo Cussen’s PLT Program Dates in NSW With more than 10 intakes throughout the …" at bounding box center [638, 406] width 1277 height 520
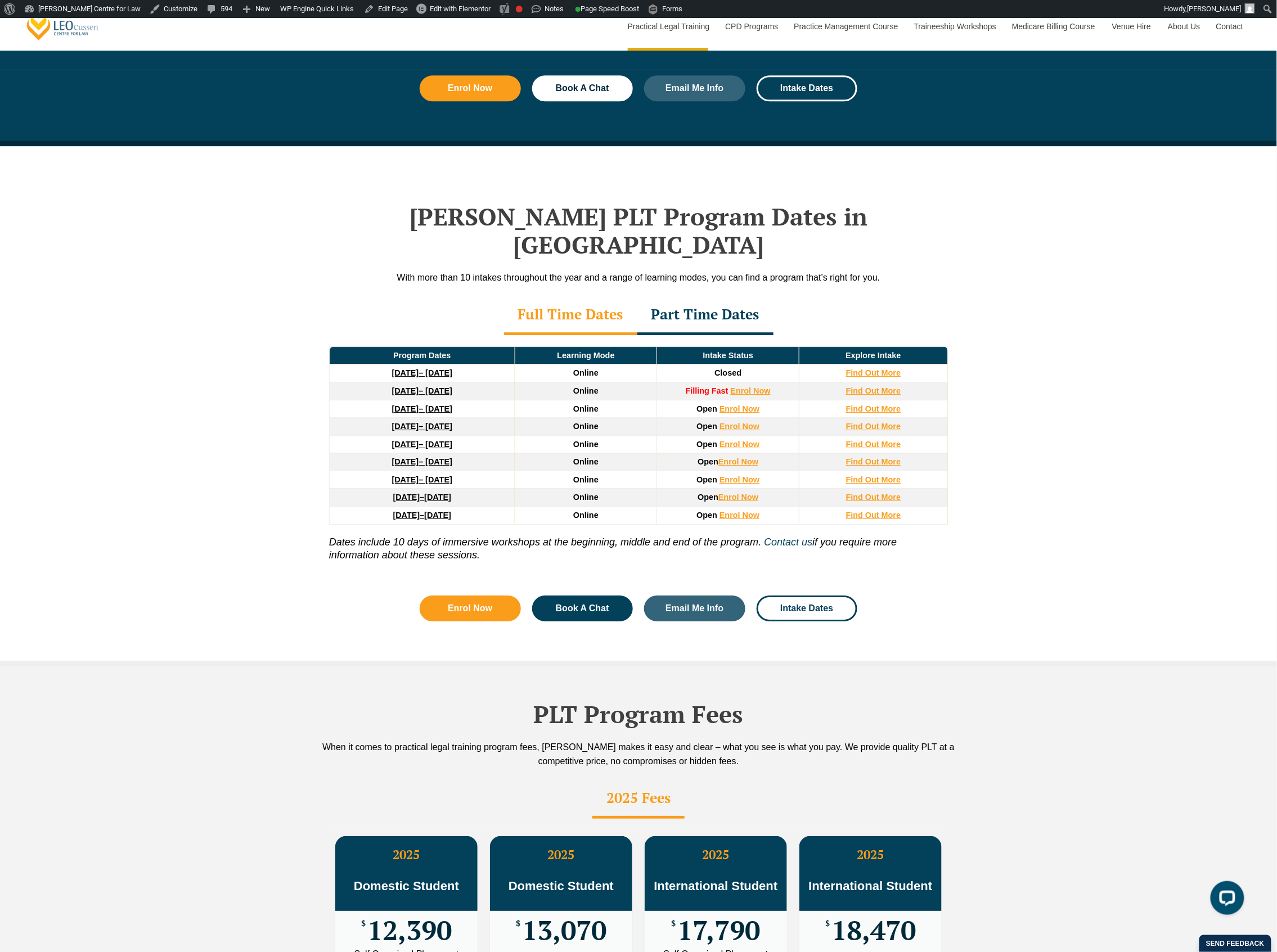
scroll to position [1425, 0]
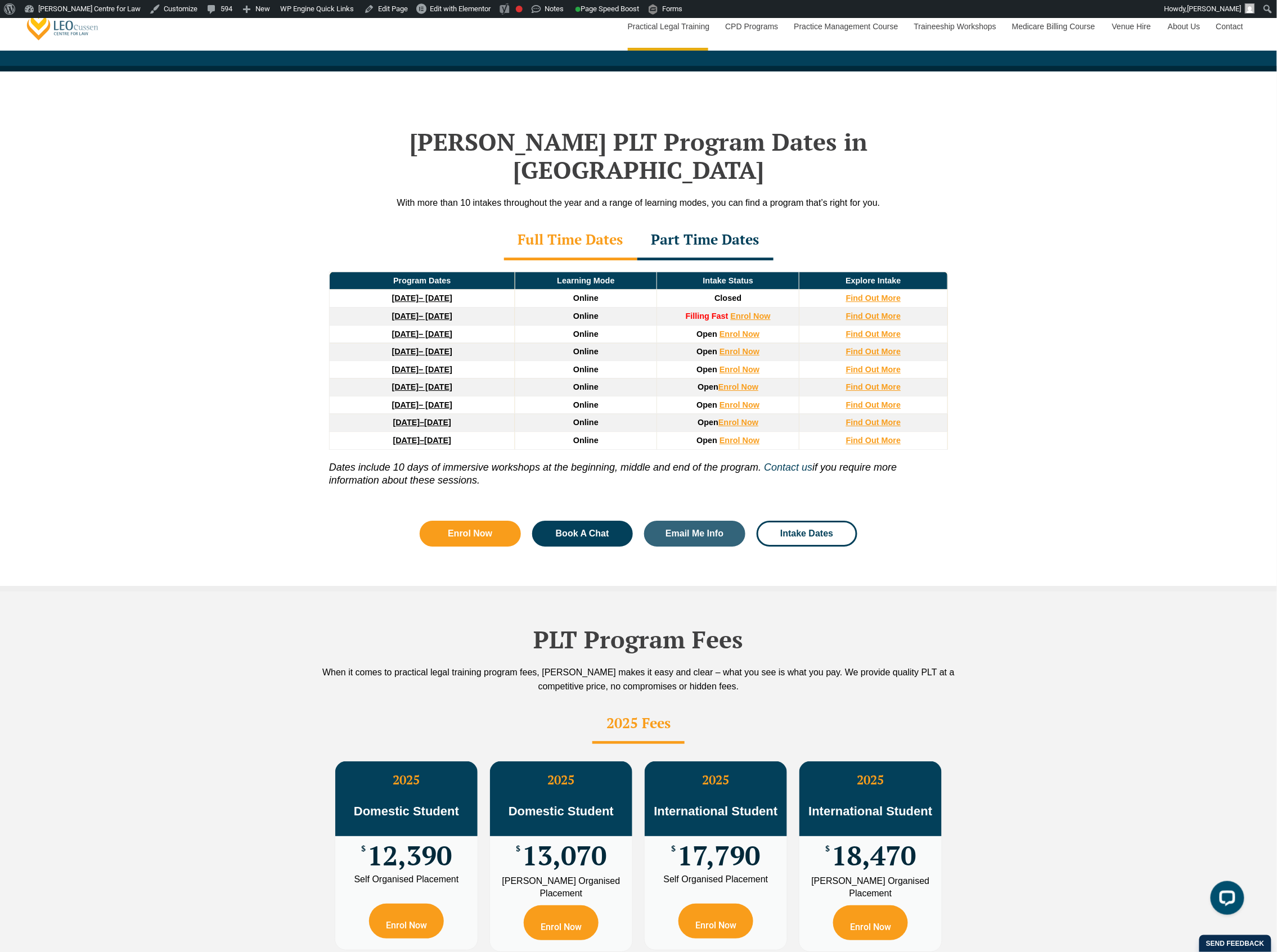
click at [995, 327] on div "Leo Cussen’s PLT Program Dates in NSW With more than 10 intakes throughout the …" at bounding box center [638, 331] width 1277 height 520
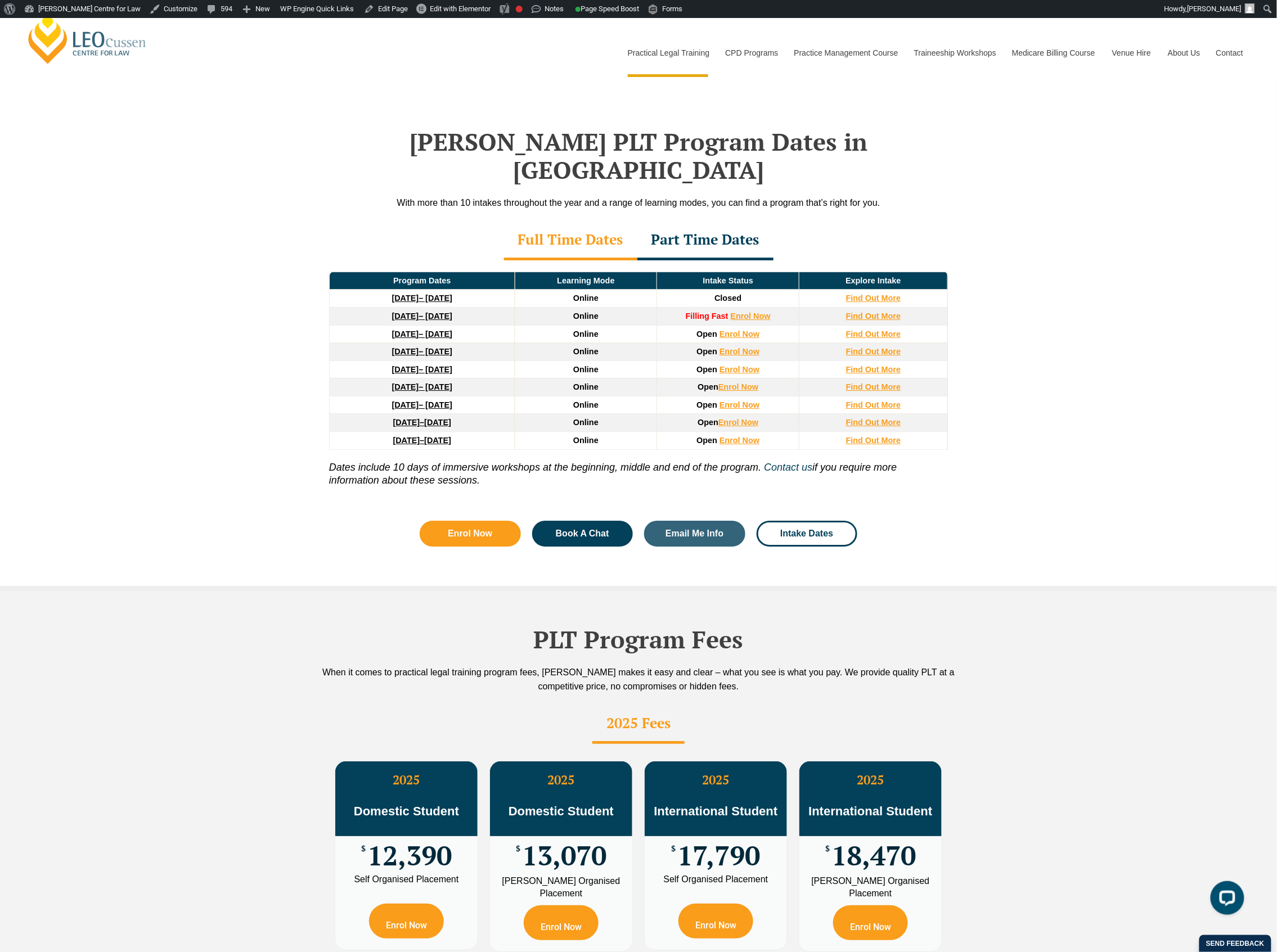
click at [967, 491] on div "Leo Cussen’s PLT Program Dates in NSW With more than 10 intakes throughout the …" at bounding box center [638, 331] width 1277 height 520
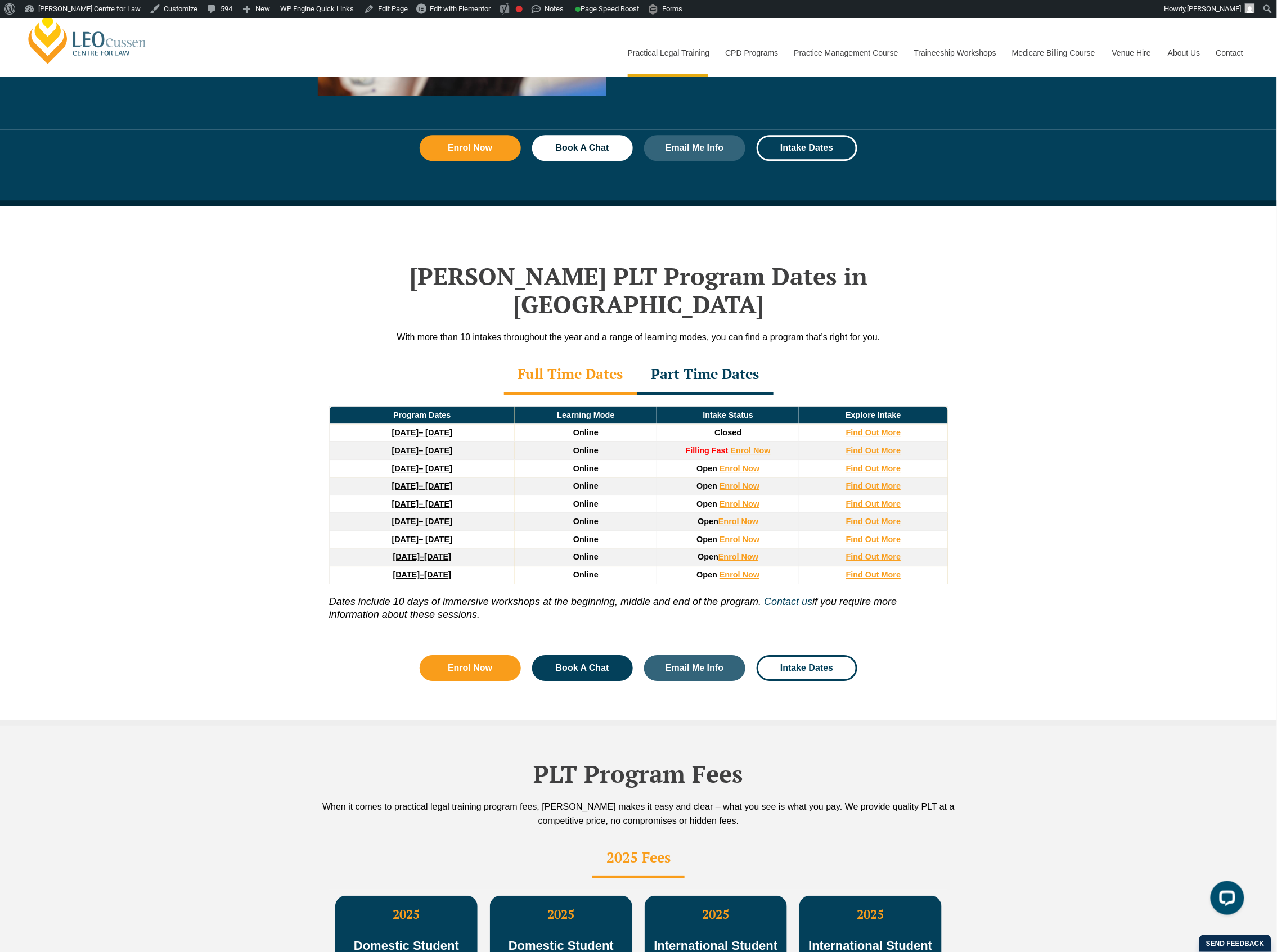
scroll to position [1274, 0]
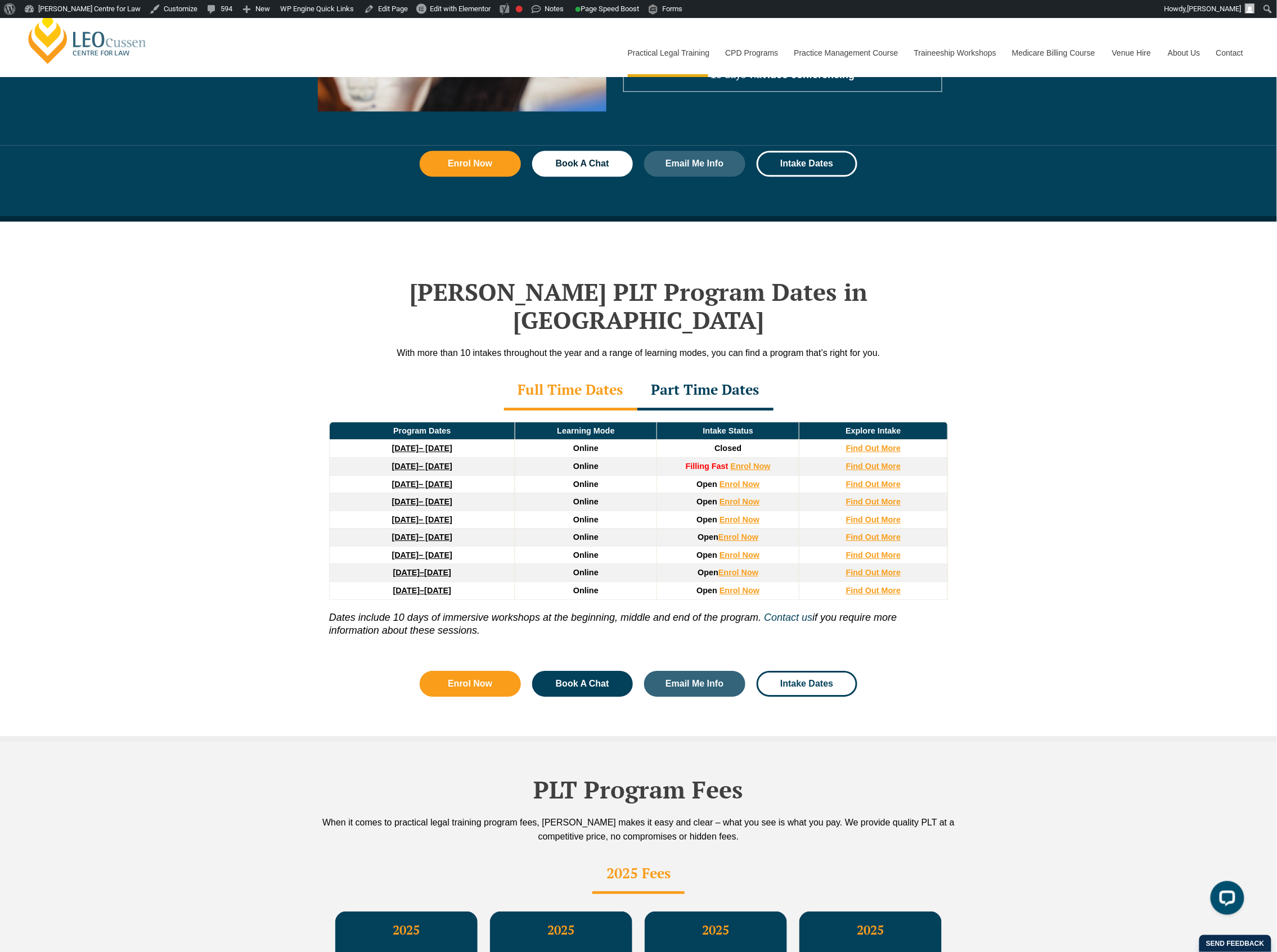
click at [1039, 459] on div "Leo Cussen’s PLT Program Dates in NSW With more than 10 intakes throughout the …" at bounding box center [638, 482] width 1277 height 520
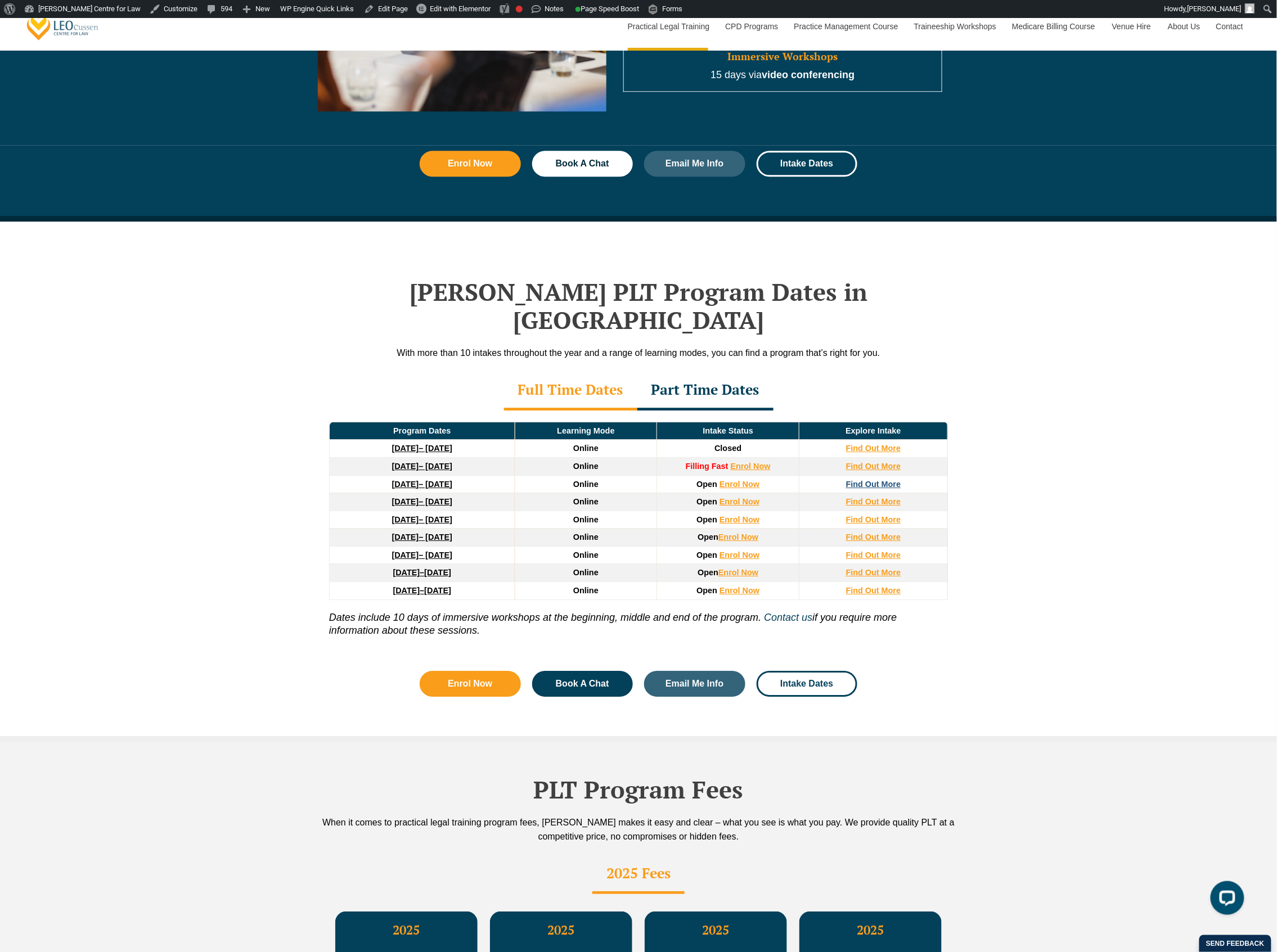
click at [863, 479] on strong "Find Out More" at bounding box center [874, 484] width 55 height 9
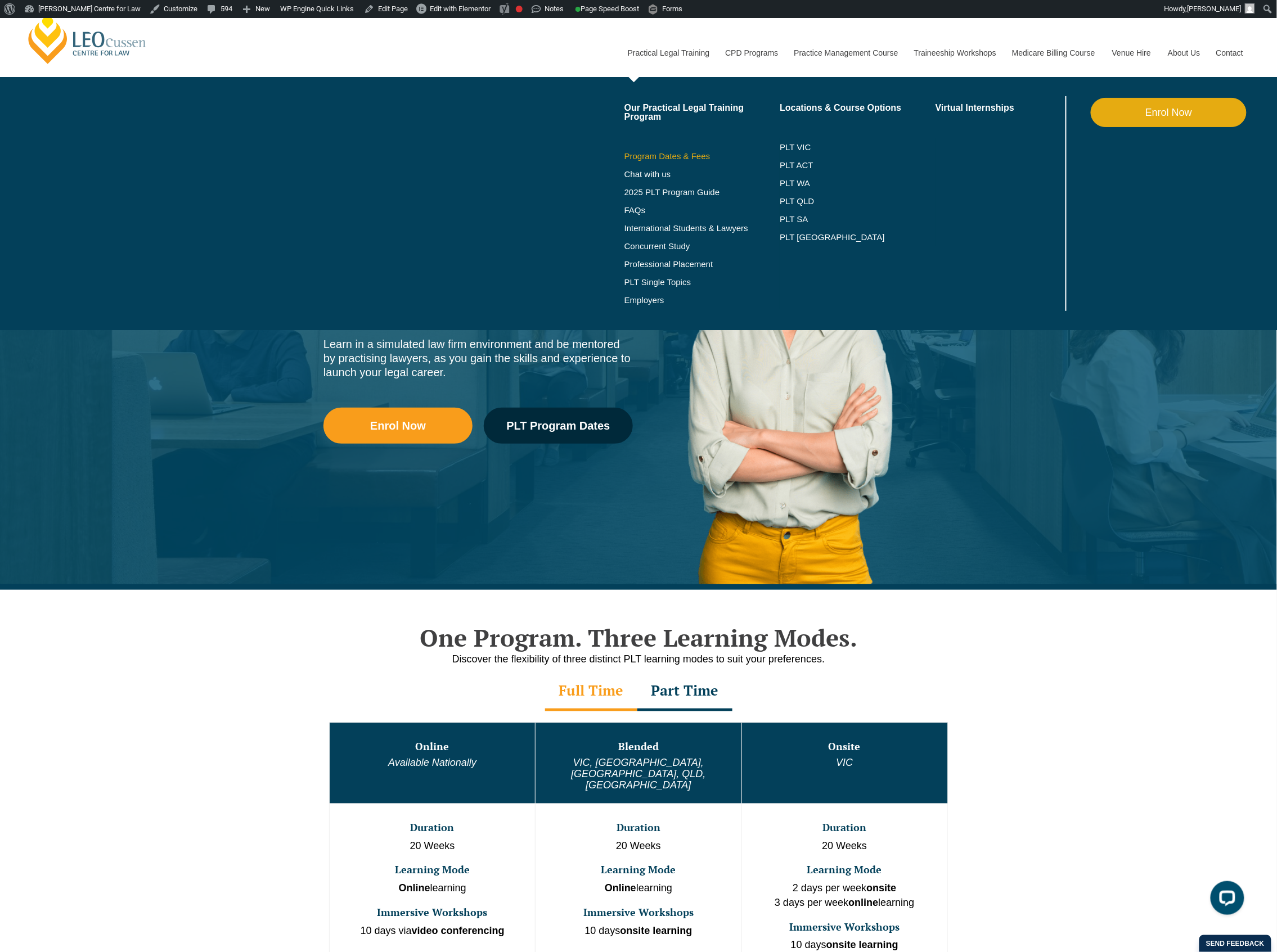
click at [687, 153] on link "Program Dates & Fees" at bounding box center [702, 156] width 156 height 9
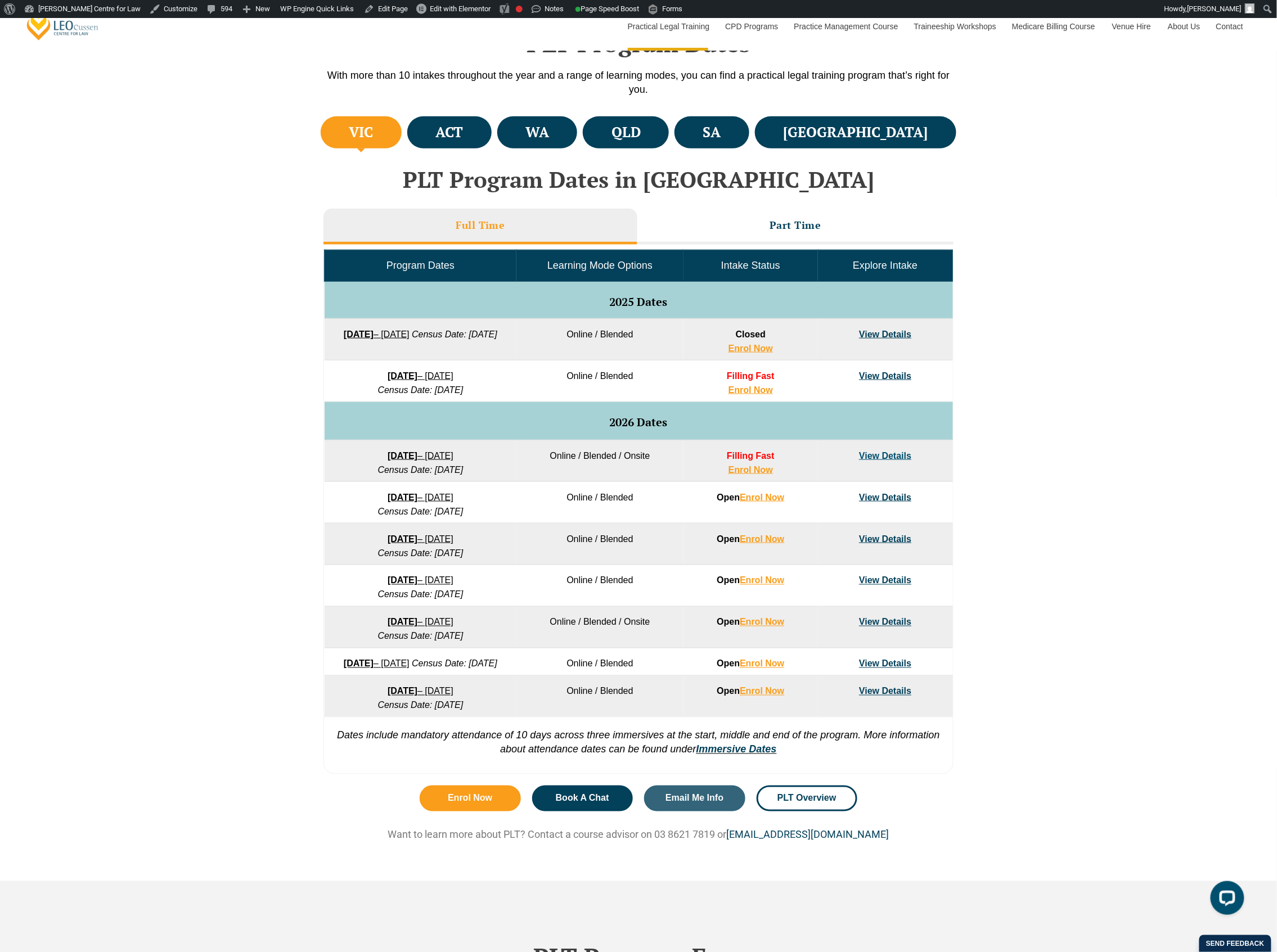
scroll to position [300, 0]
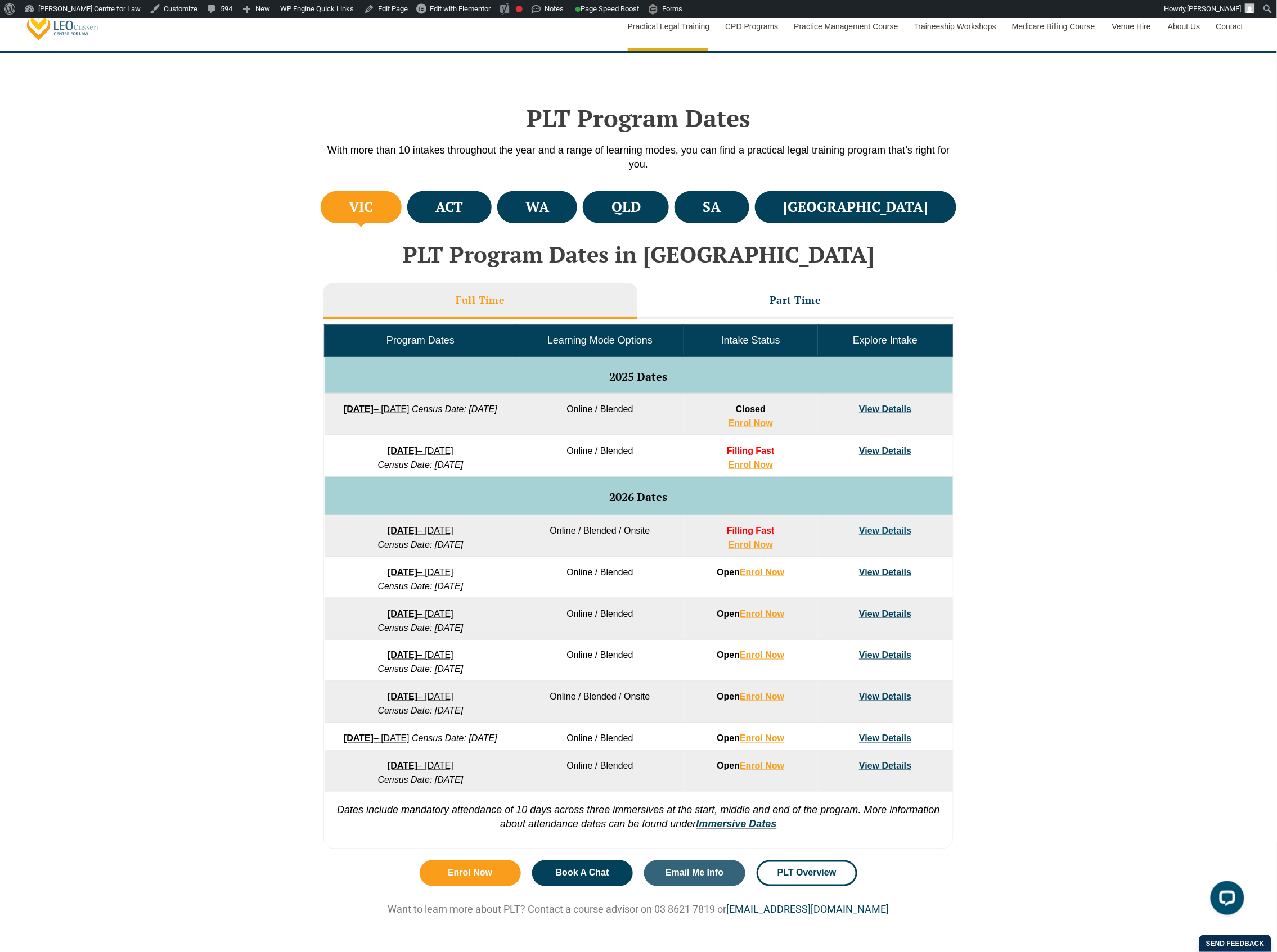
click at [899, 225] on ul "VIC ACT WA QLD SA NSW" at bounding box center [638, 207] width 641 height 37
click at [909, 213] on h4 "NSW" at bounding box center [856, 207] width 145 height 19
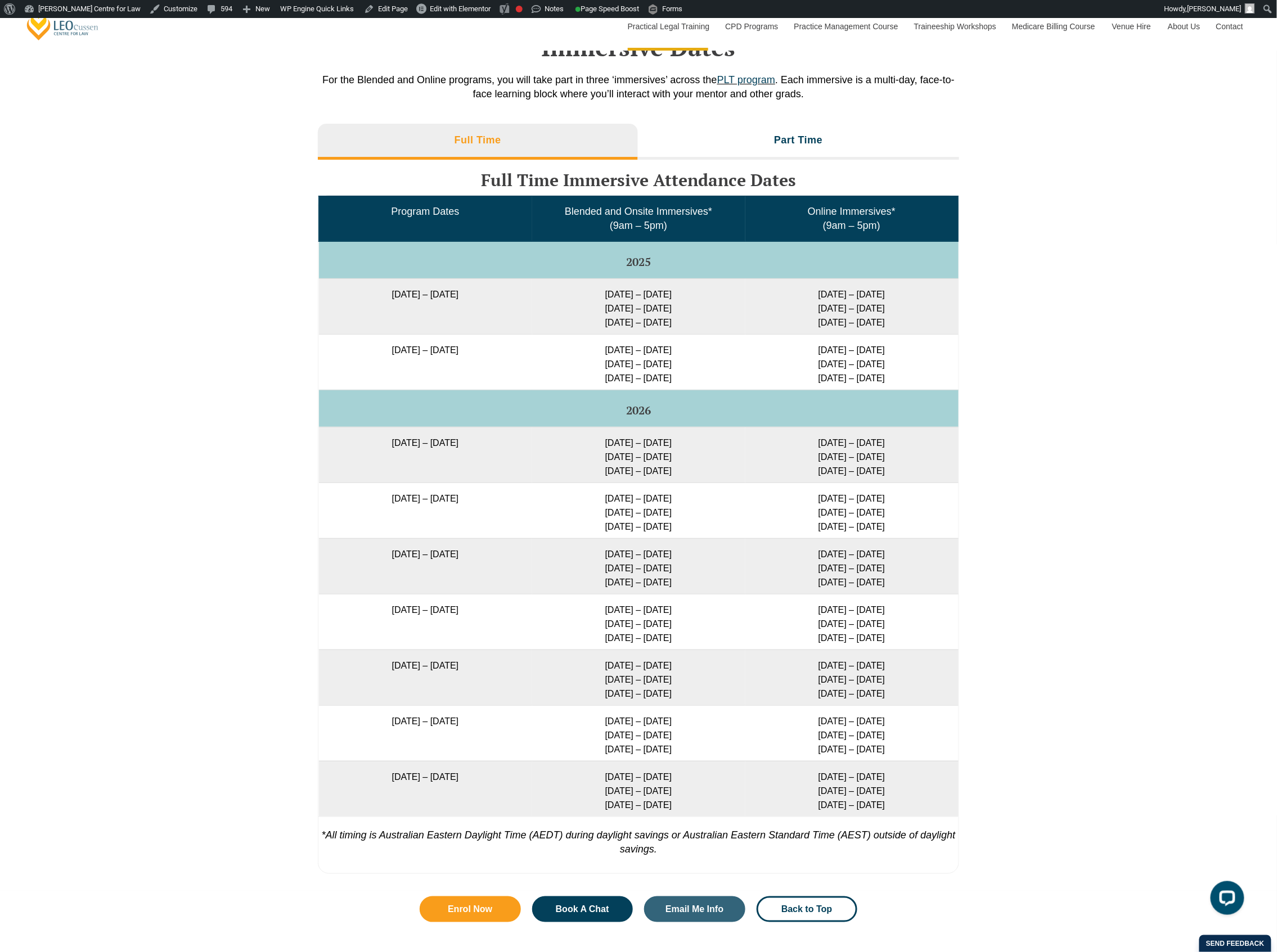
scroll to position [1725, 0]
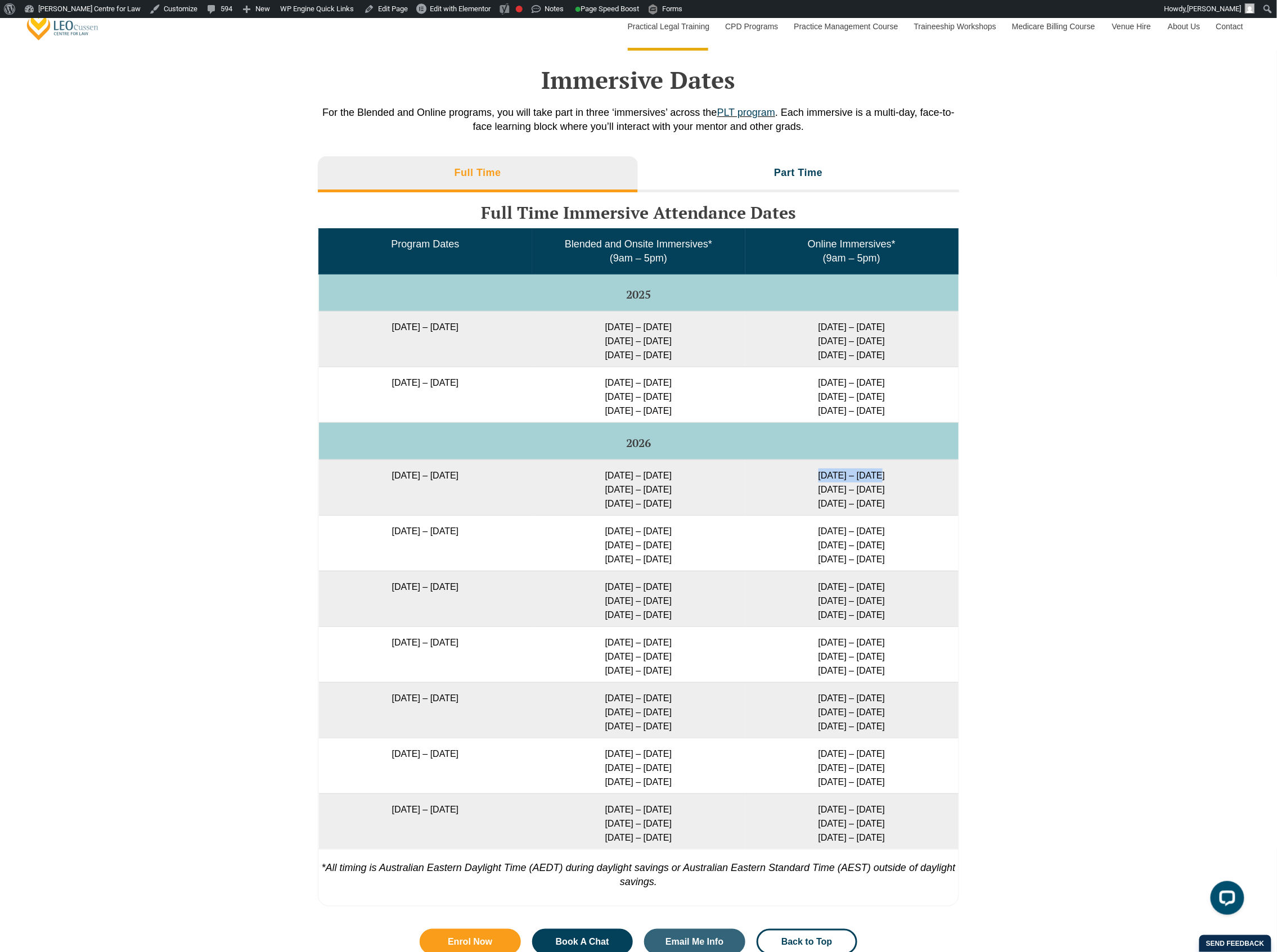
drag, startPoint x: 811, startPoint y: 479, endPoint x: 885, endPoint y: 479, distance: 74.0
click at [885, 479] on td "3 – 6 Feb 2026 15 – 17 Apr 2026 3 – 5 Jun 2026" at bounding box center [852, 487] width 213 height 55
drag, startPoint x: 425, startPoint y: 522, endPoint x: 874, endPoint y: 531, distance: 449.1
click at [874, 532] on tr "16 February 2026 – 3 July 2026 23 – 26 Feb 2026 5 – 7 May 2026 23 – 25 Jun 2026…" at bounding box center [638, 543] width 640 height 55
drag, startPoint x: 359, startPoint y: 500, endPoint x: 505, endPoint y: 505, distance: 146.1
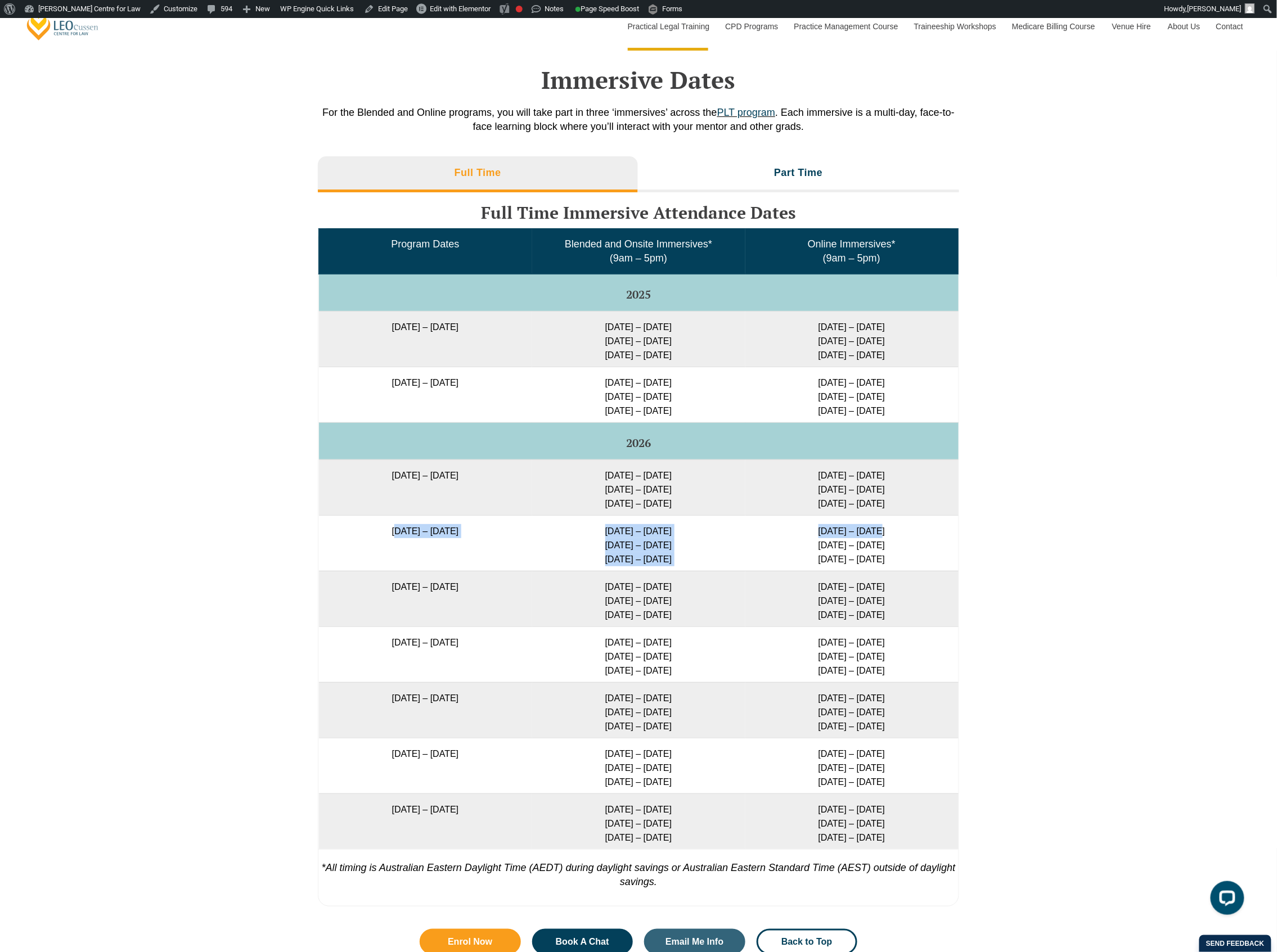
click at [505, 505] on td "27 January 2026 – 12 June 2026" at bounding box center [425, 487] width 213 height 55
click at [320, 484] on td "27 January 2026 – 12 June 2026" at bounding box center [425, 487] width 213 height 55
click at [217, 495] on div "Full Time Part Time Full Time Immersive Attendance Dates Program Dates Blended …" at bounding box center [638, 537] width 1277 height 773
drag, startPoint x: 820, startPoint y: 480, endPoint x: 889, endPoint y: 482, distance: 69.0
click at [889, 482] on td "3 – 6 Feb 2026 15 – 17 Apr 2026 3 – 5 Jun 2026" at bounding box center [852, 487] width 213 height 55
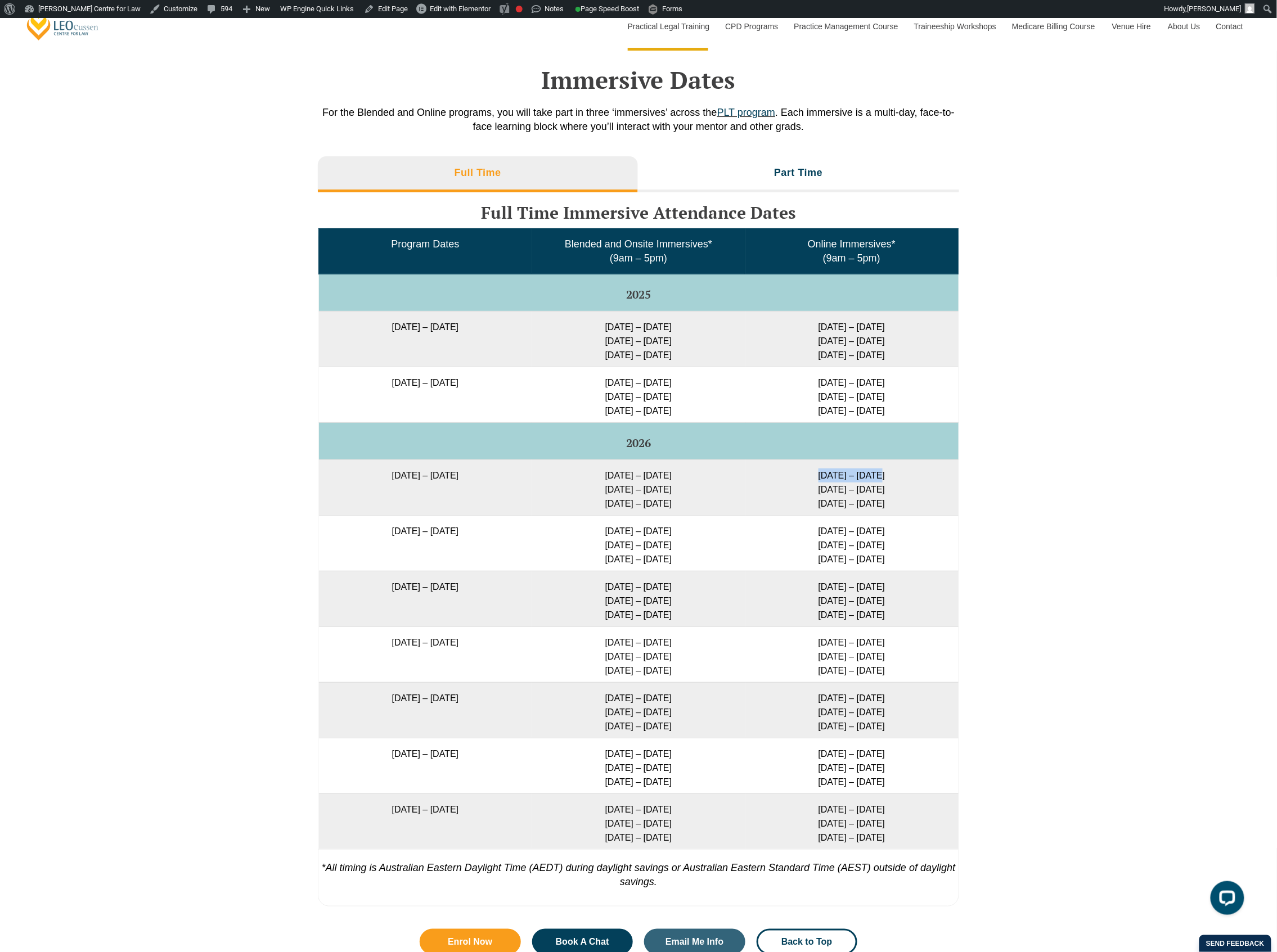
click at [827, 480] on td "3 – 6 Feb 2026 15 – 17 Apr 2026 3 – 5 Jun 2026" at bounding box center [852, 487] width 213 height 55
click at [385, 518] on td "16 February 2026 – 3 July 2026" at bounding box center [425, 543] width 213 height 55
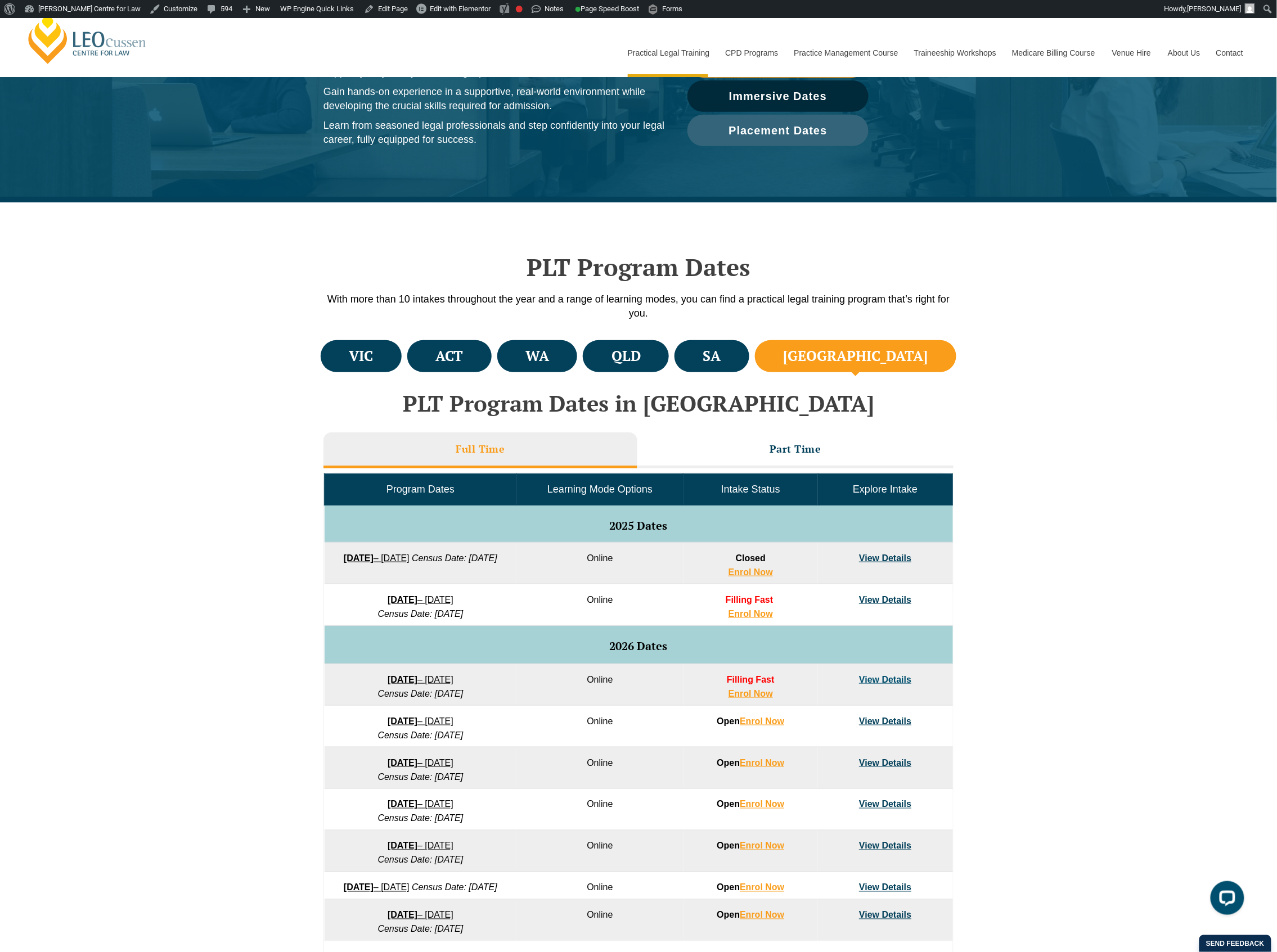
scroll to position [0, 0]
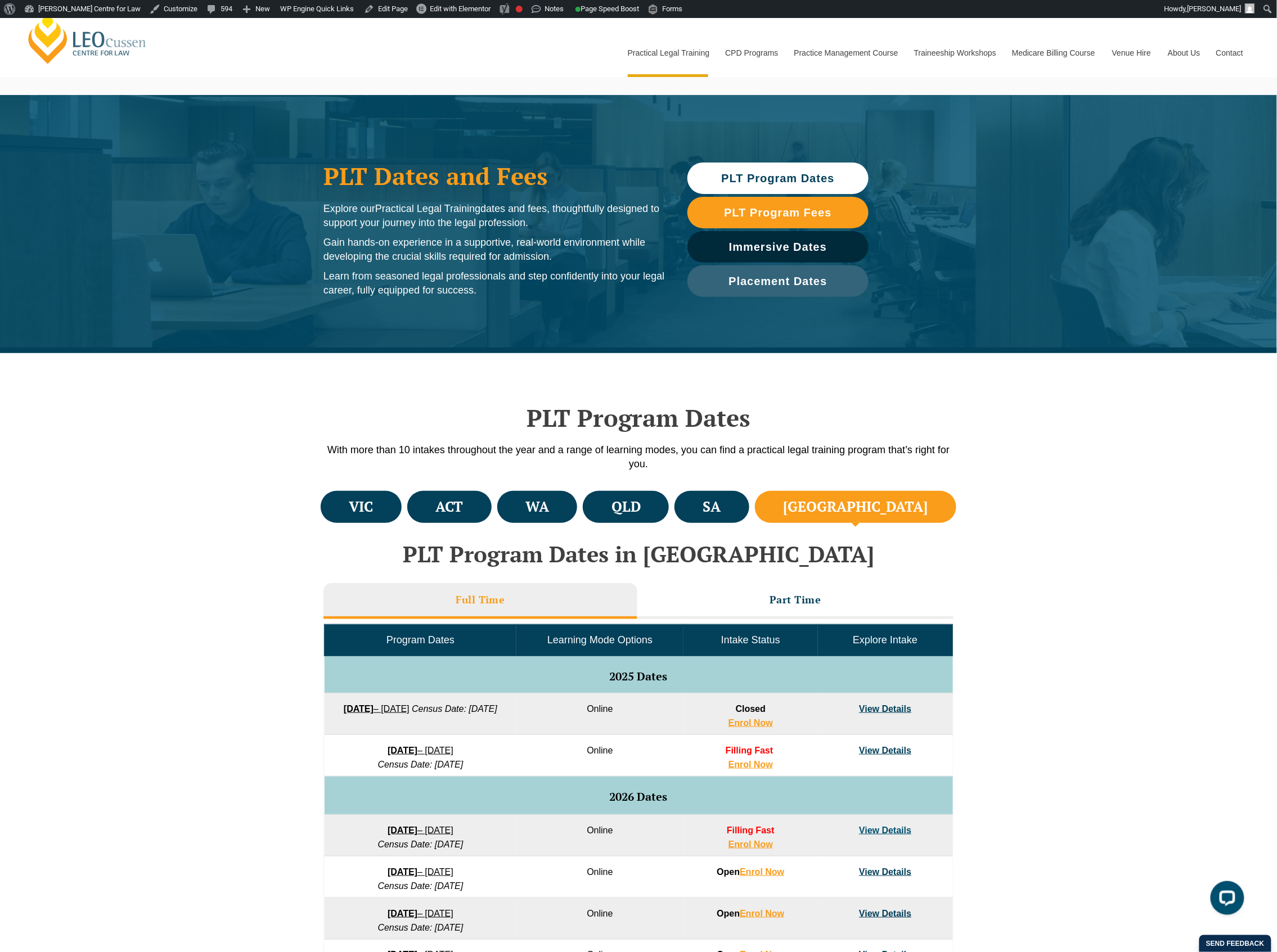
click at [902, 522] on li "NSW" at bounding box center [855, 507] width 202 height 32
click at [402, 518] on li "VIC" at bounding box center [361, 507] width 81 height 32
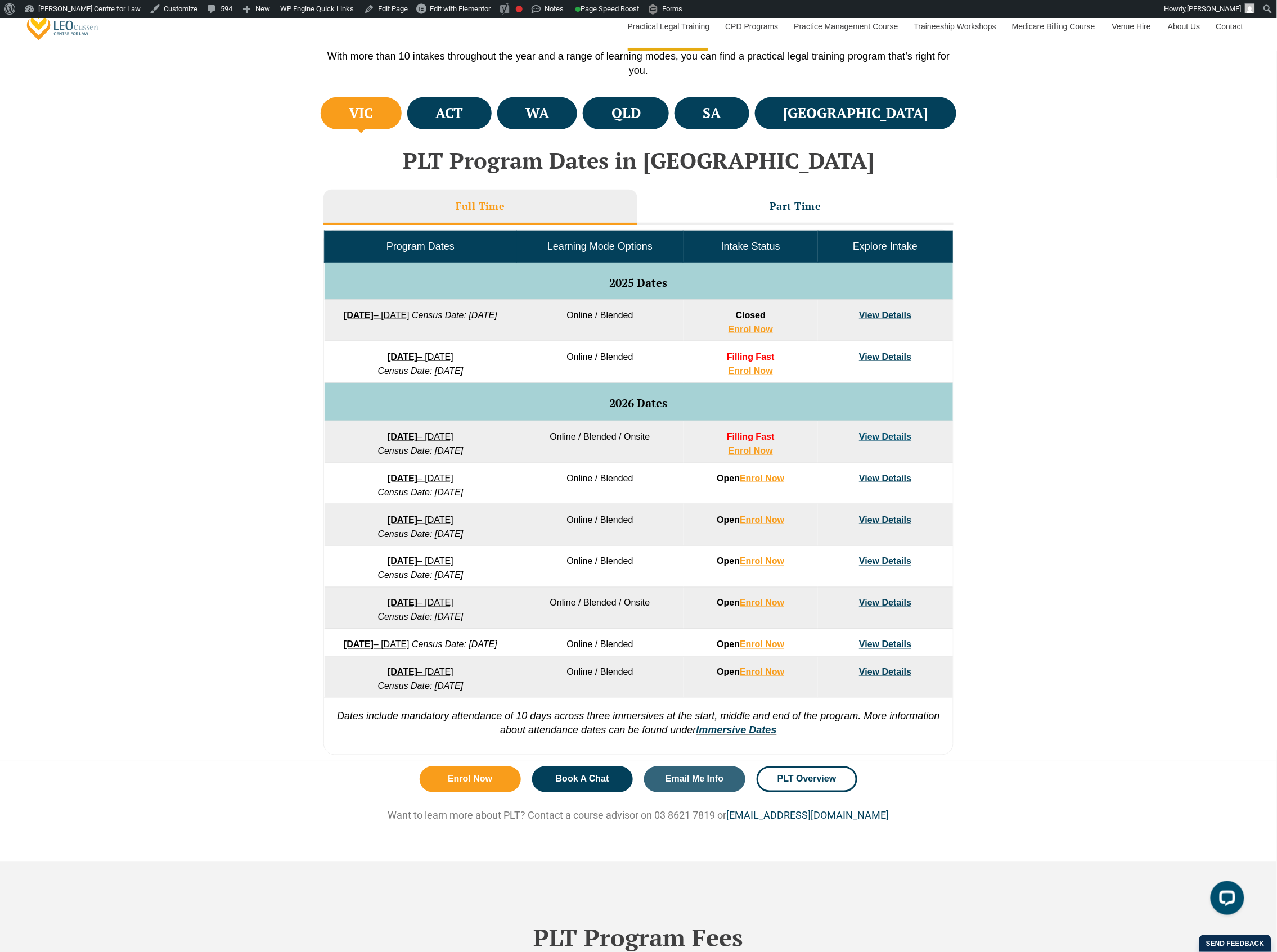
scroll to position [75, 0]
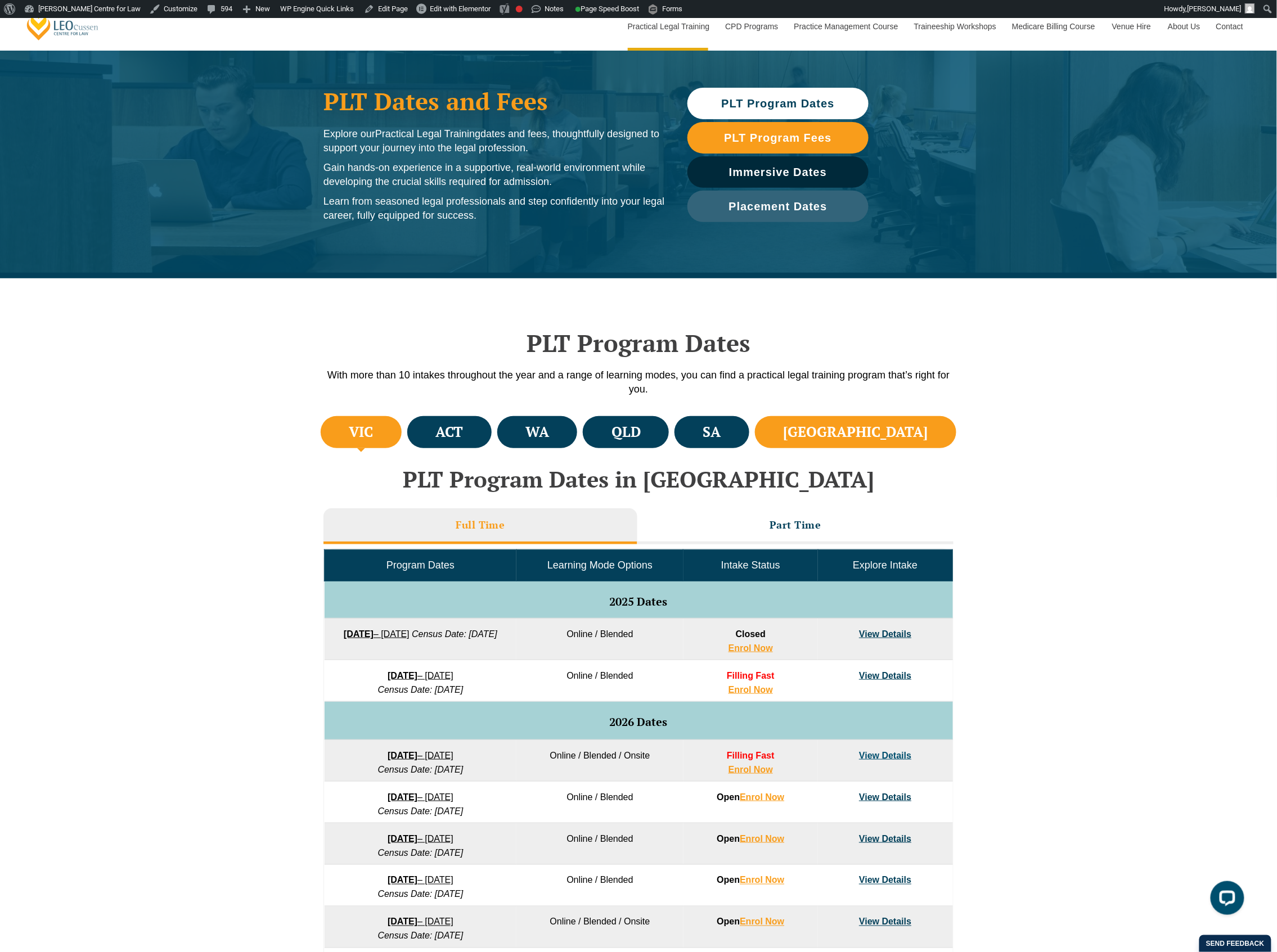
click at [900, 430] on h4 "NSW" at bounding box center [856, 432] width 145 height 19
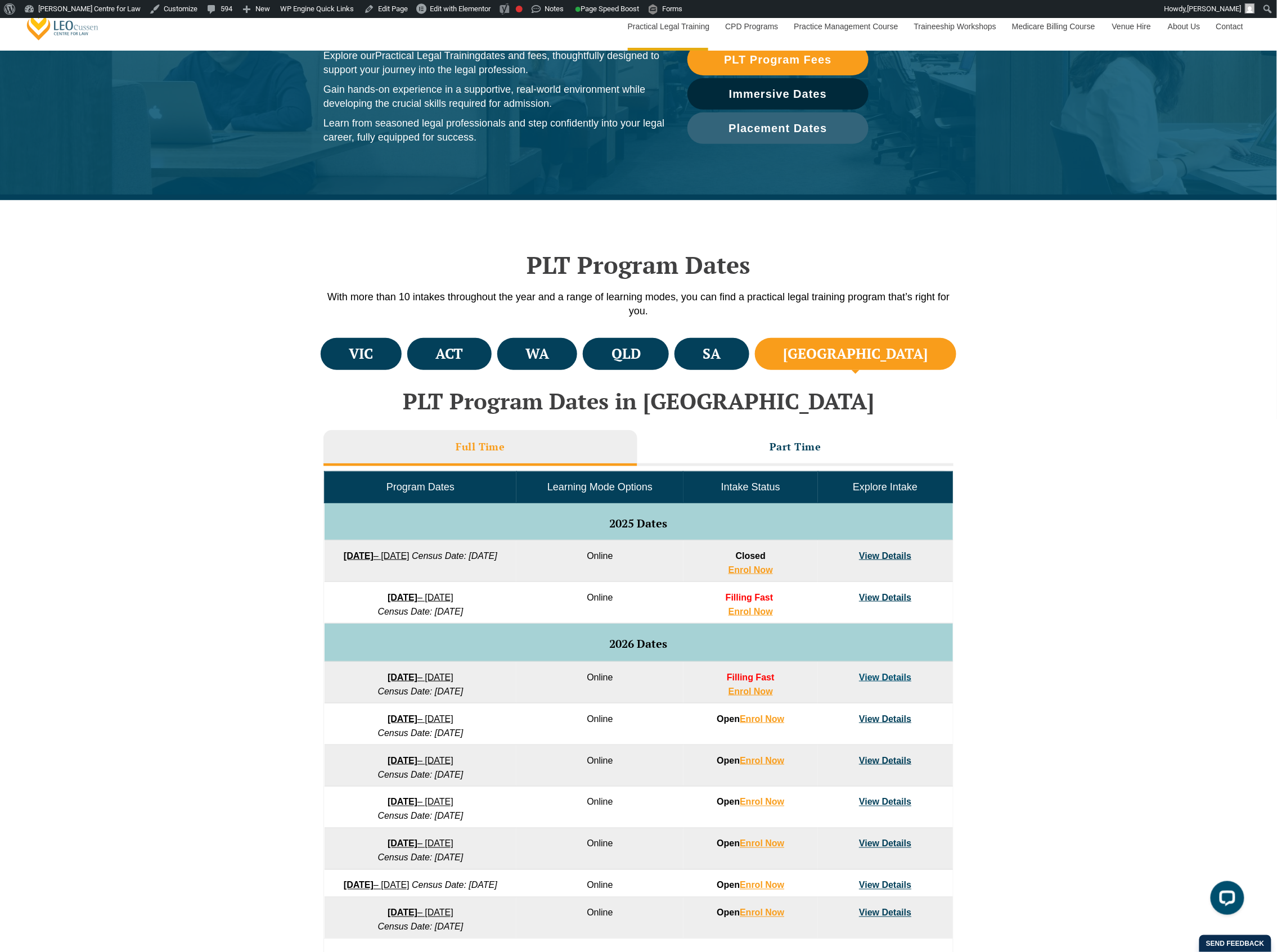
scroll to position [300, 0]
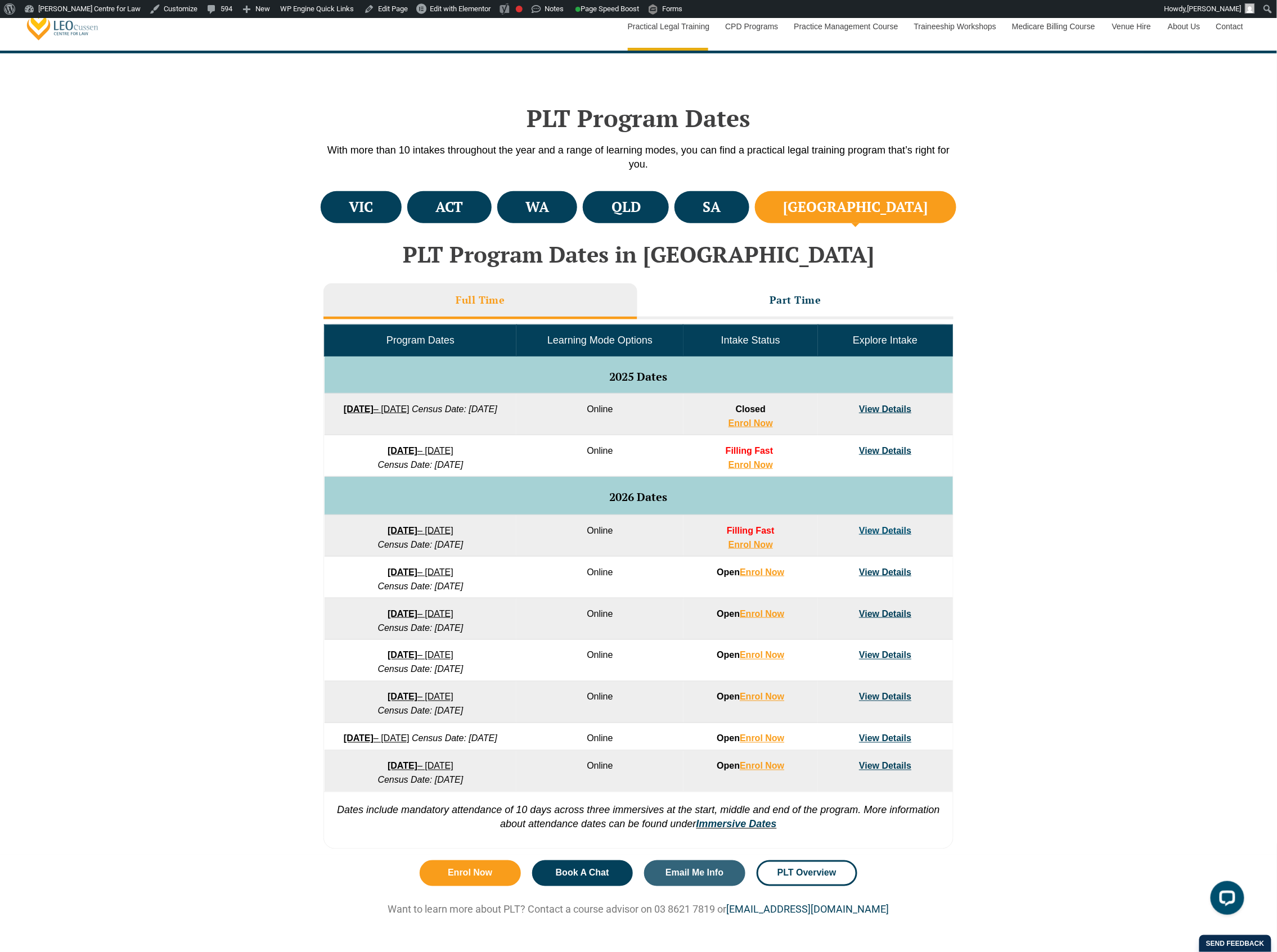
click at [1024, 430] on div "VIC ACT WA QLD SA" at bounding box center [638, 522] width 1277 height 667
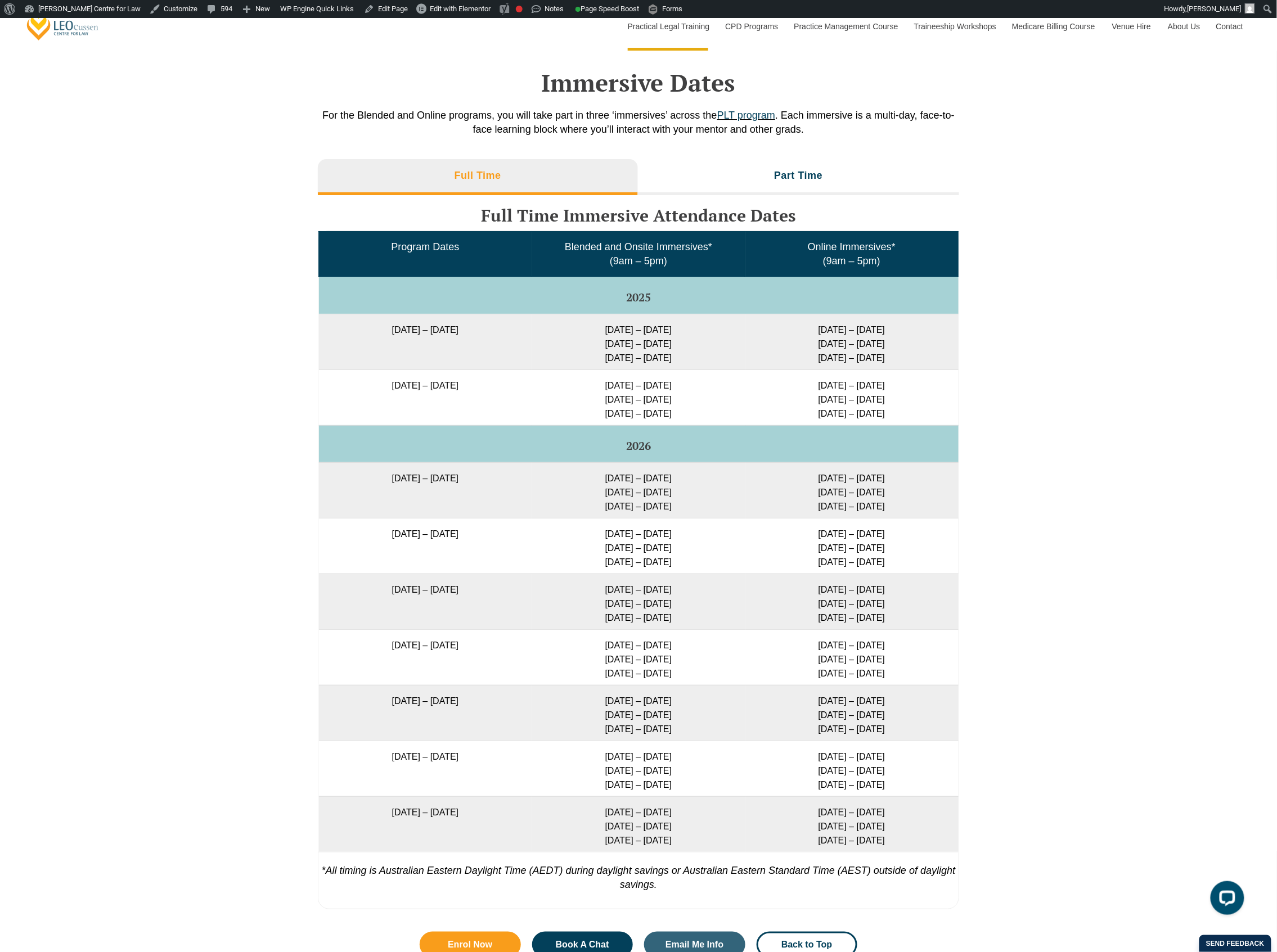
scroll to position [1725, 0]
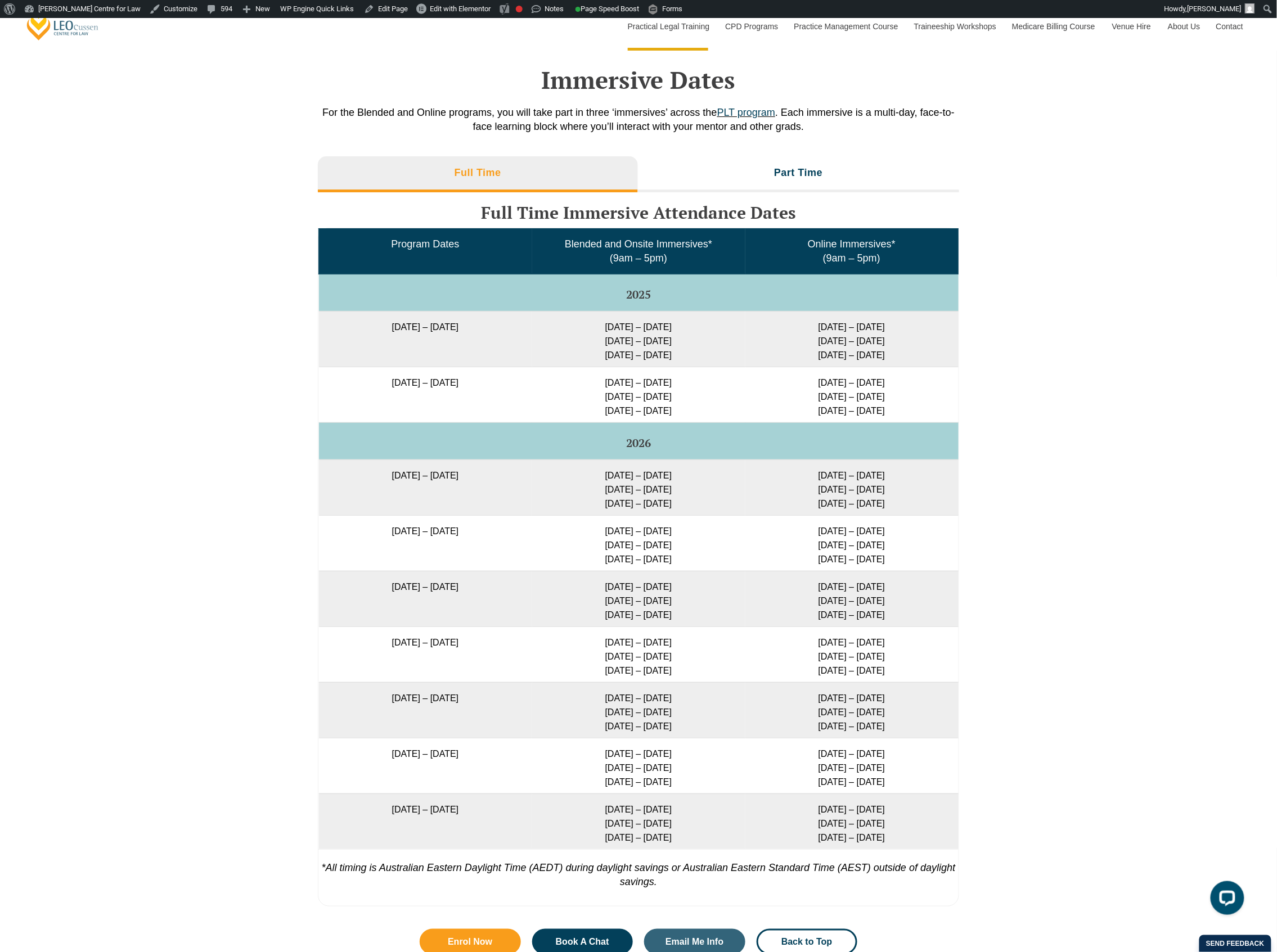
click at [1018, 429] on div "Full Time Part Time Full Time Immersive Attendance Dates Program Dates Blended …" at bounding box center [638, 537] width 1277 height 773
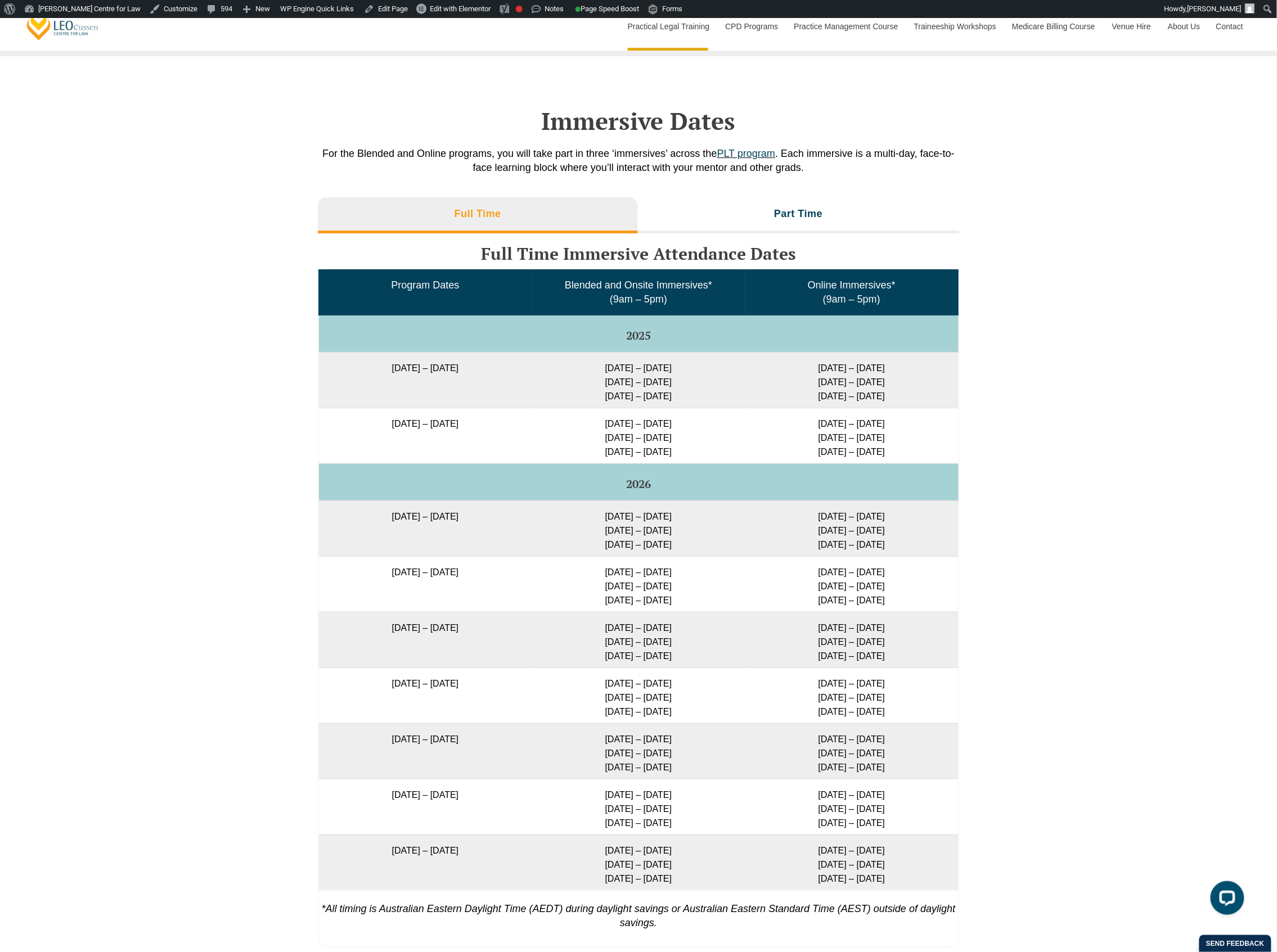
scroll to position [1650, 0]
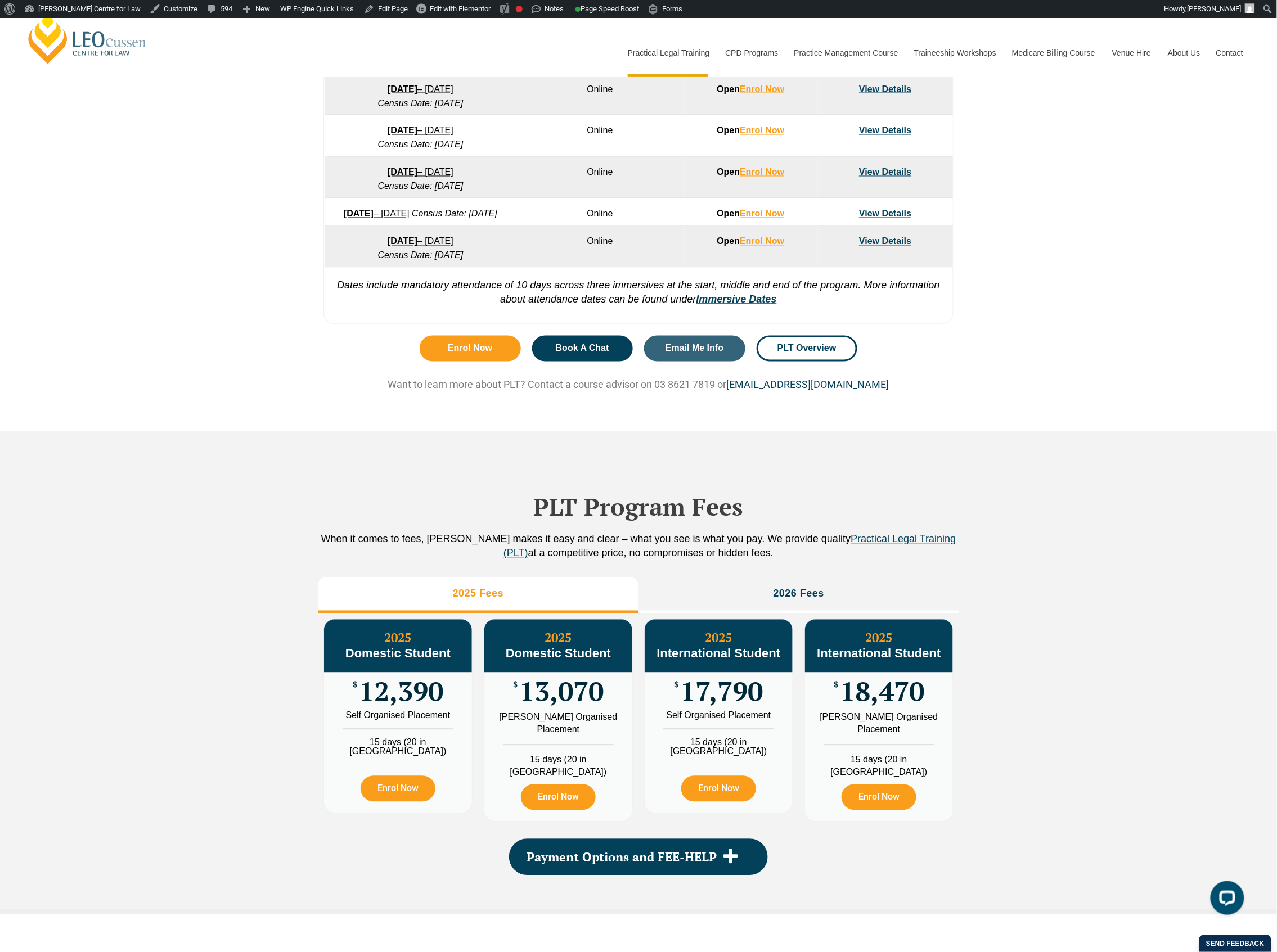
click at [277, 484] on div "PLT Program Fees When it comes to fees, Leo Cussen makes it easy and clear – wh…" at bounding box center [638, 673] width 1277 height 484
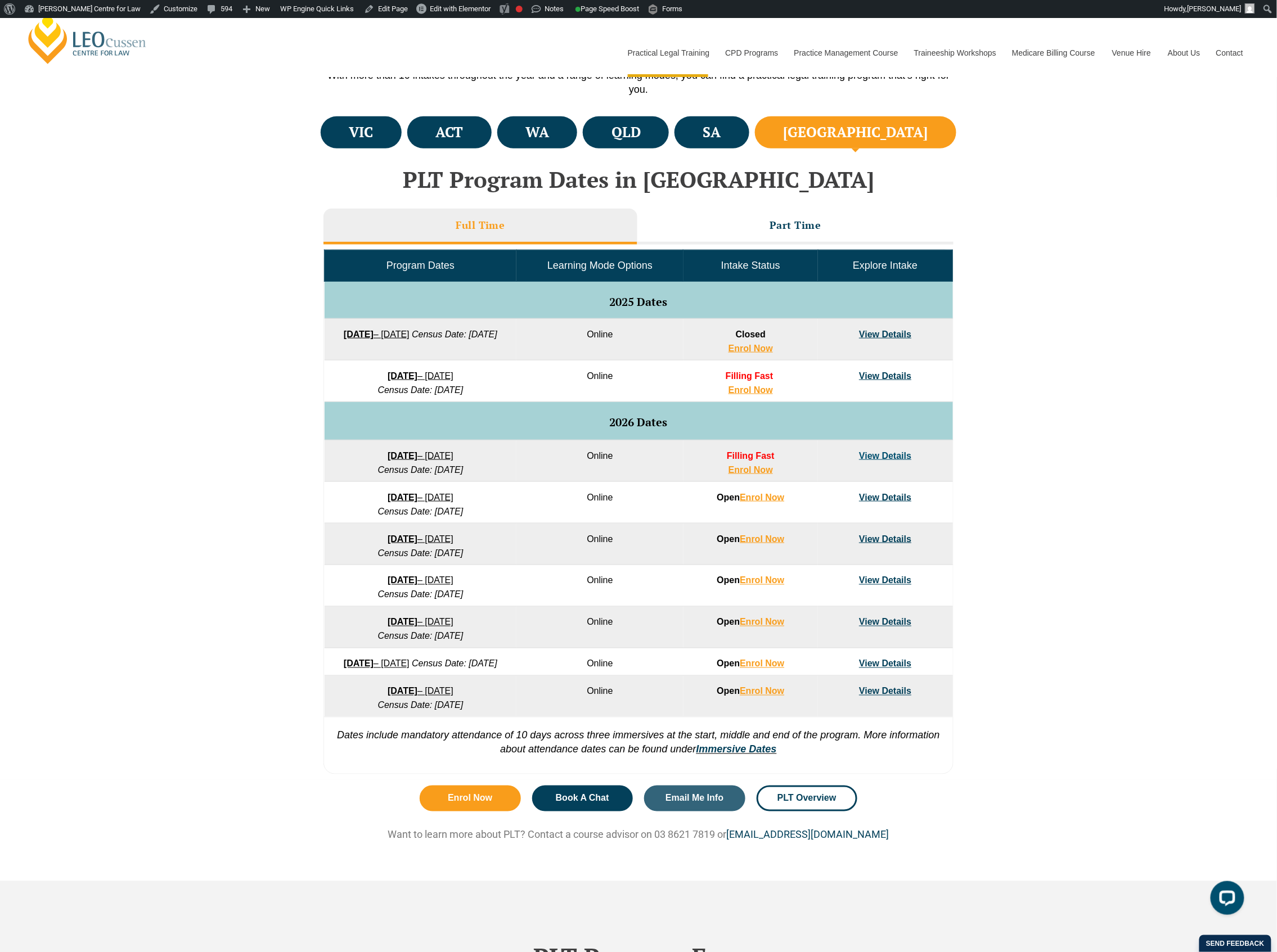
click at [277, 484] on div "VIC ACT WA QLD SA" at bounding box center [638, 447] width 1277 height 667
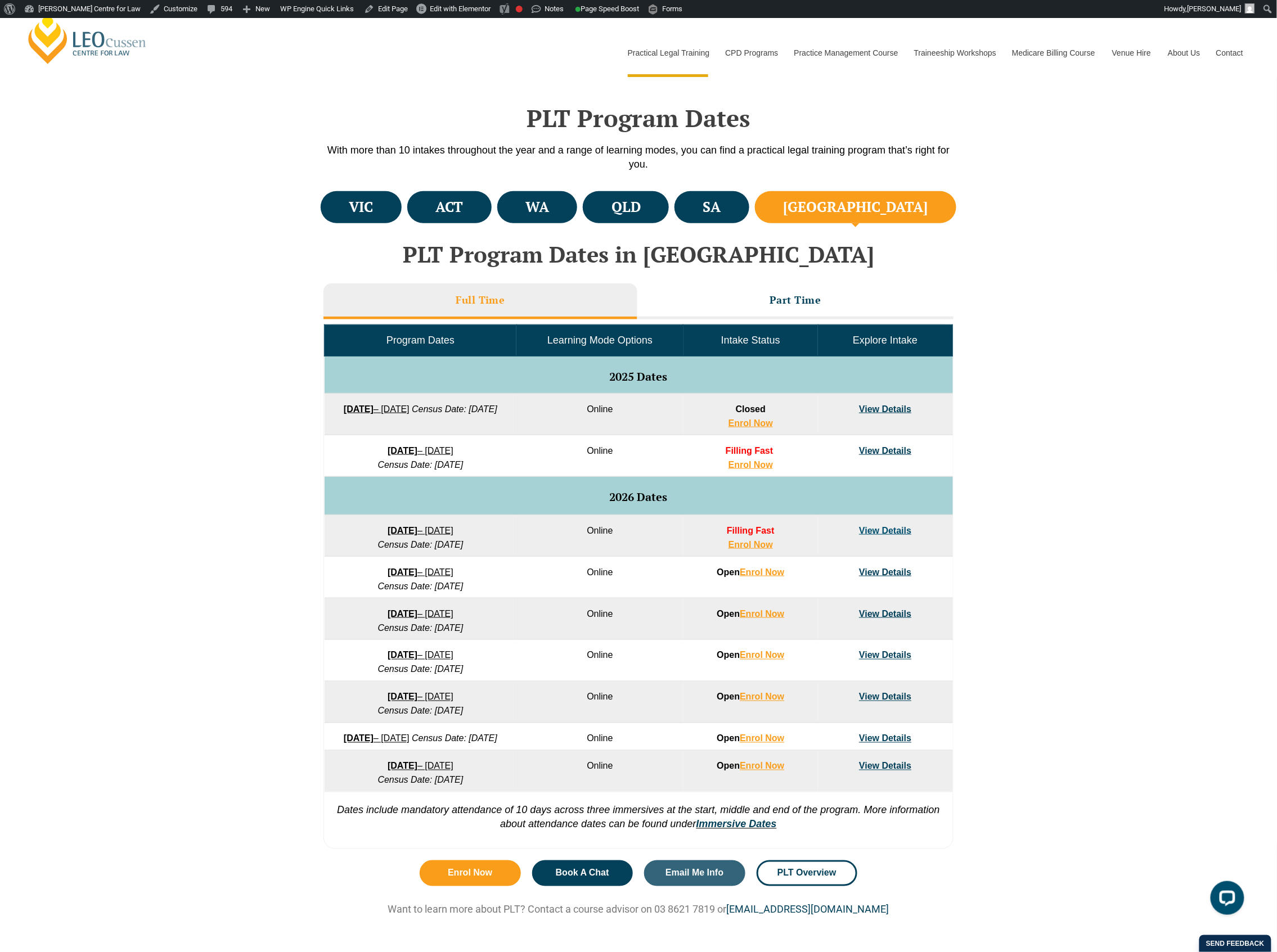
click at [277, 484] on div "VIC ACT WA QLD SA" at bounding box center [638, 522] width 1277 height 667
click at [131, 404] on div "VIC ACT WA QLD SA" at bounding box center [638, 522] width 1277 height 667
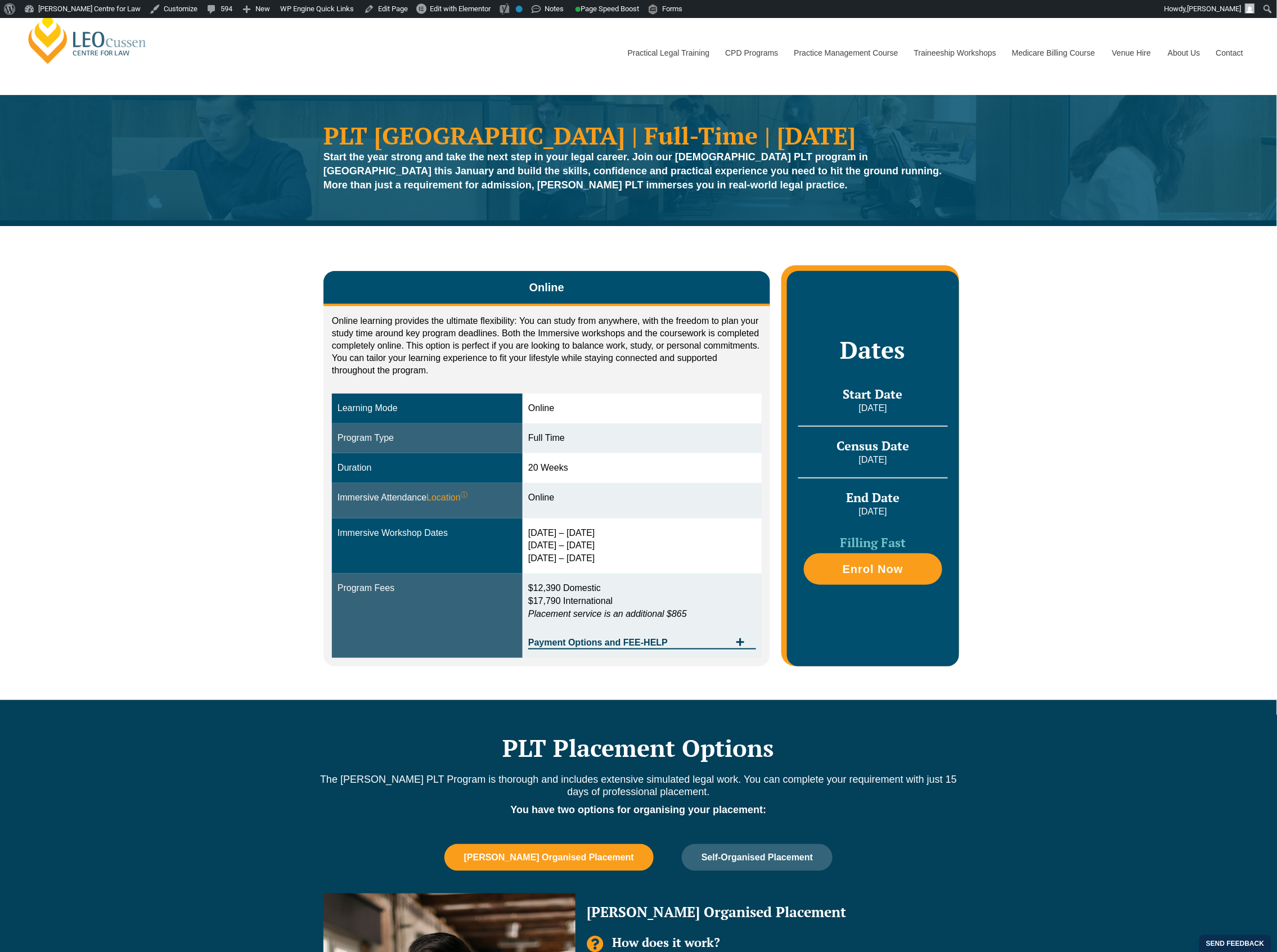
drag, startPoint x: 851, startPoint y: 574, endPoint x: 1037, endPoint y: 513, distance: 195.7
click at [1037, 513] on div "Online Online learning provides the ultimate flexibility: You can study from an…" at bounding box center [638, 462] width 1277 height 473
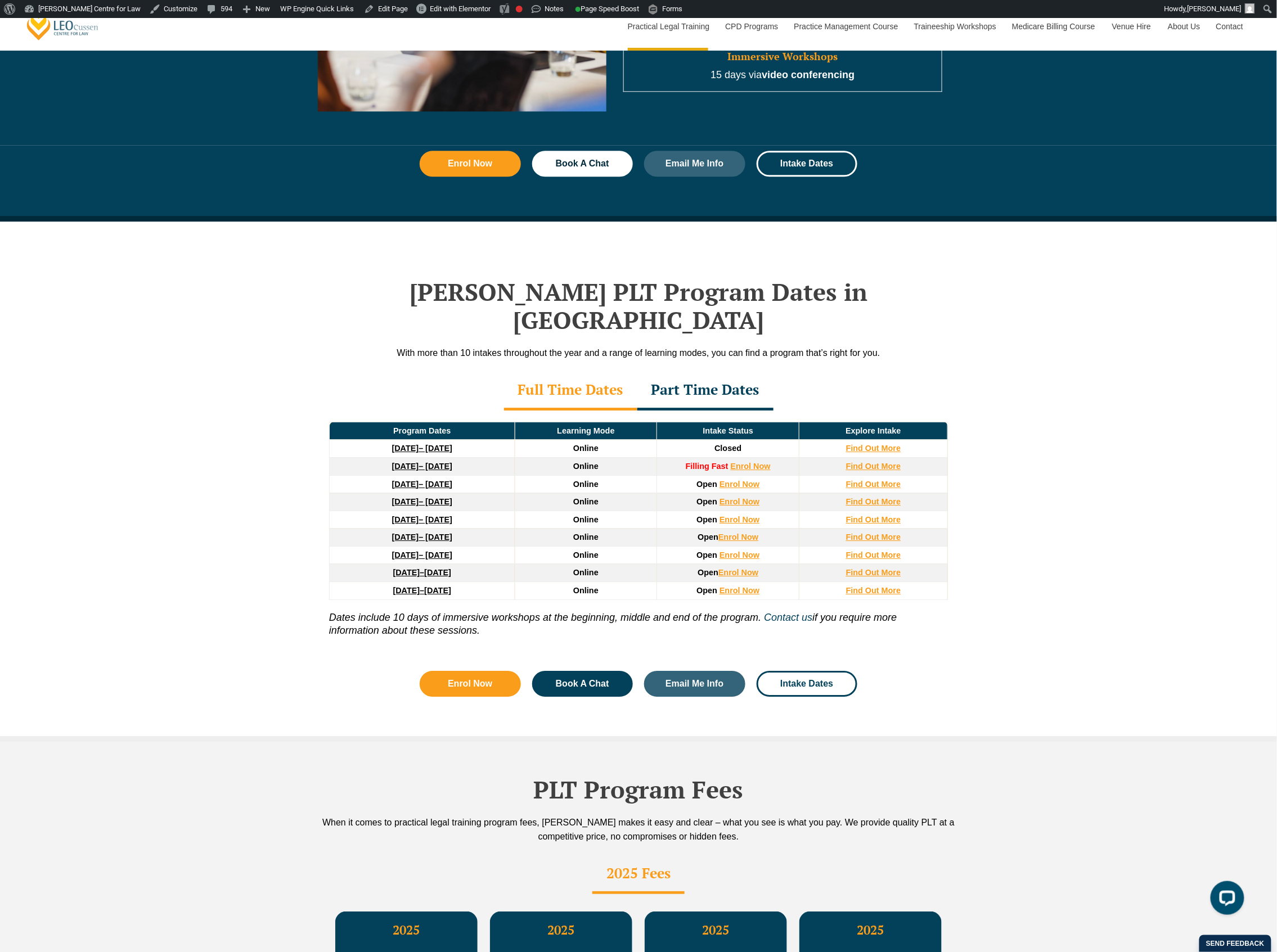
click at [856, 475] on td "Find Out More" at bounding box center [873, 484] width 148 height 18
click at [856, 479] on strong "Find Out More" at bounding box center [874, 484] width 55 height 9
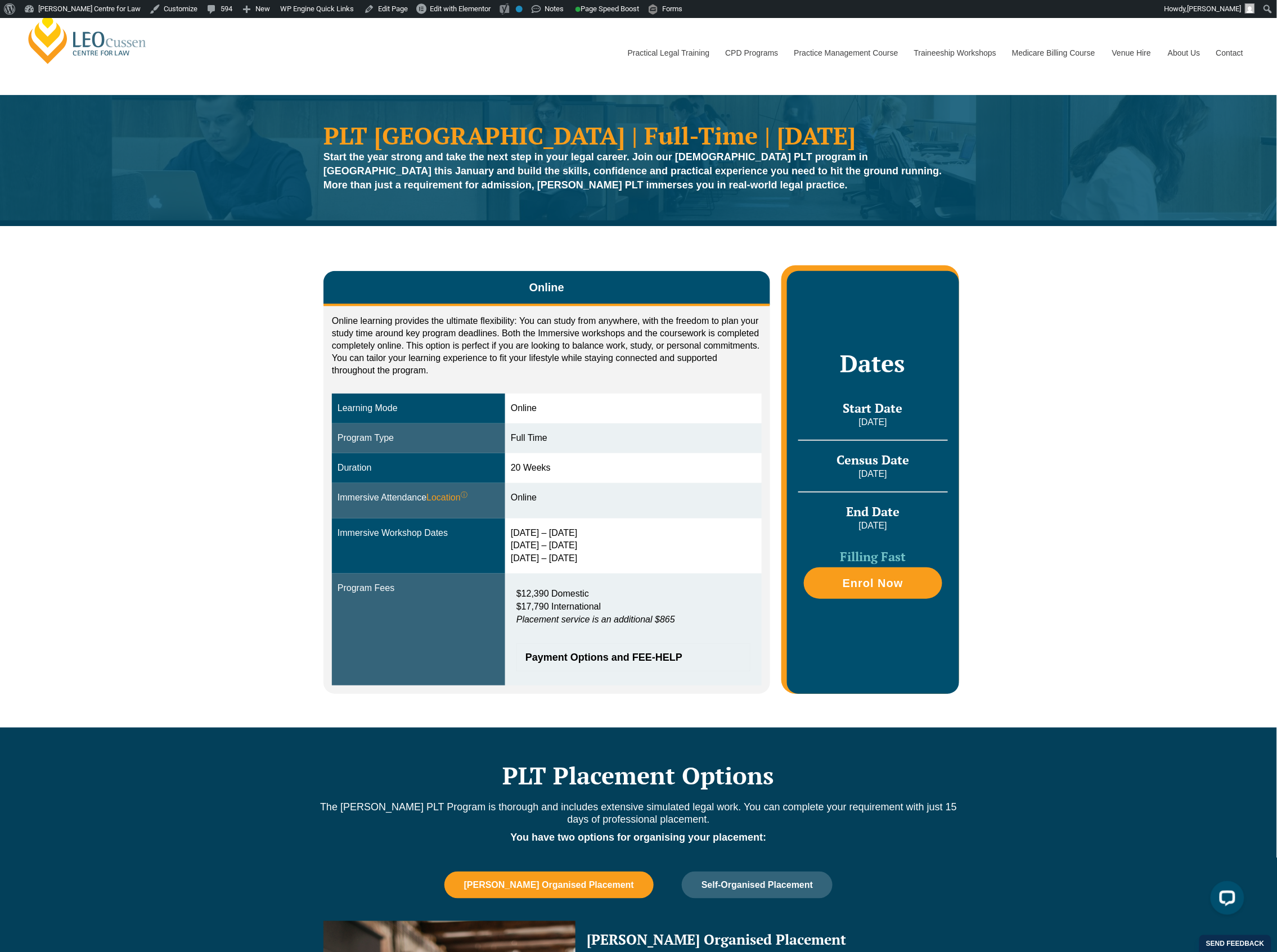
click at [622, 477] on td "20 Weeks" at bounding box center [633, 468] width 256 height 30
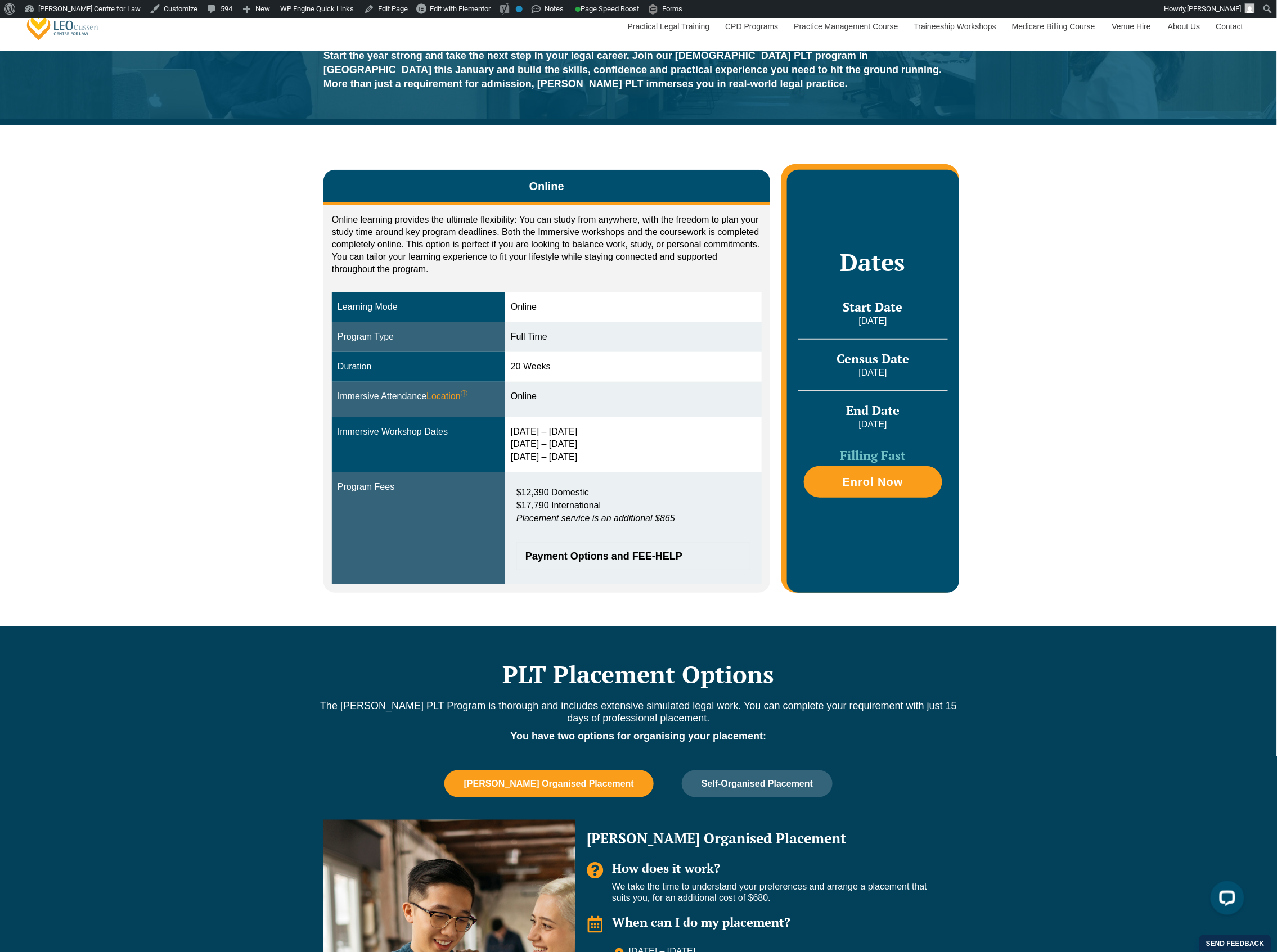
scroll to position [75, 0]
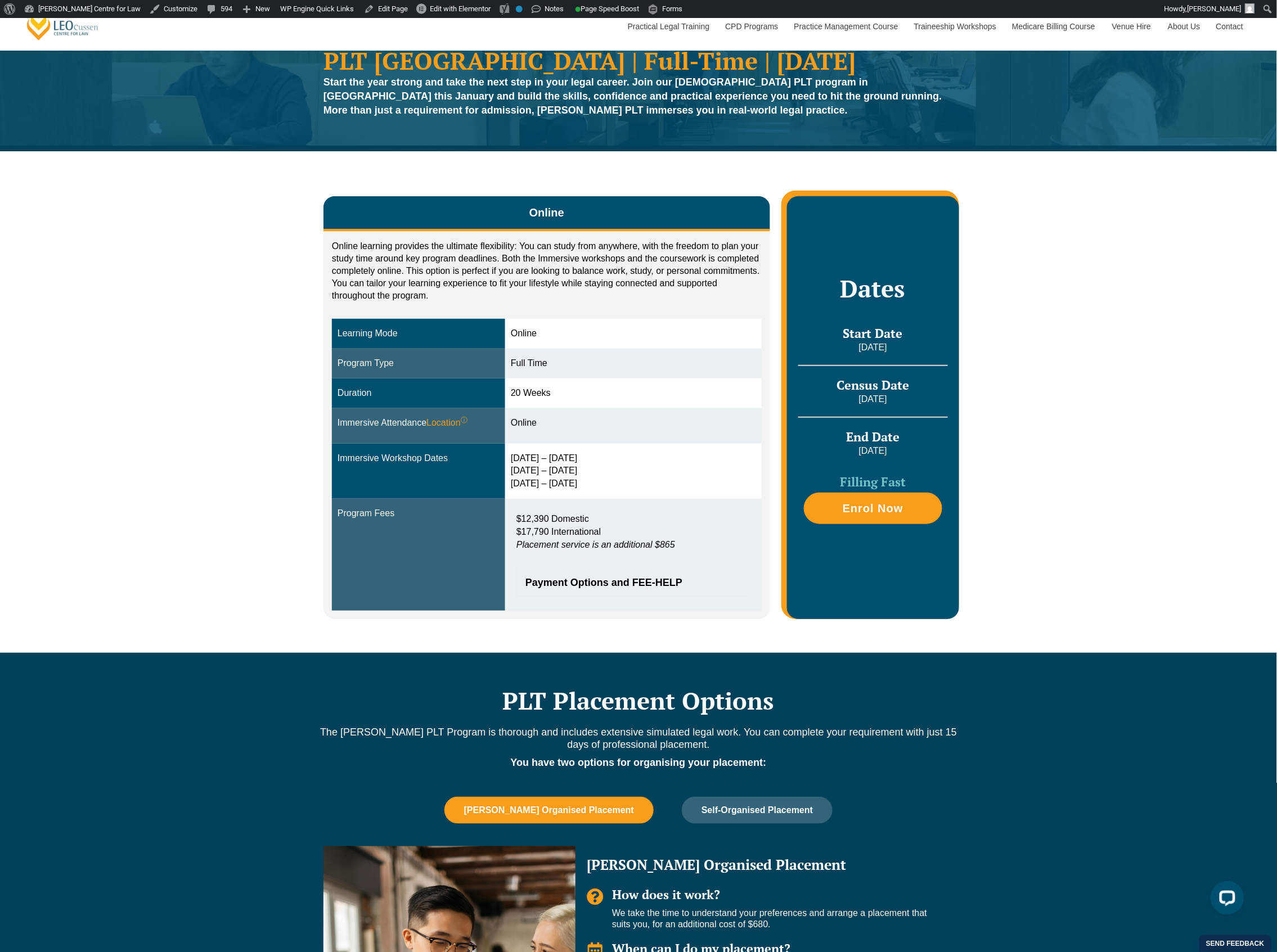
click at [245, 432] on div "Online Online learning provides the ultimate flexibility: You can study from an…" at bounding box center [638, 401] width 1277 height 501
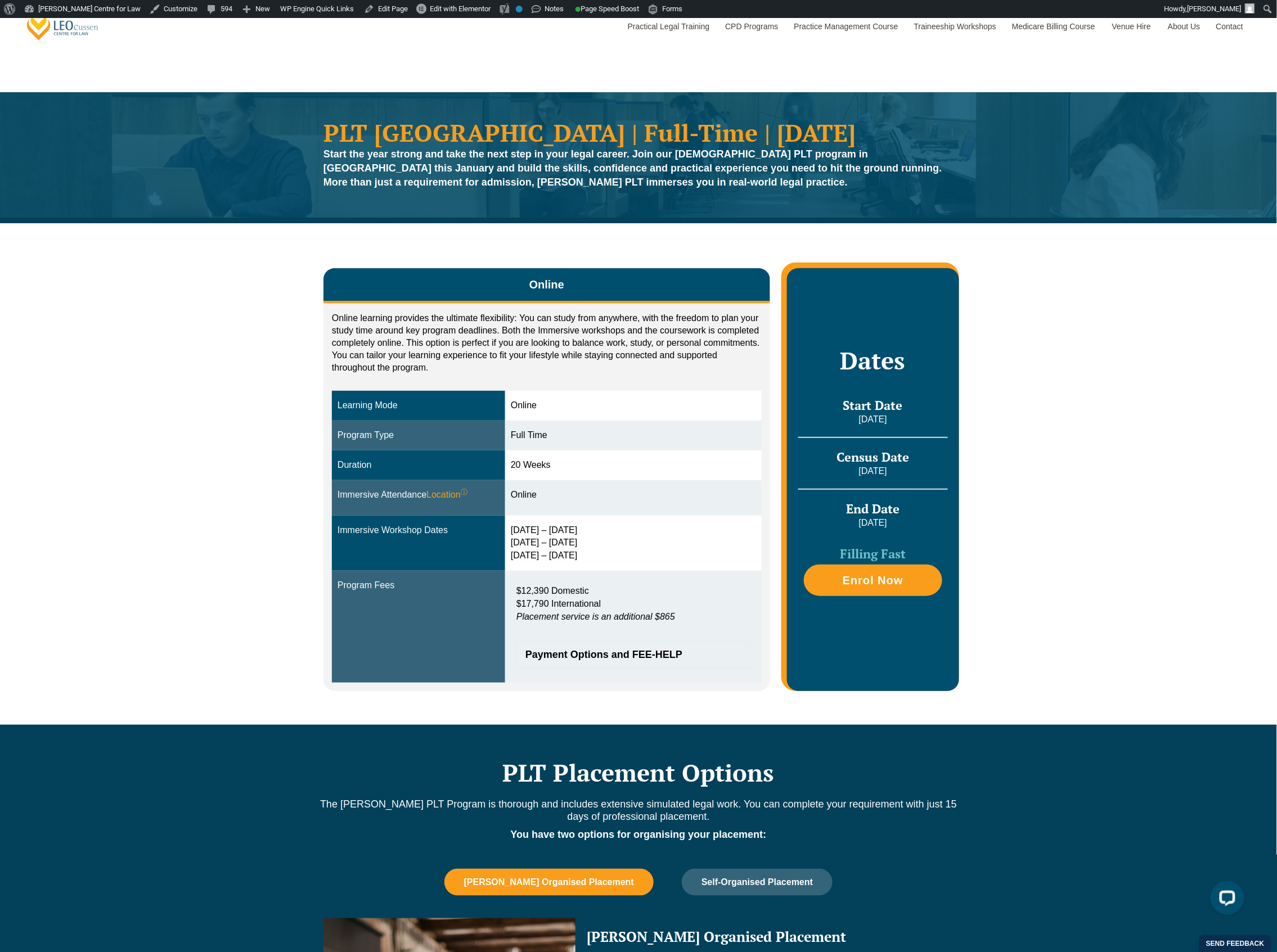
scroll to position [0, 0]
